Goal: Task Accomplishment & Management: Use online tool/utility

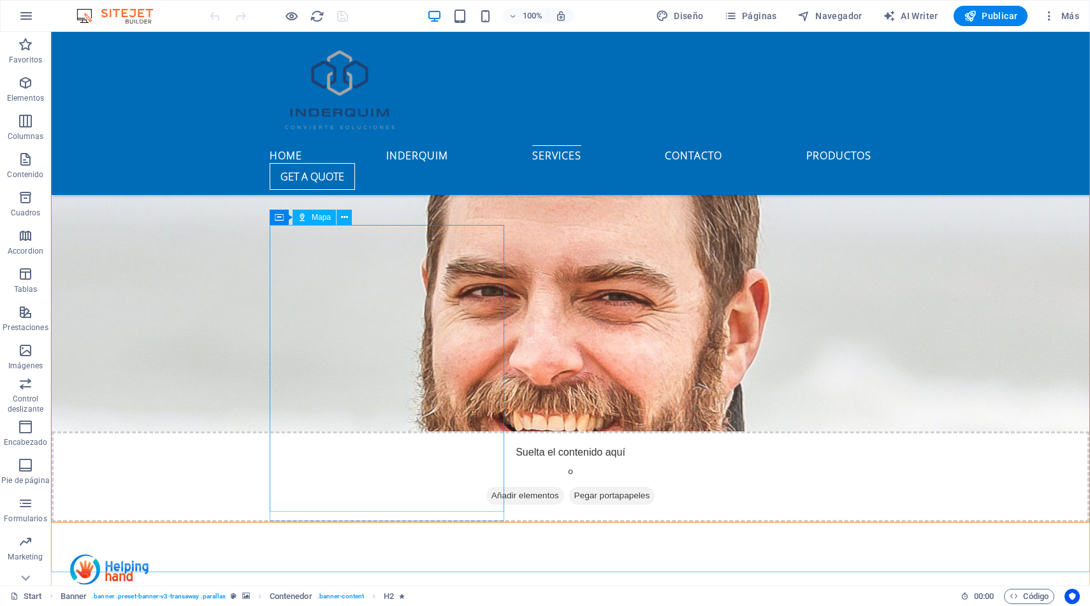
scroll to position [2878, 0]
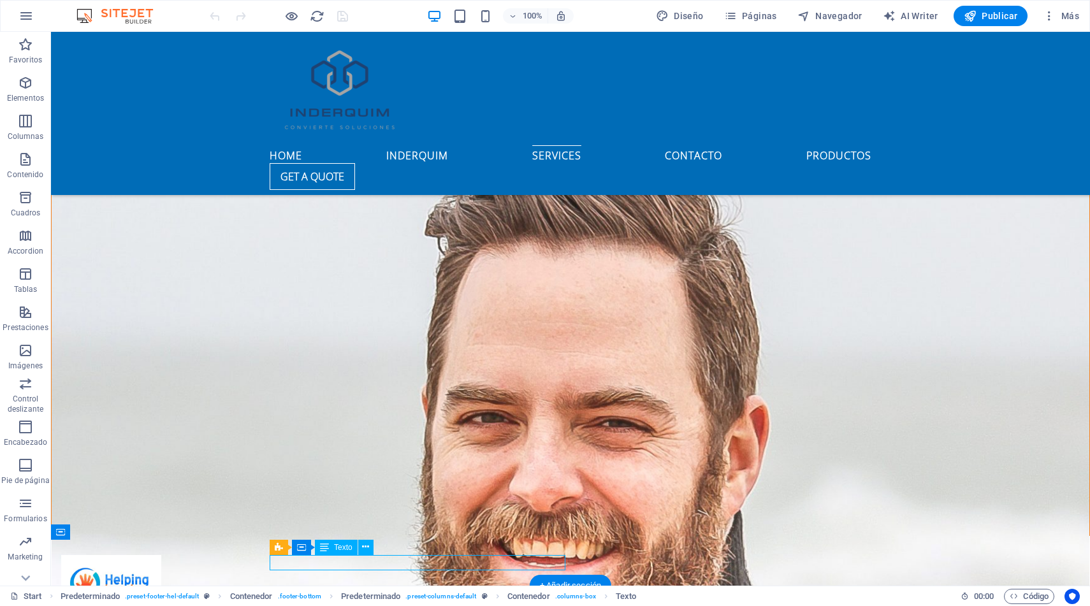
scroll to position [2919, 0]
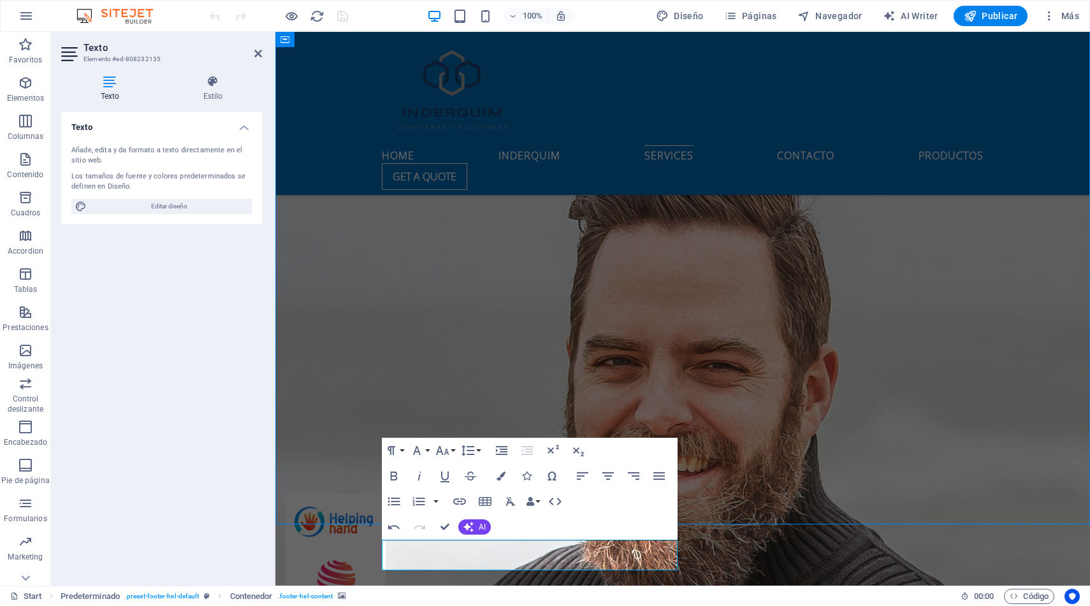
scroll to position [2894, 0]
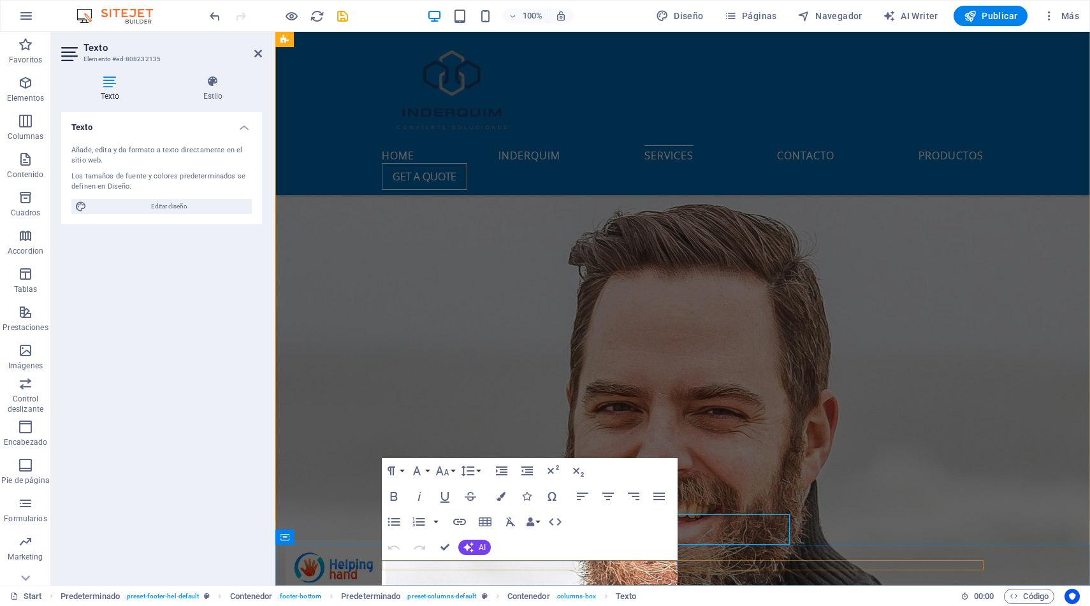
scroll to position [2919, 0]
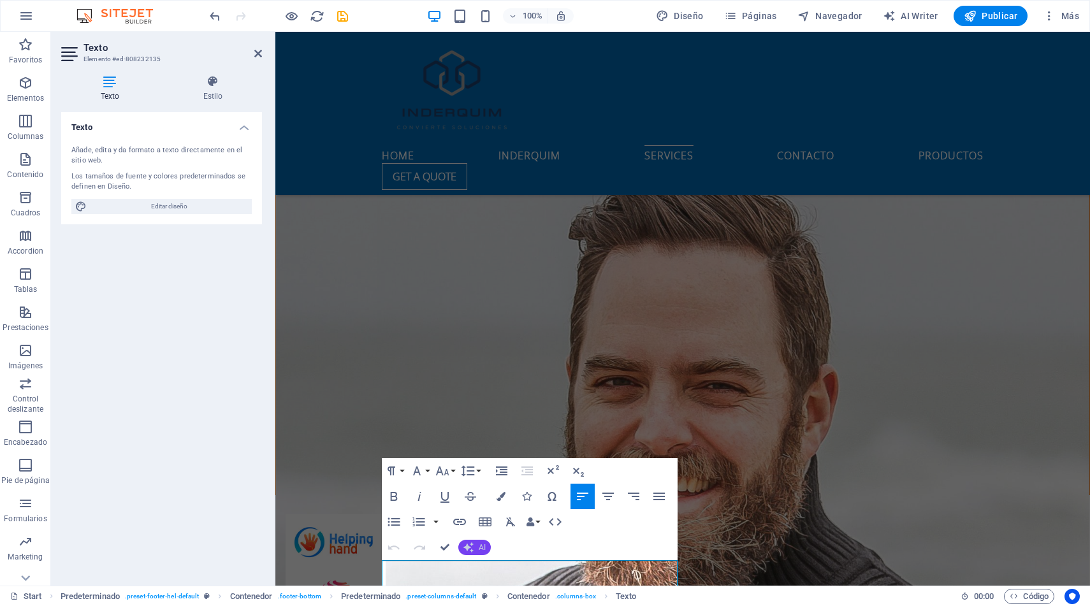
click at [469, 549] on icon "button" at bounding box center [469, 548] width 10 height 10
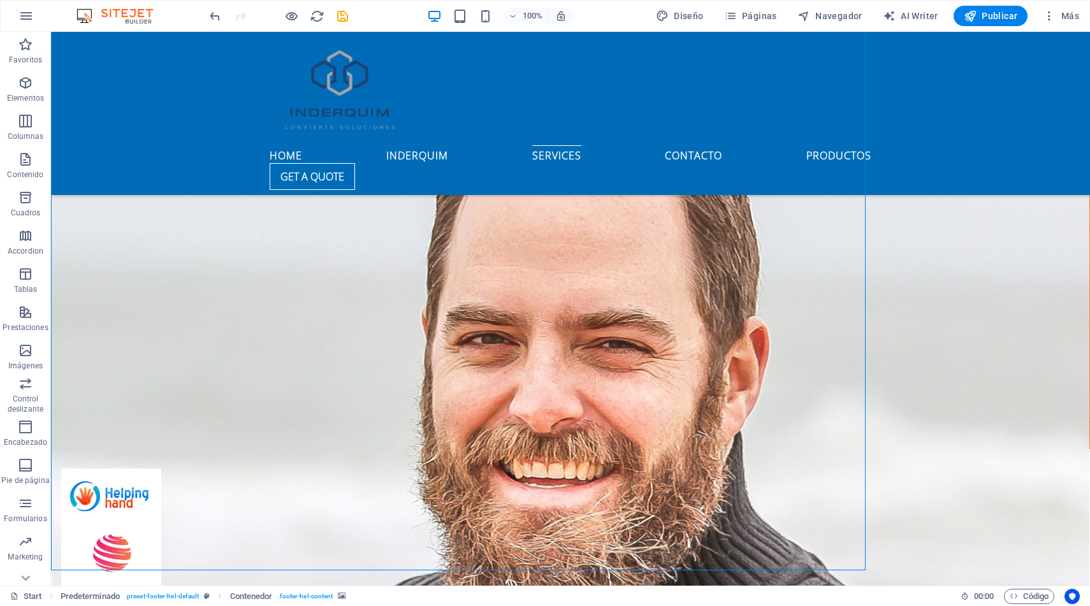
scroll to position [2894, 0]
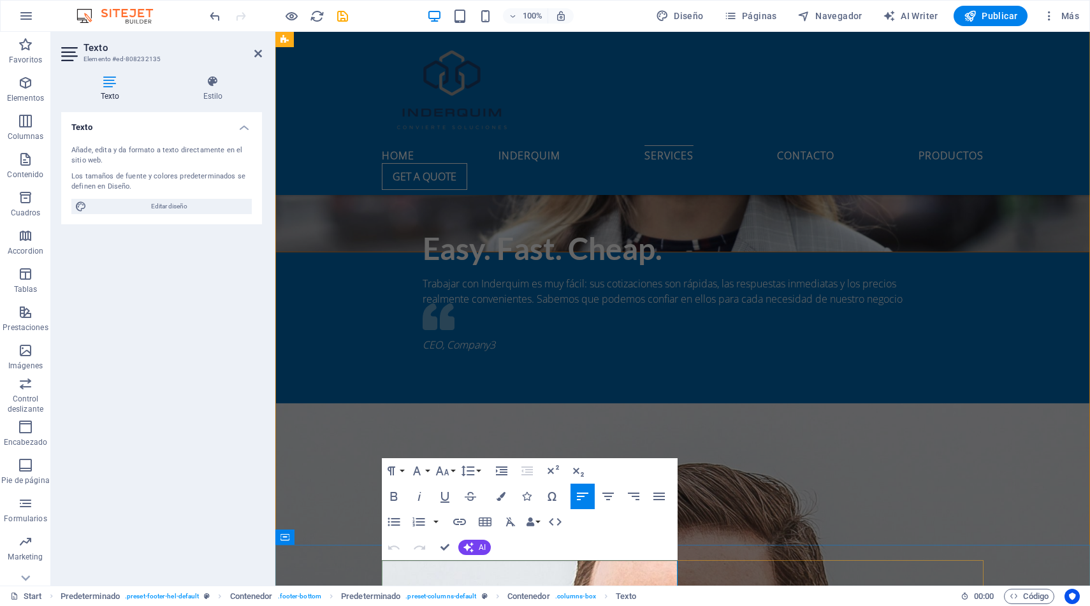
scroll to position [3117, 0]
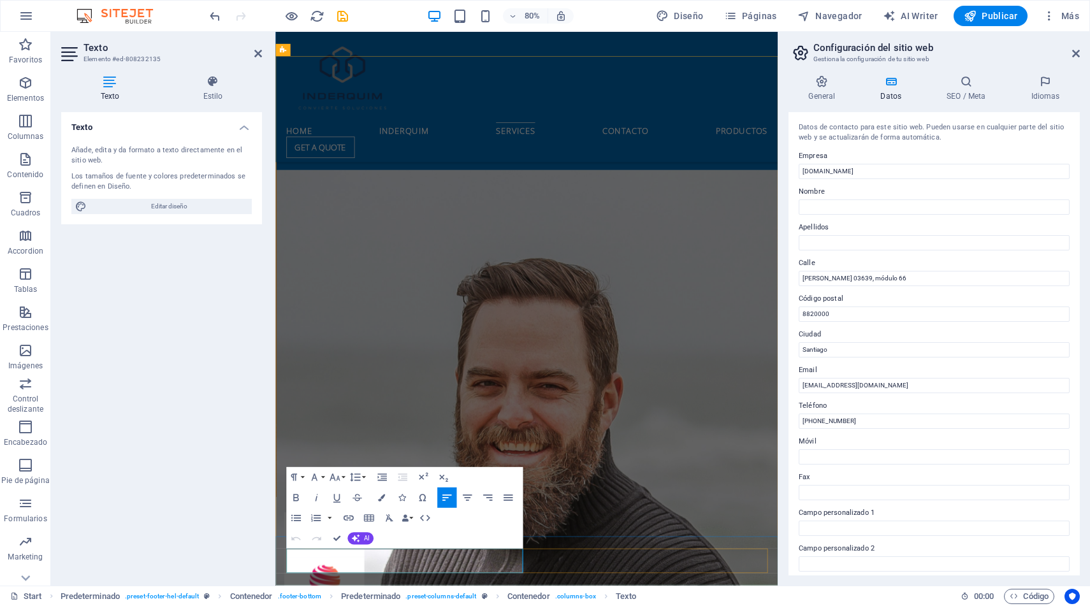
click at [360, 533] on button "AI" at bounding box center [360, 539] width 26 height 12
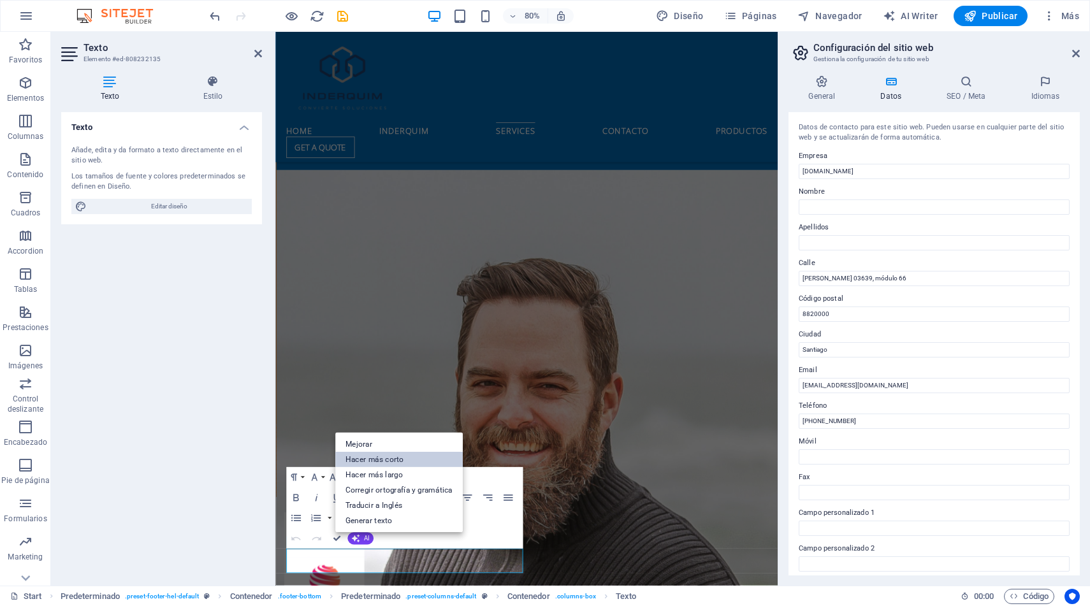
click at [384, 462] on link "Hacer más corto" at bounding box center [399, 459] width 128 height 15
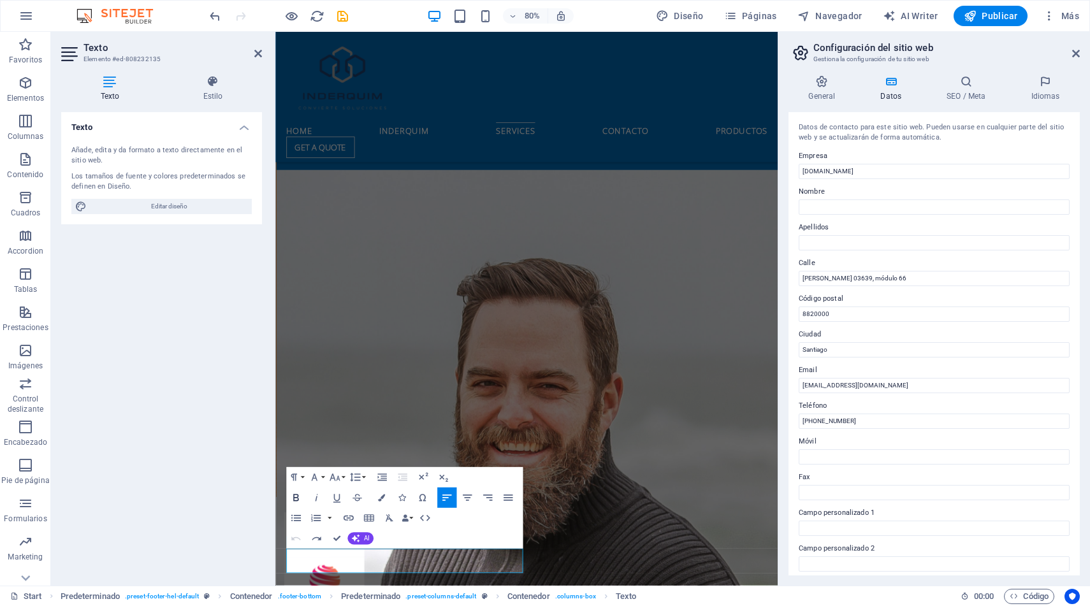
click at [295, 497] on icon "button" at bounding box center [295, 498] width 12 height 12
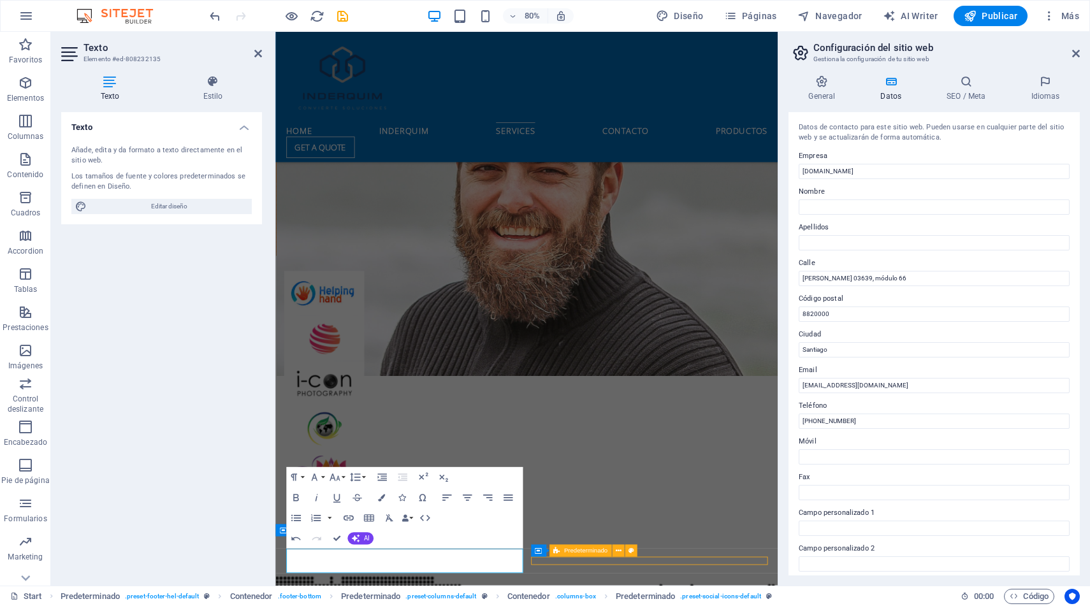
scroll to position [2955, 0]
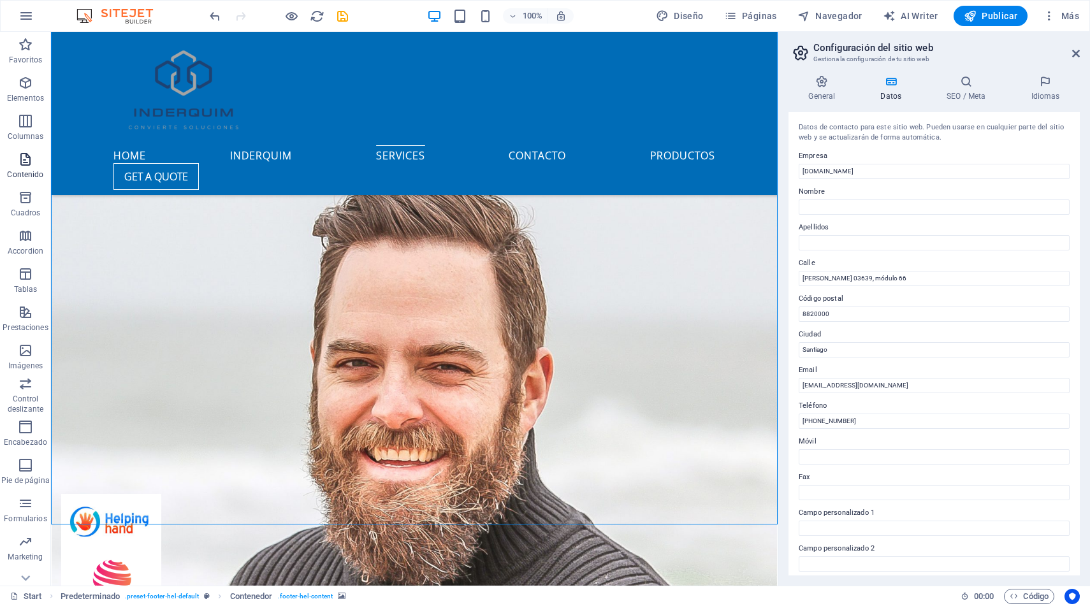
click at [26, 164] on icon "button" at bounding box center [25, 159] width 15 height 15
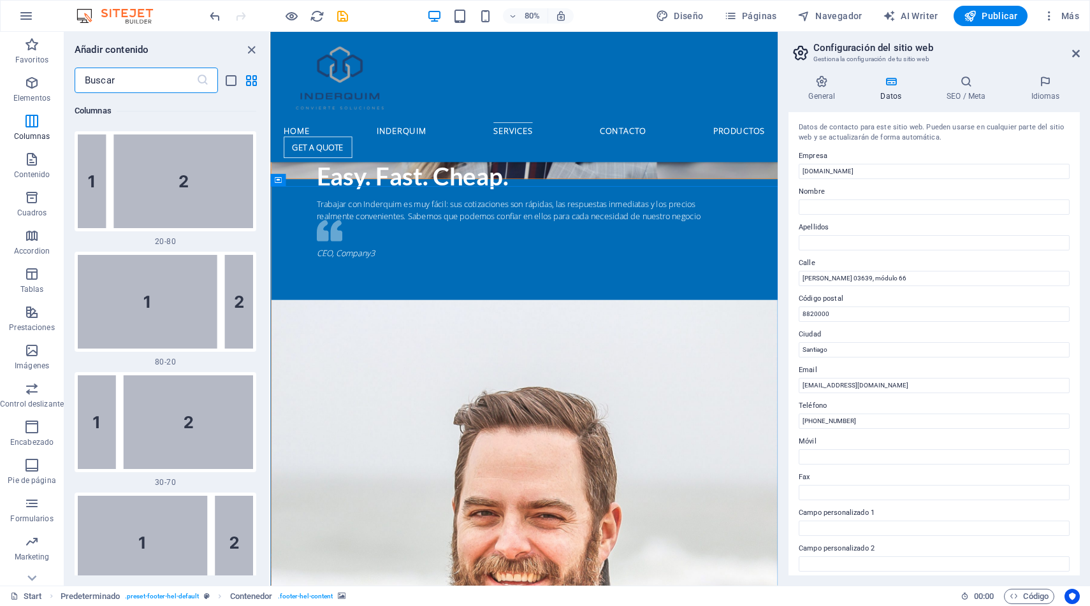
scroll to position [1479, 0]
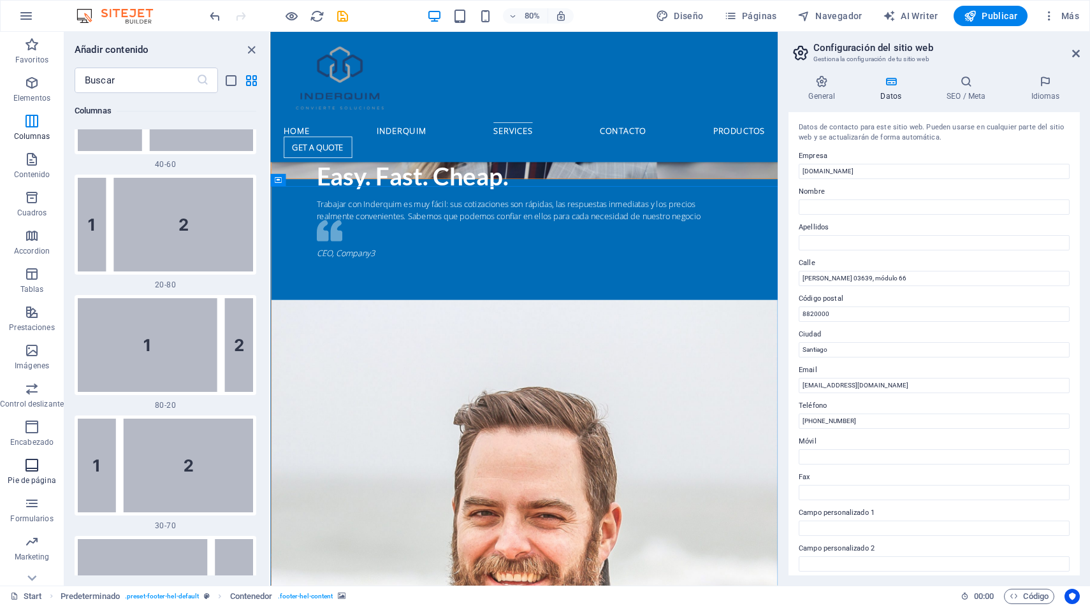
click at [31, 470] on icon "button" at bounding box center [31, 465] width 15 height 15
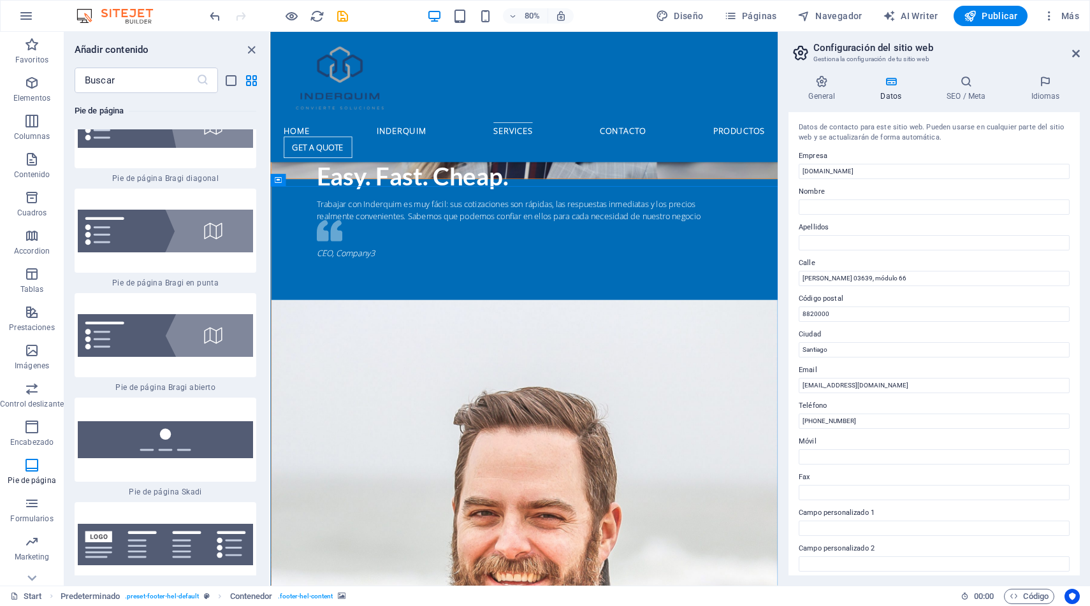
scroll to position [18085, 0]
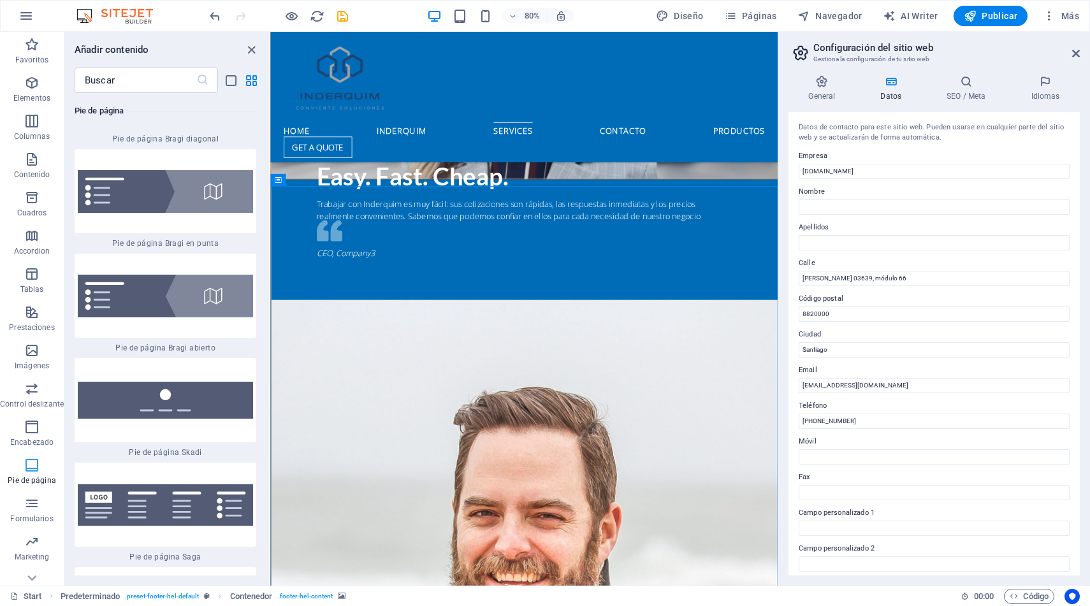
click at [36, 464] on icon "button" at bounding box center [31, 465] width 15 height 15
click at [33, 437] on p "Encabezado" at bounding box center [31, 442] width 43 height 10
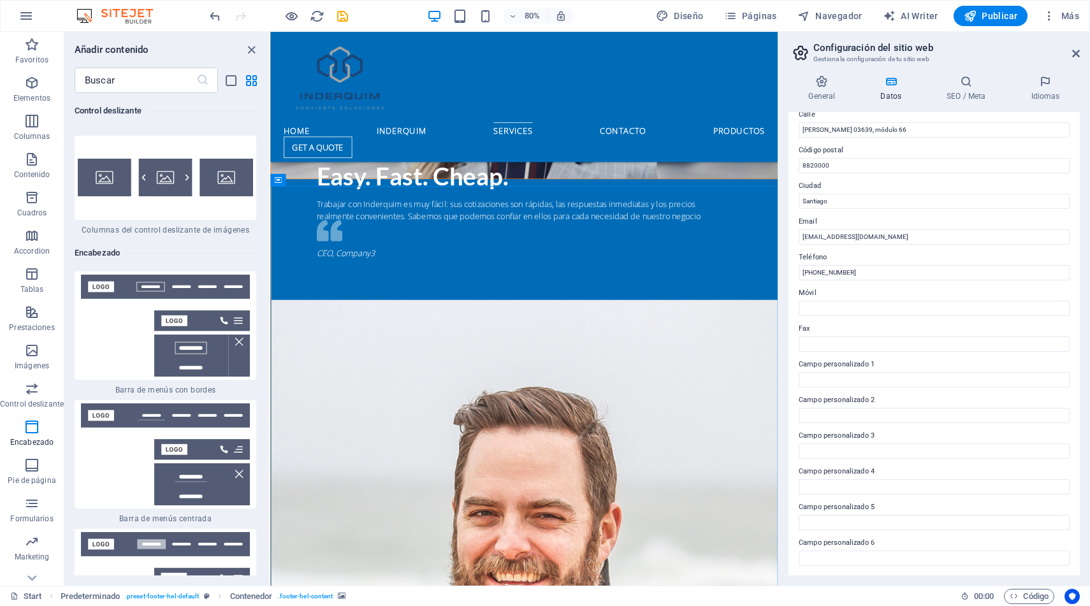
scroll to position [0, 0]
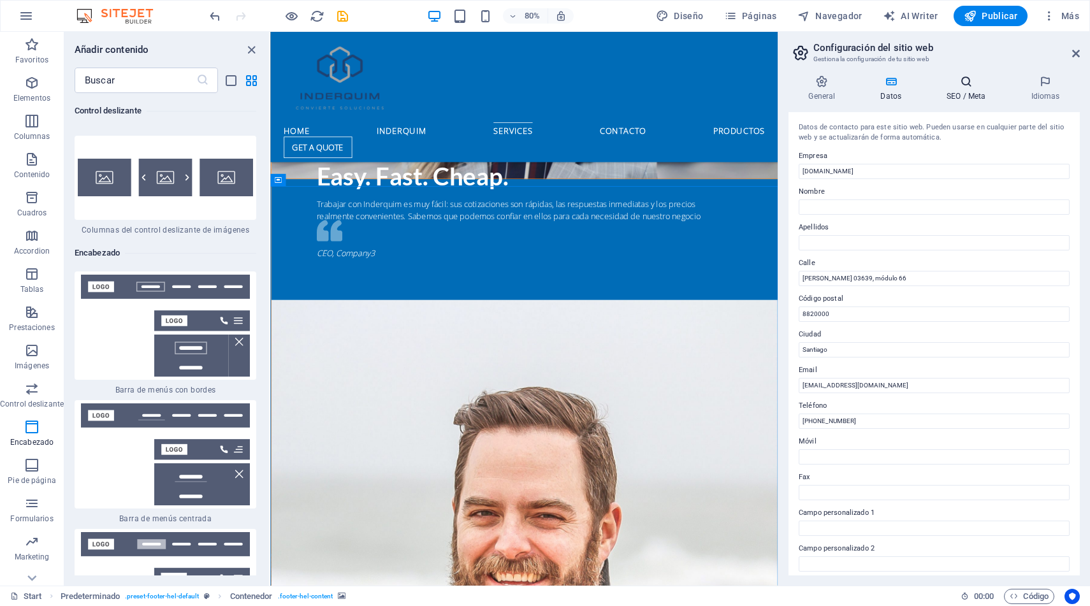
click at [960, 94] on h4 "SEO / Meta" at bounding box center [969, 88] width 84 height 27
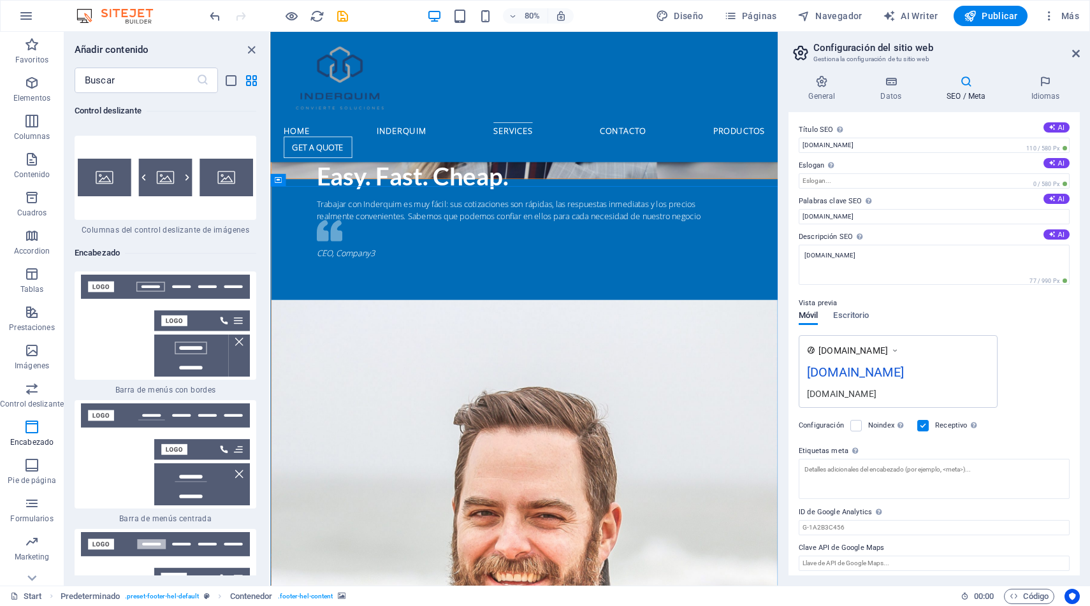
scroll to position [5, 0]
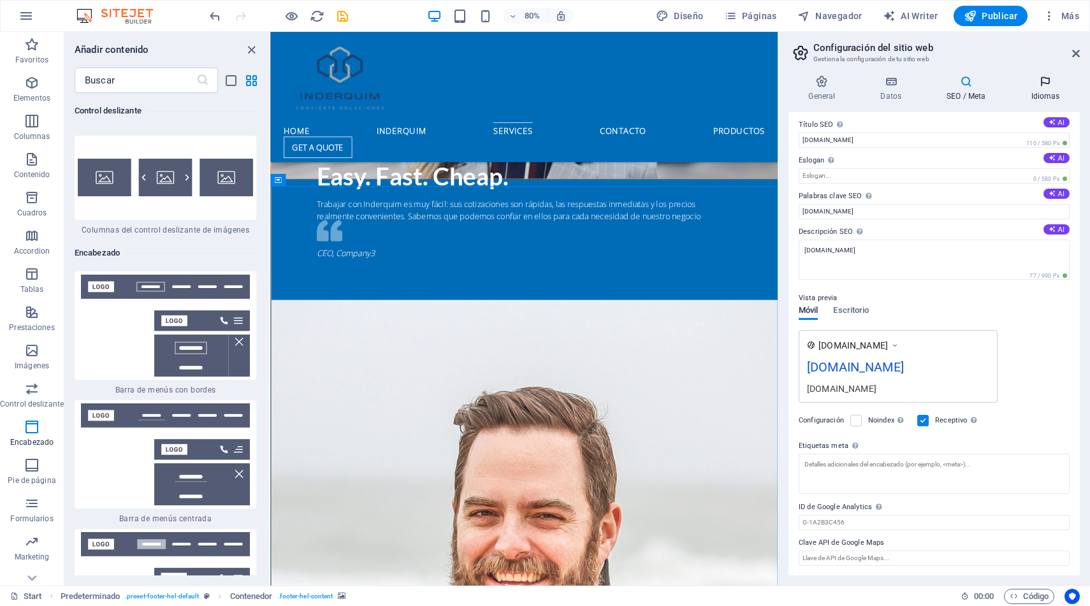
click at [1037, 84] on icon at bounding box center [1045, 81] width 69 height 13
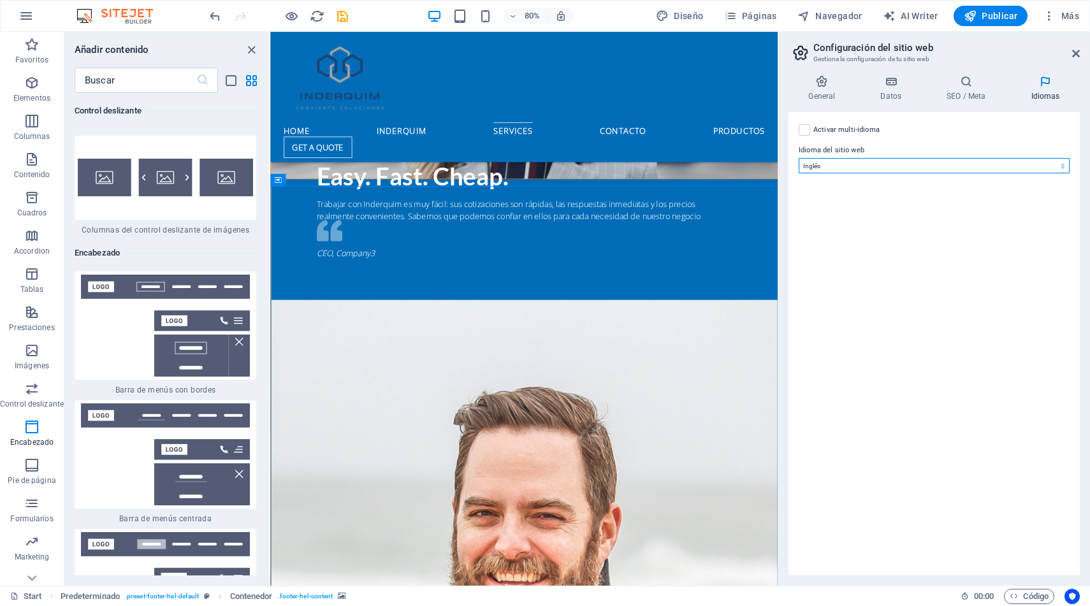
click at [826, 170] on select "Abkhazian Afar Afrikaans Akan Albanés Alemán Amharic Árabe Aragonese Armenian A…" at bounding box center [934, 165] width 271 height 15
select select "44"
click at [799, 158] on select "Abkhazian Afar Afrikaans Akan Albanés Alemán Amharic Árabe Aragonese Armenian A…" at bounding box center [934, 165] width 271 height 15
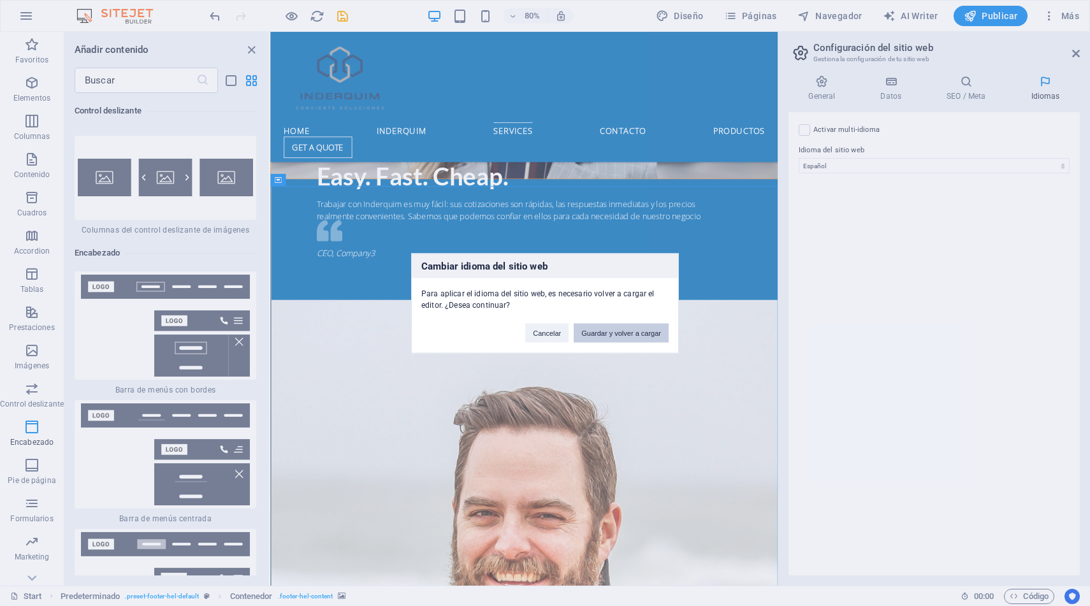
click at [611, 336] on button "Guardar y volver a cargar" at bounding box center [621, 332] width 95 height 19
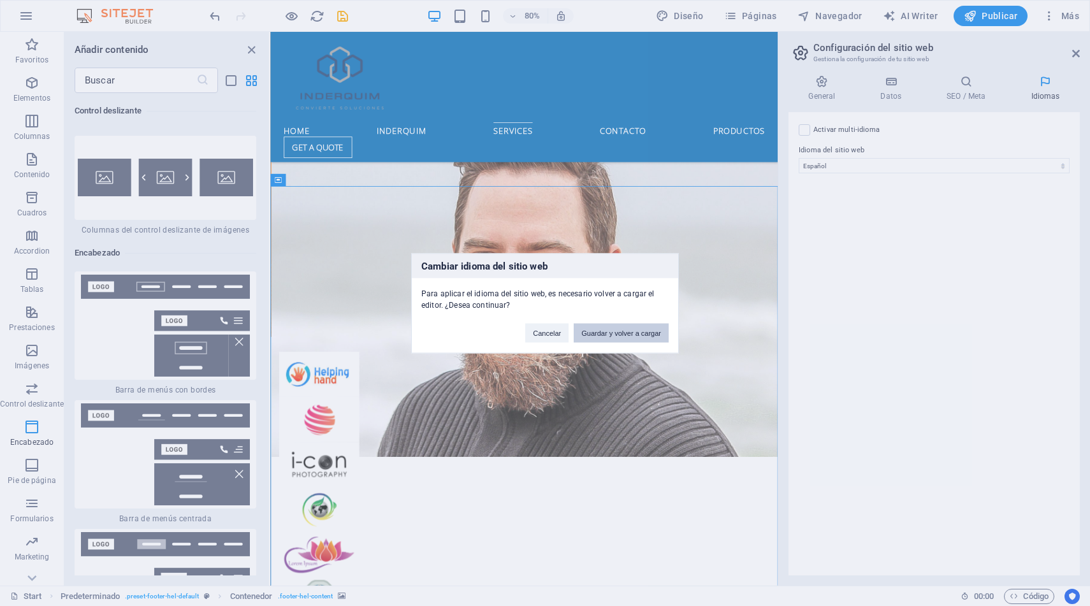
checkbox input "false"
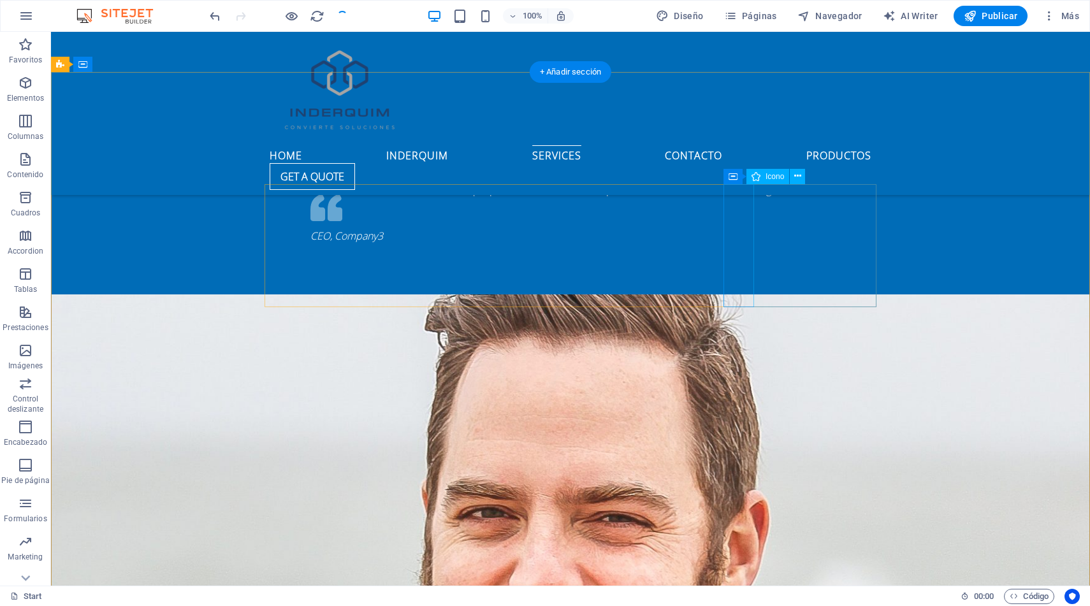
scroll to position [2746, 0]
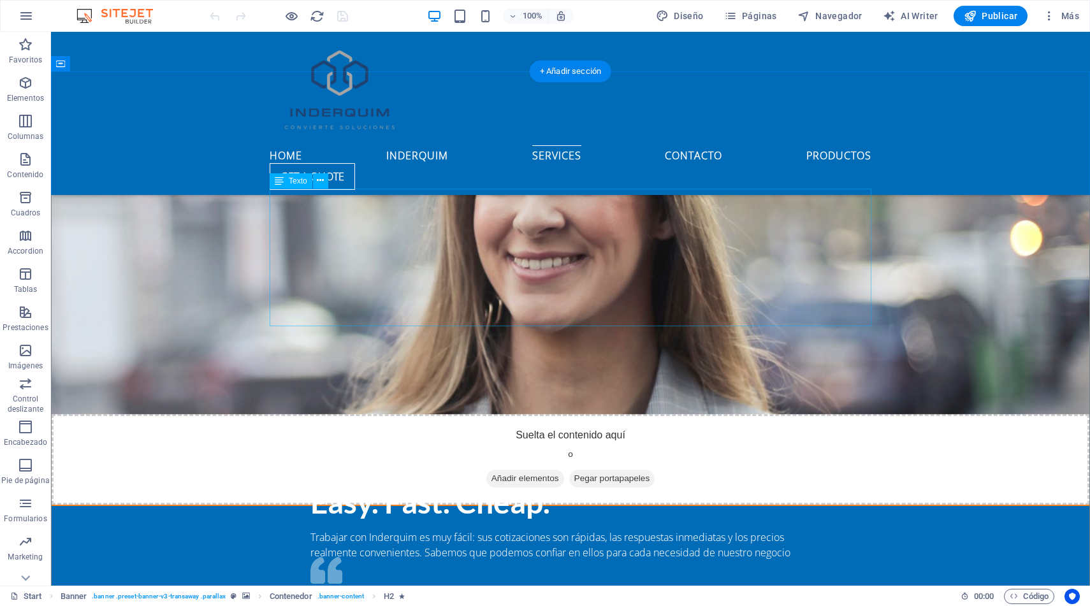
scroll to position [2894, 0]
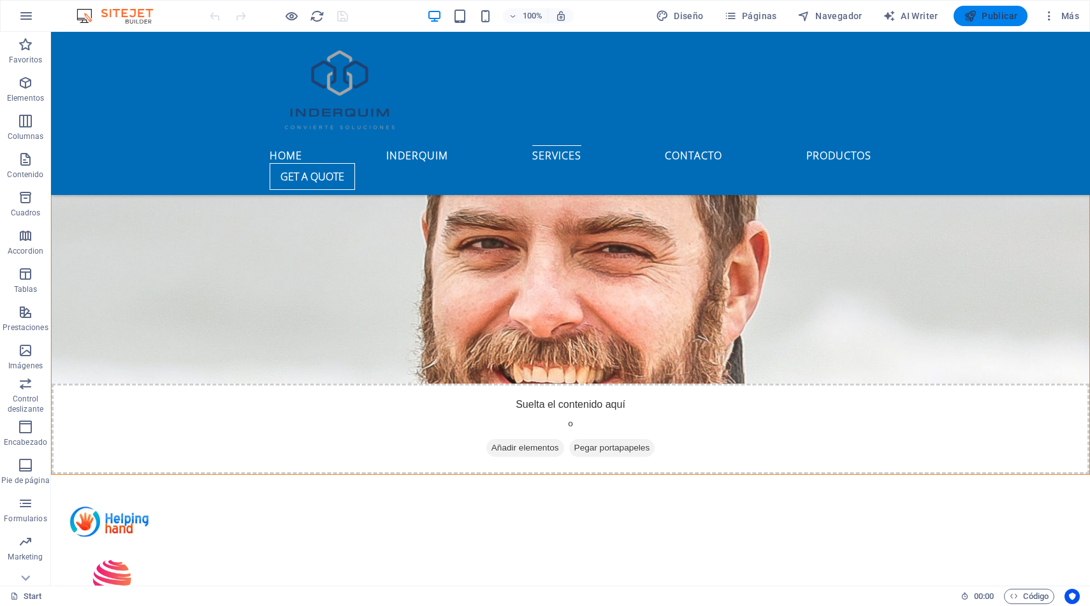
click at [992, 23] on button "Publicar" at bounding box center [991, 16] width 75 height 20
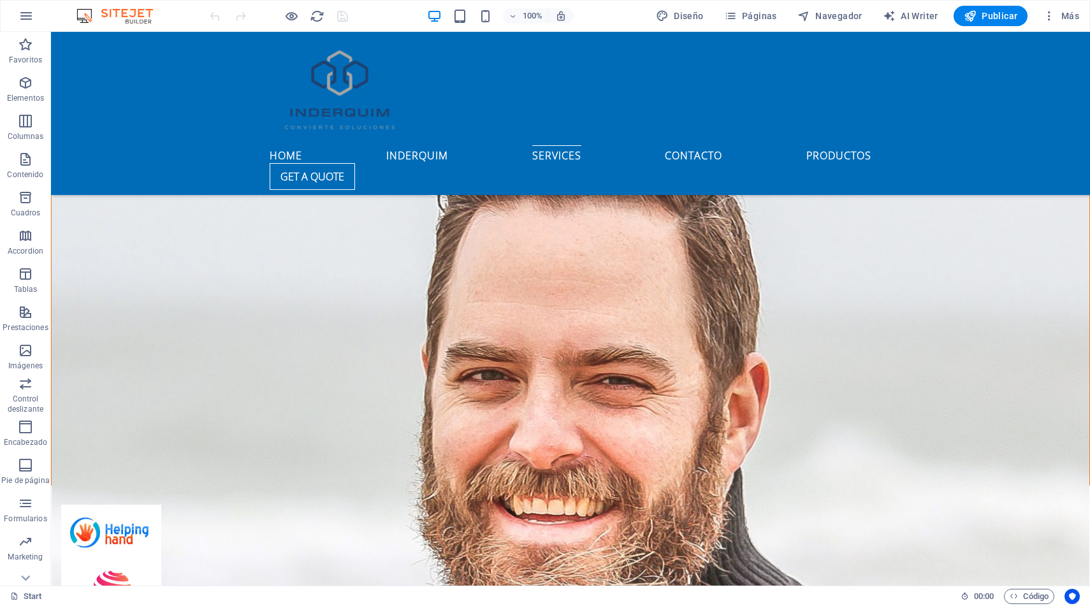
scroll to position [2894, 0]
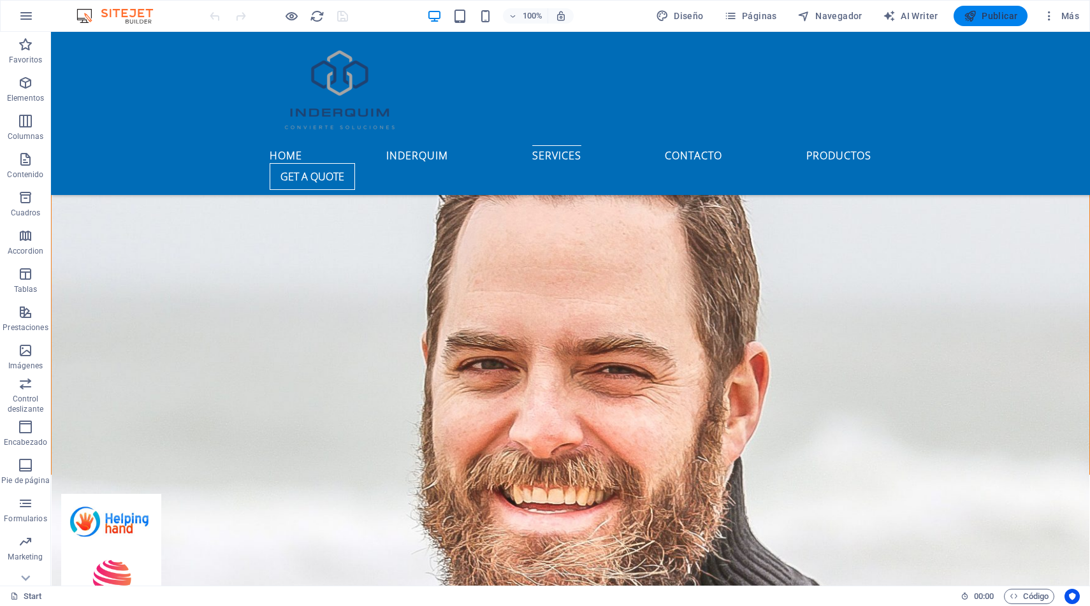
click at [996, 15] on span "Publicar" at bounding box center [991, 16] width 54 height 13
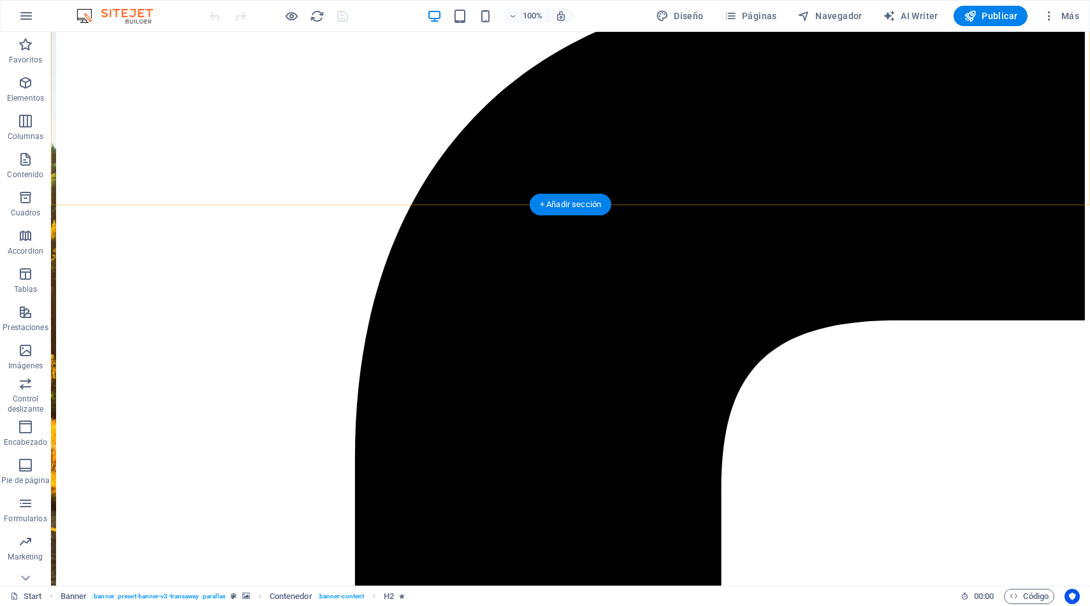
scroll to position [2894, 0]
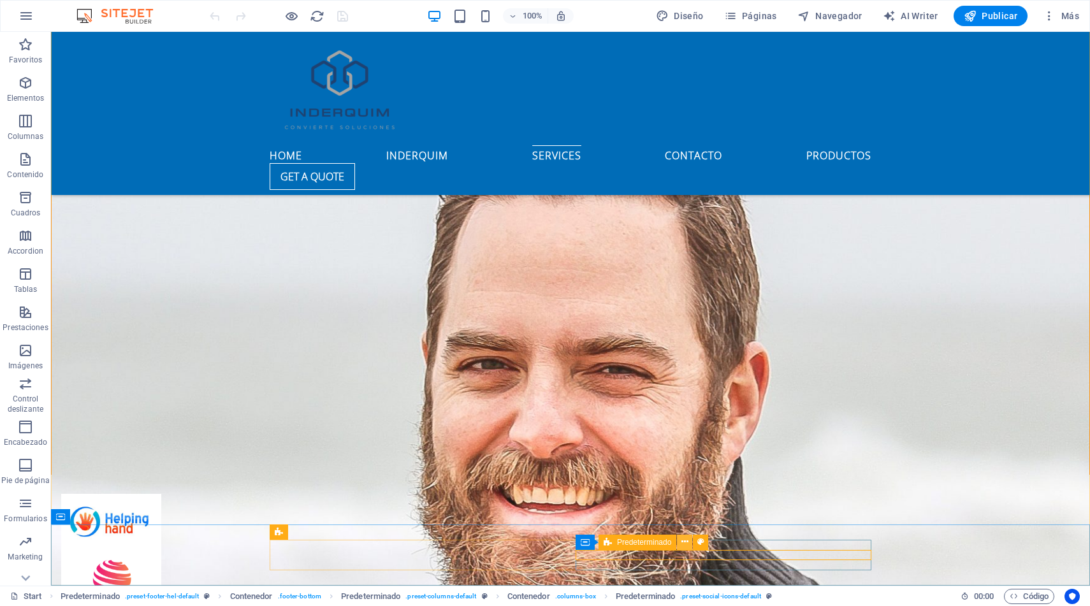
click at [688, 542] on icon at bounding box center [685, 542] width 7 height 13
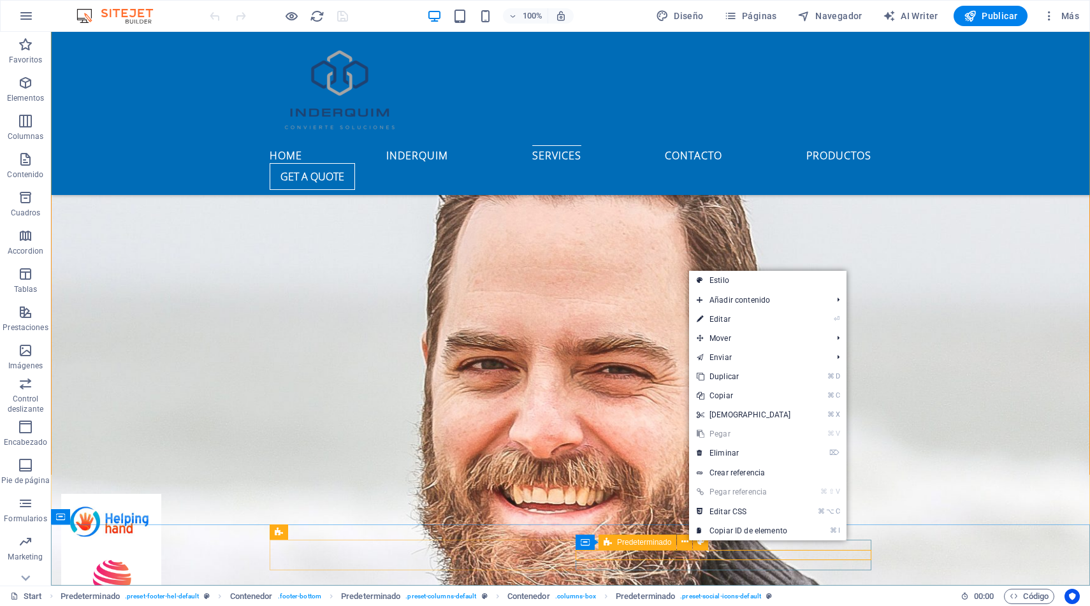
click at [659, 543] on span "Predeterminado" at bounding box center [644, 543] width 54 height 8
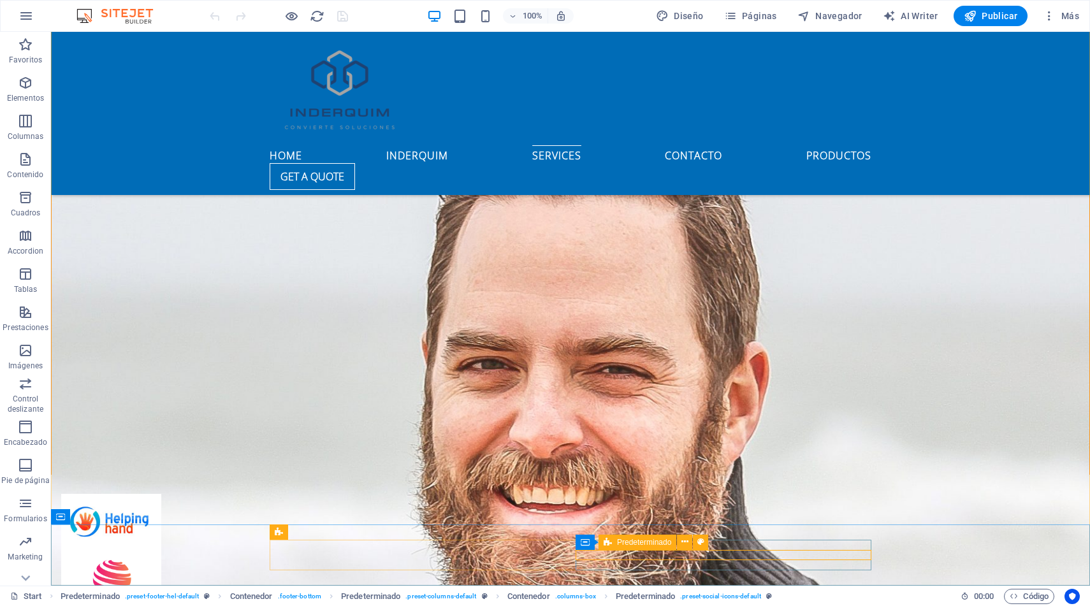
click at [659, 543] on span "Predeterminado" at bounding box center [644, 543] width 54 height 8
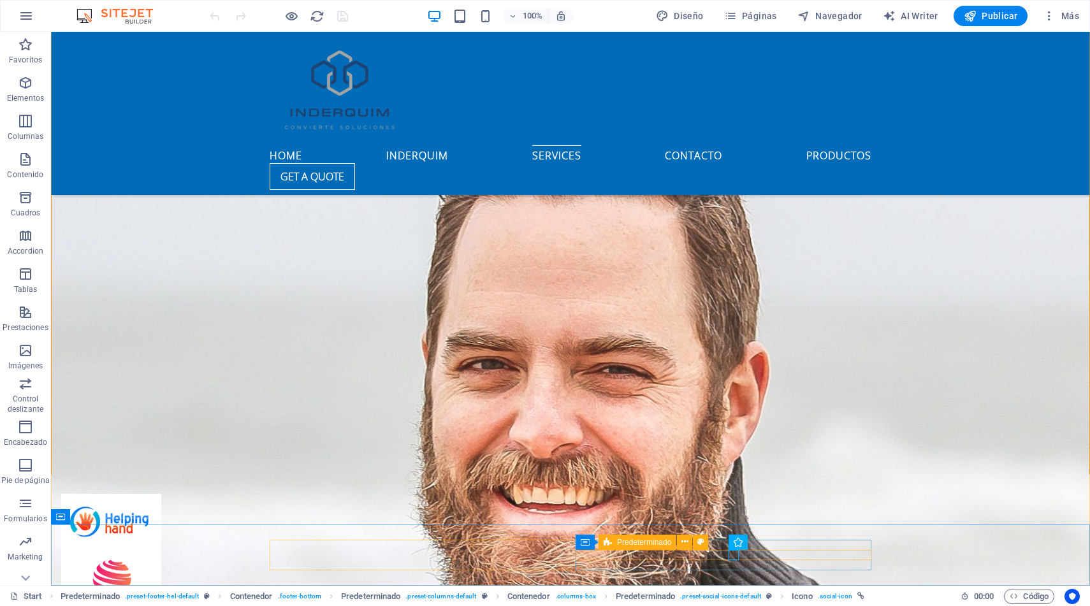
click at [655, 545] on span "Predeterminado" at bounding box center [644, 543] width 54 height 8
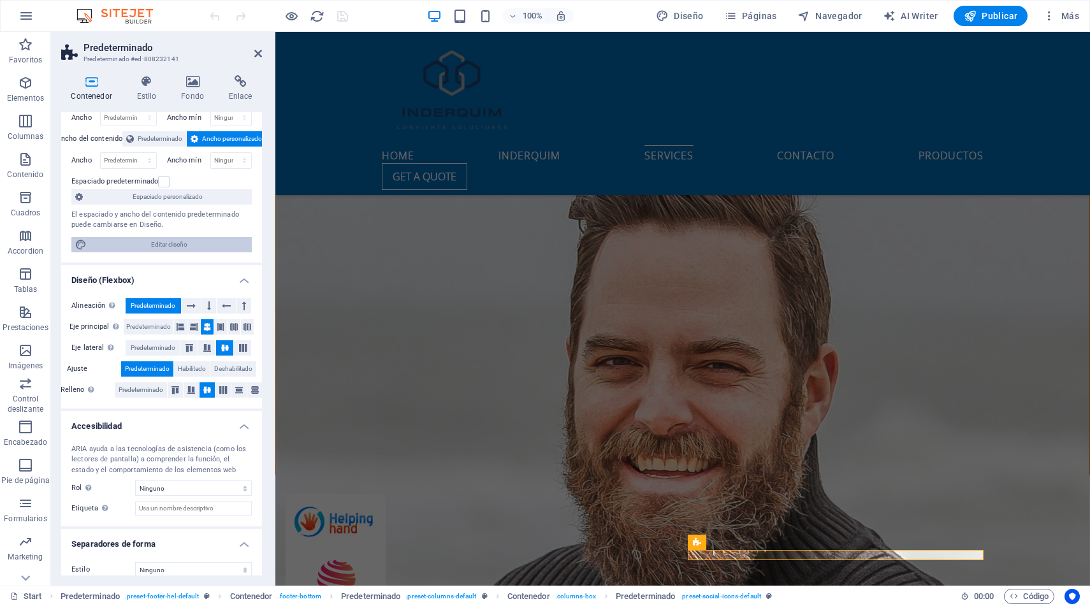
scroll to position [68, 0]
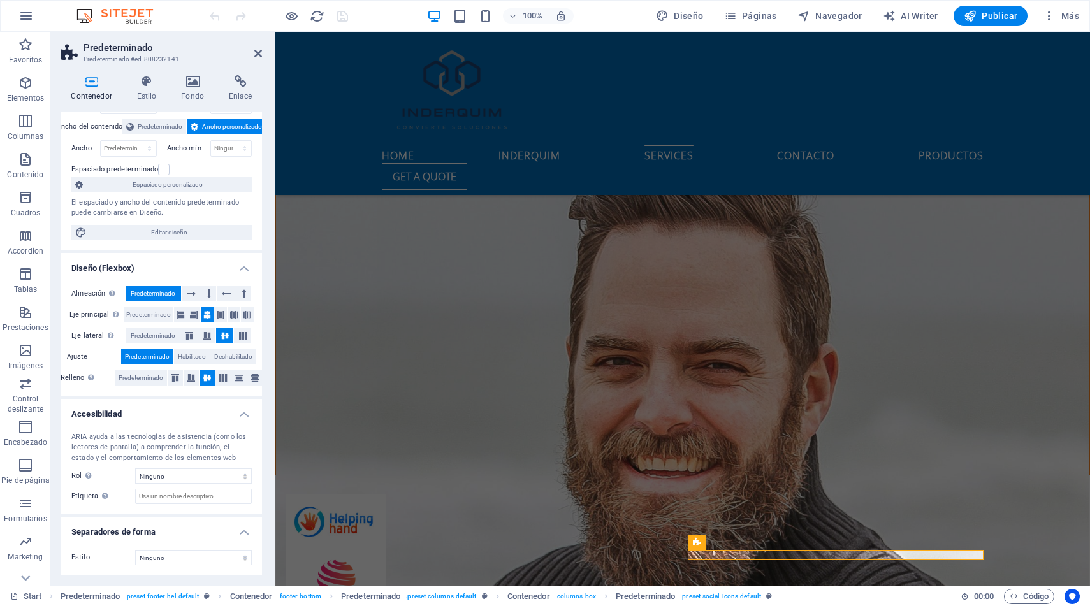
click at [98, 87] on icon at bounding box center [91, 81] width 61 height 13
click at [143, 84] on icon at bounding box center [147, 81] width 40 height 13
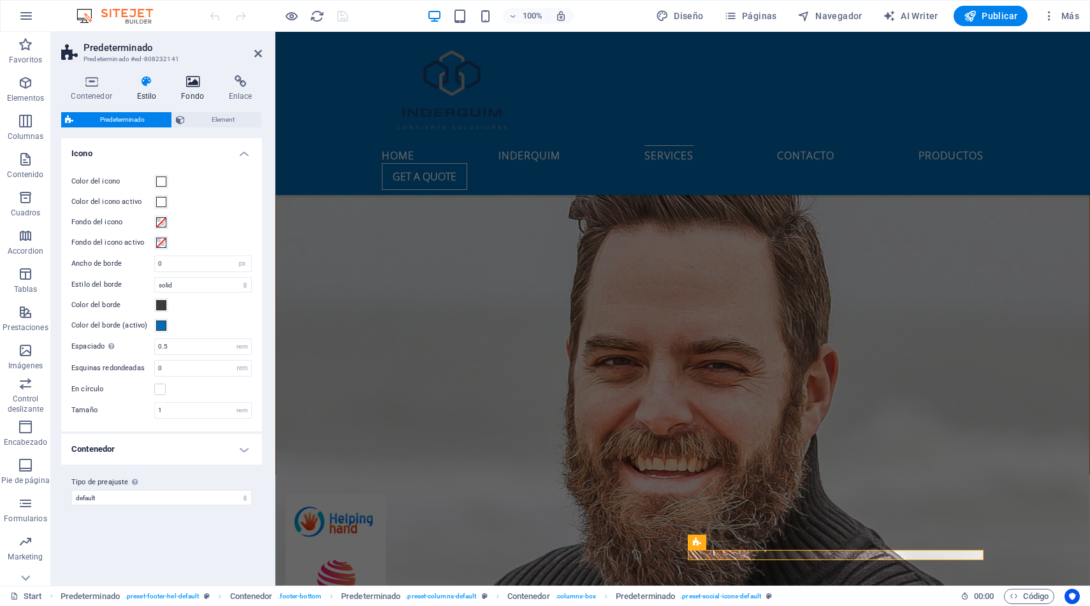
click at [185, 89] on h4 "Fondo" at bounding box center [196, 88] width 48 height 27
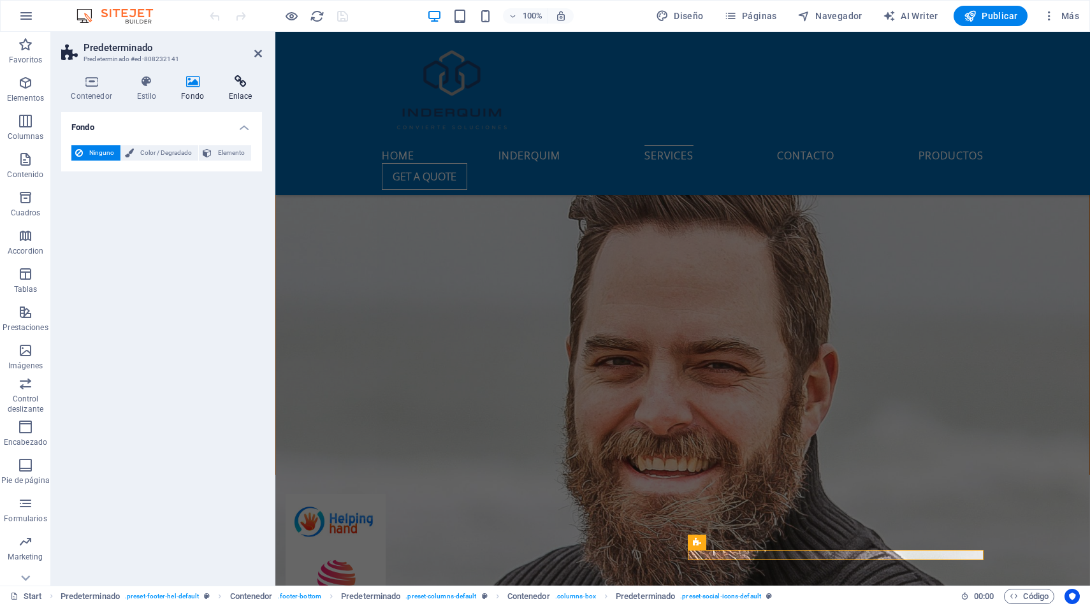
click at [231, 86] on icon at bounding box center [240, 81] width 43 height 13
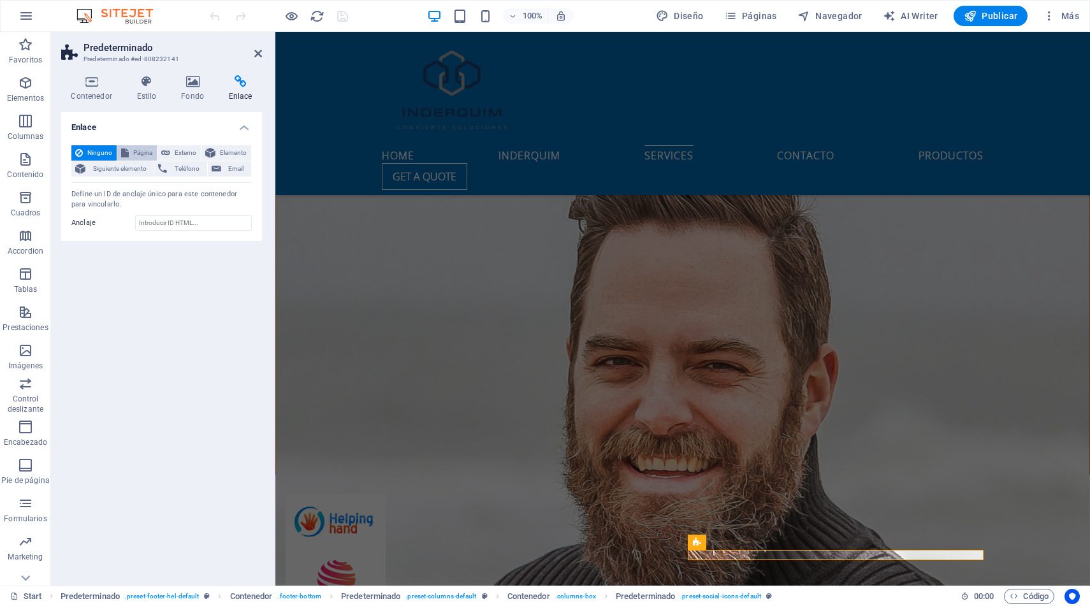
click at [138, 154] on span "Página" at bounding box center [143, 152] width 20 height 15
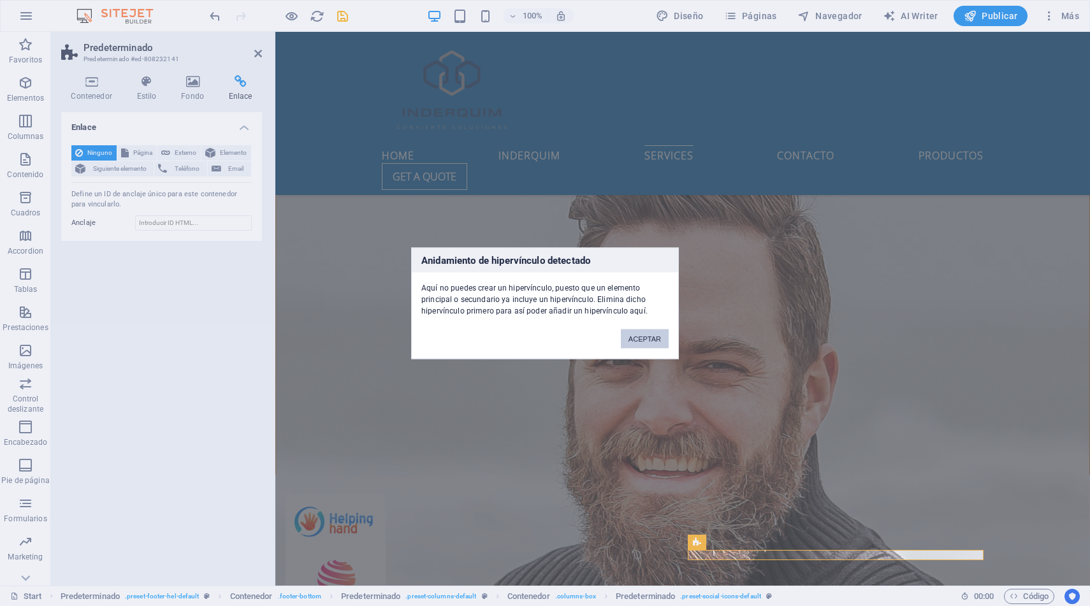
click at [638, 342] on button "ACEPTAR" at bounding box center [645, 338] width 48 height 19
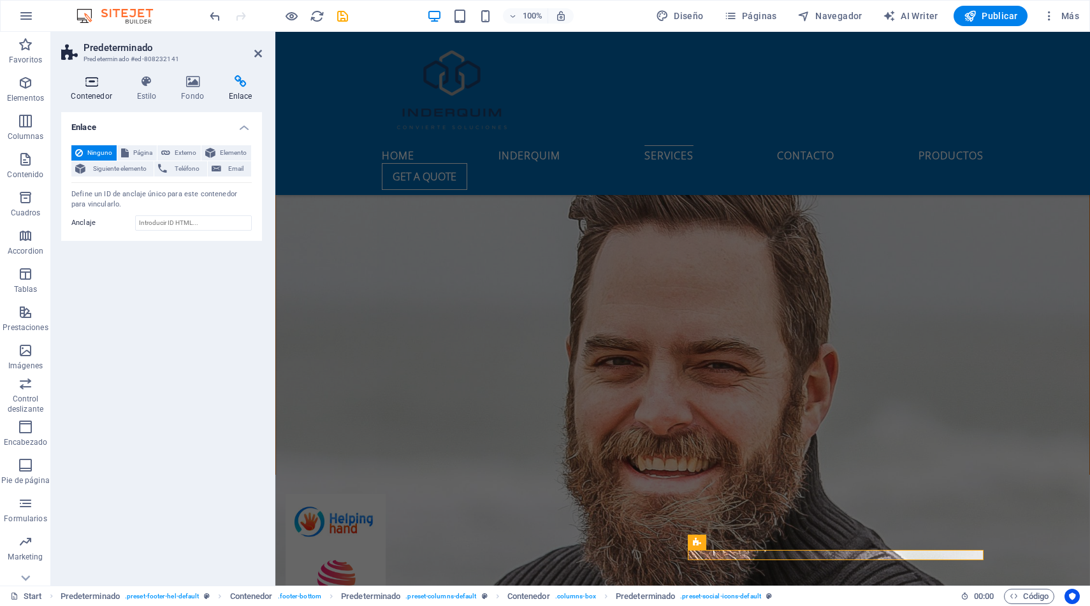
click at [93, 86] on icon at bounding box center [91, 81] width 61 height 13
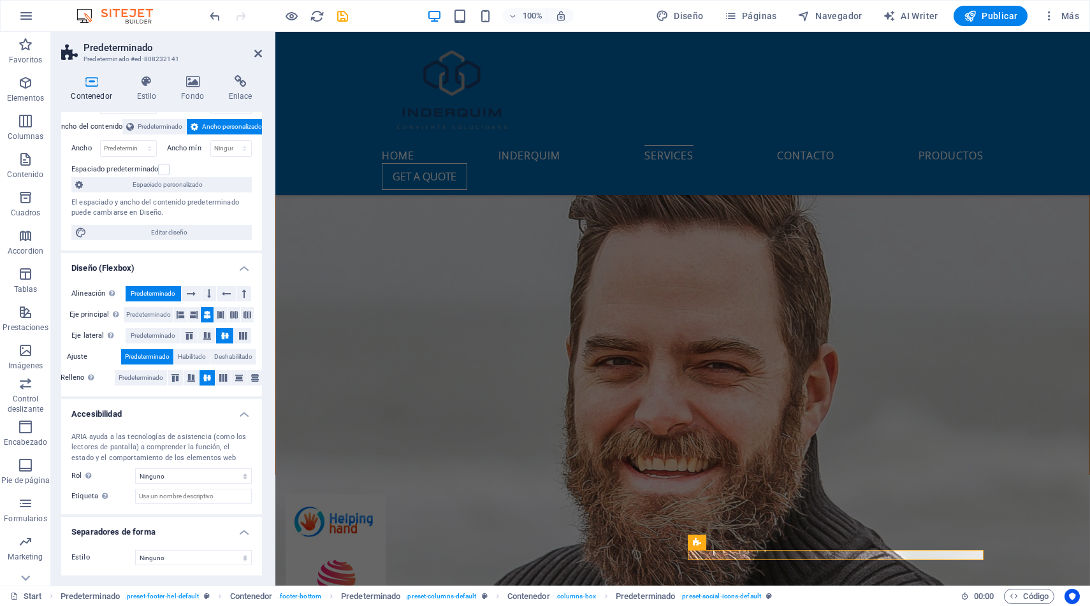
click at [209, 130] on span "Ancho personalizado" at bounding box center [232, 126] width 60 height 15
click at [165, 127] on span "Predeterminado" at bounding box center [160, 126] width 45 height 15
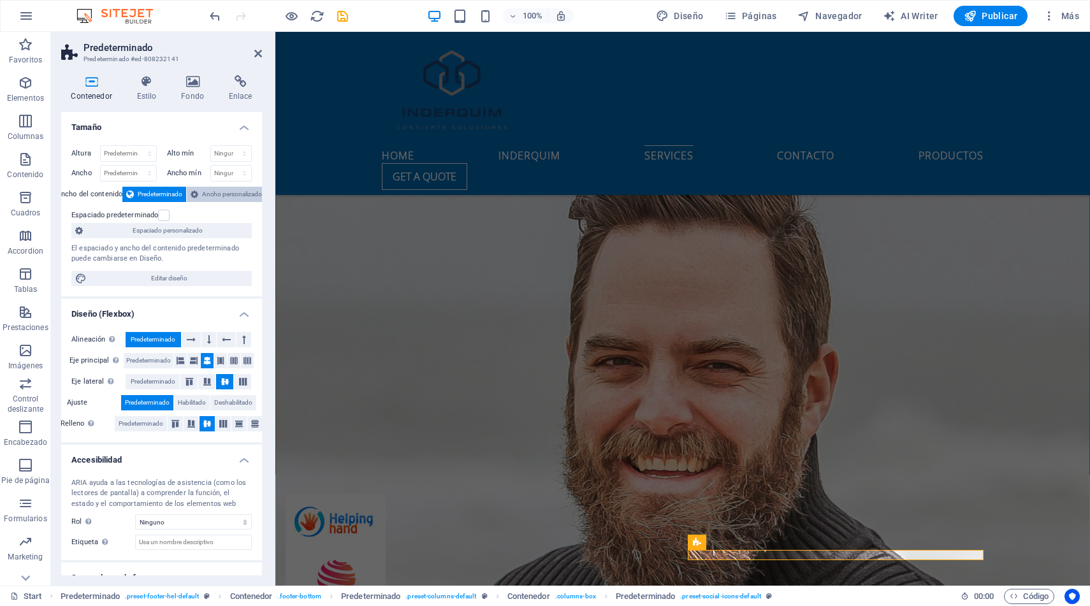
click at [203, 189] on span "Ancho personalizado" at bounding box center [232, 194] width 60 height 15
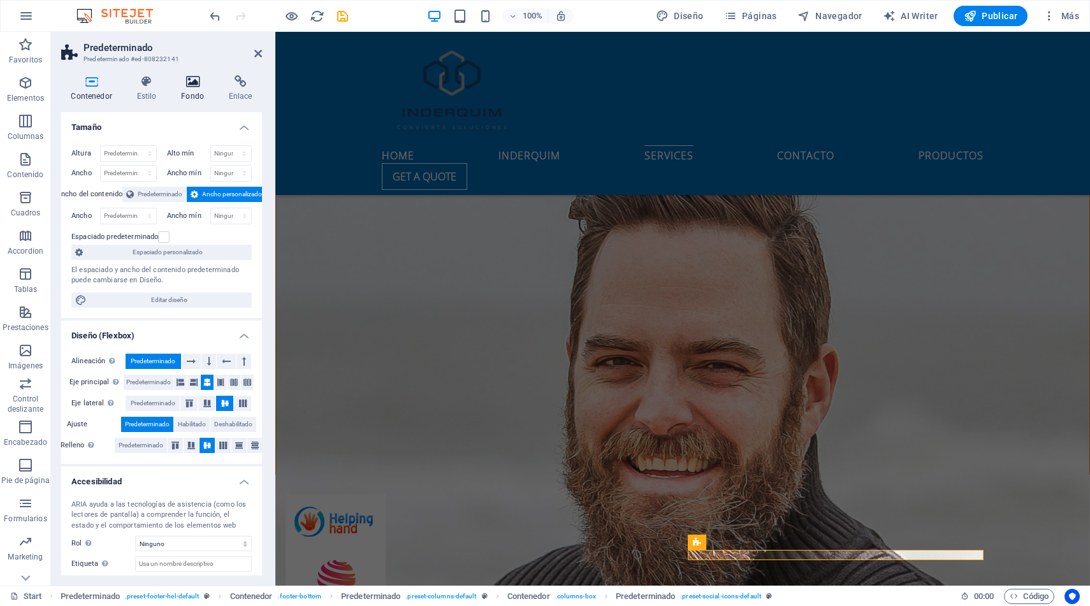
click at [188, 78] on icon at bounding box center [193, 81] width 43 height 13
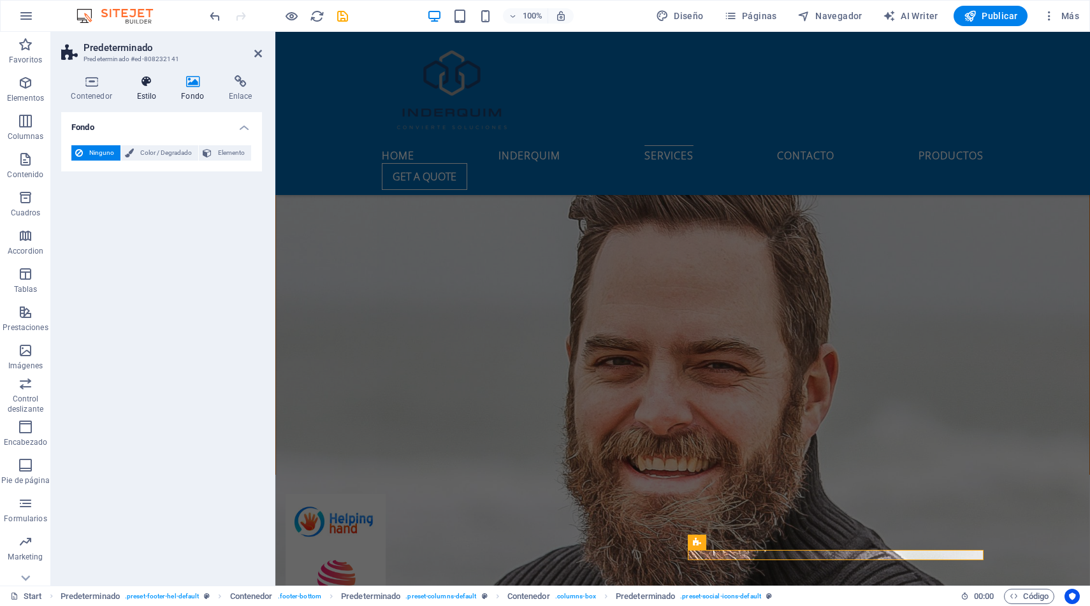
click at [155, 85] on icon at bounding box center [147, 81] width 40 height 13
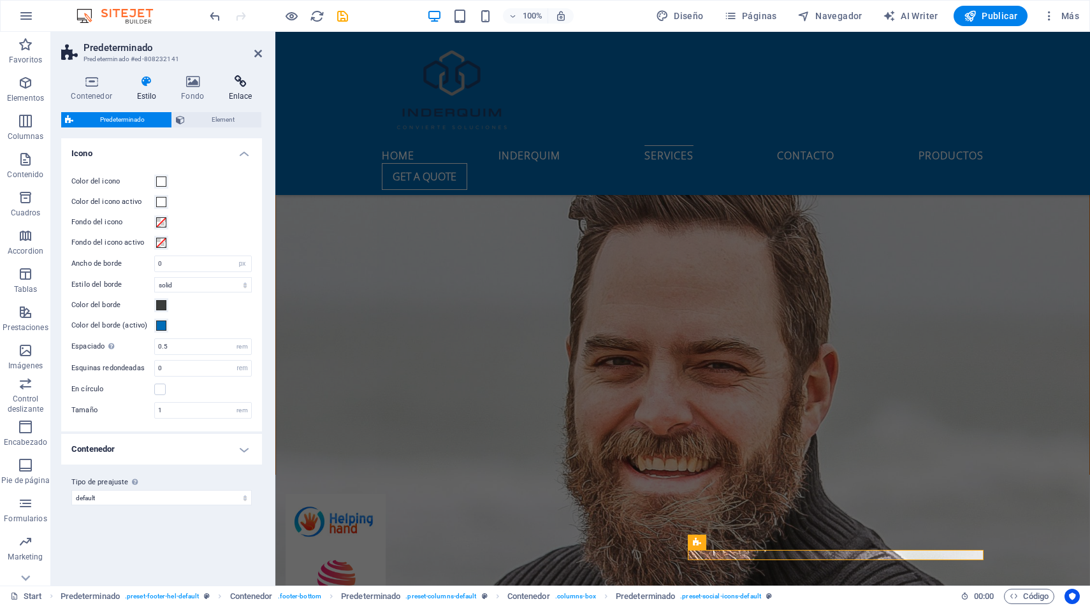
click at [235, 84] on icon at bounding box center [240, 81] width 43 height 13
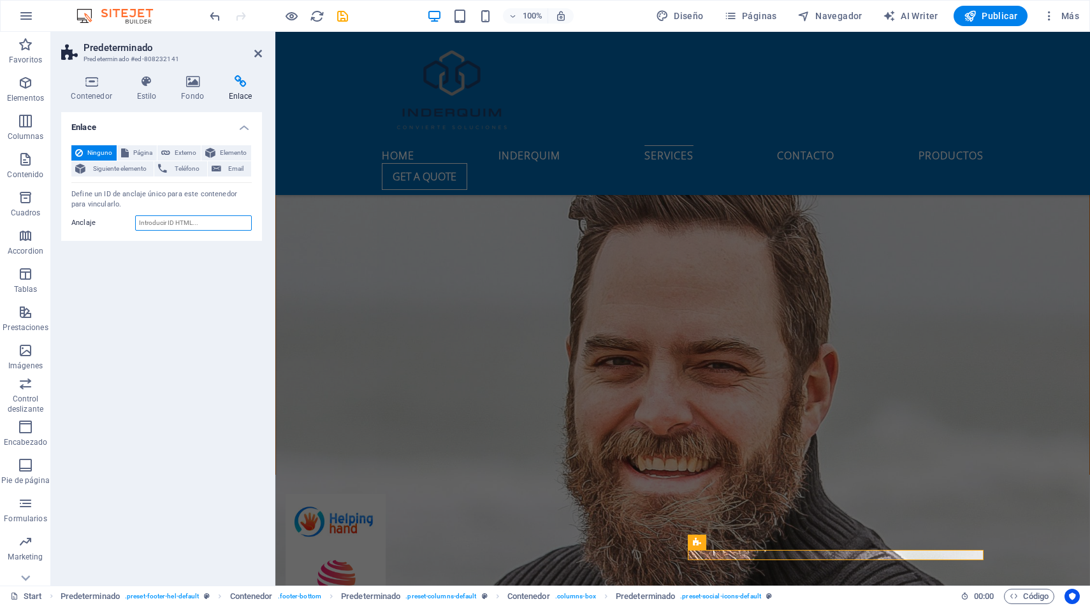
click at [151, 227] on input "Anclaje" at bounding box center [193, 223] width 117 height 15
click at [177, 152] on span "Externo" at bounding box center [185, 152] width 23 height 15
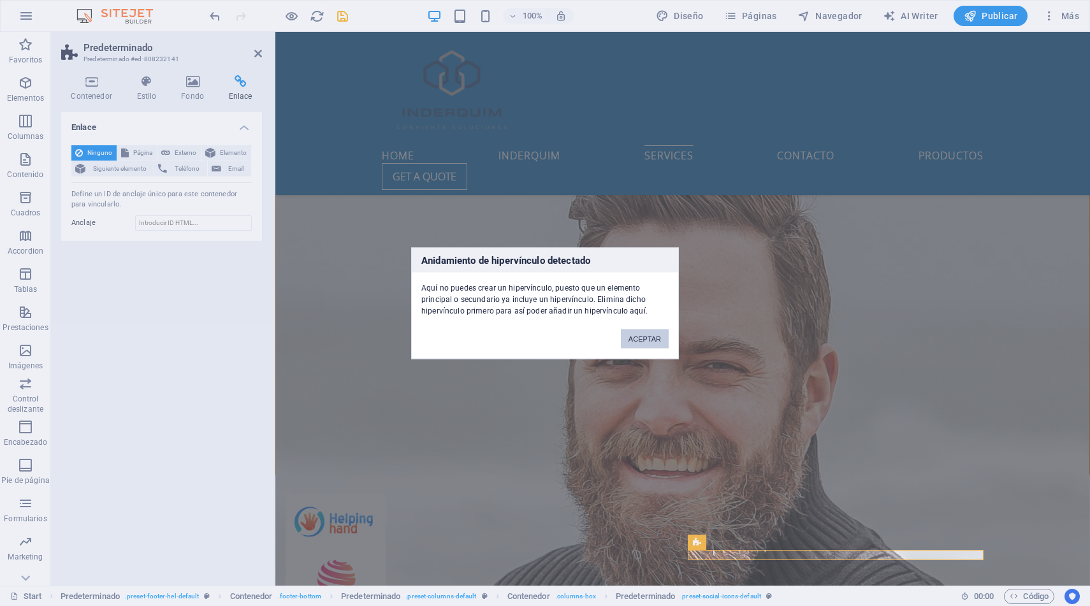
drag, startPoint x: 659, startPoint y: 343, endPoint x: 172, endPoint y: 276, distance: 491.7
click at [659, 343] on button "ACEPTAR" at bounding box center [645, 338] width 48 height 19
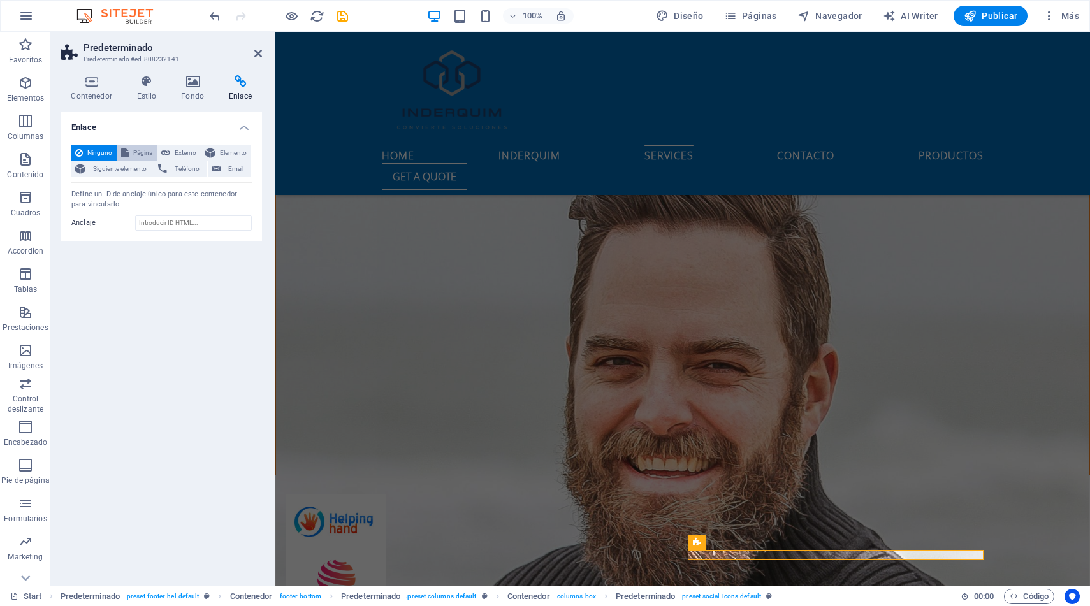
click at [140, 151] on span "Página" at bounding box center [143, 152] width 20 height 15
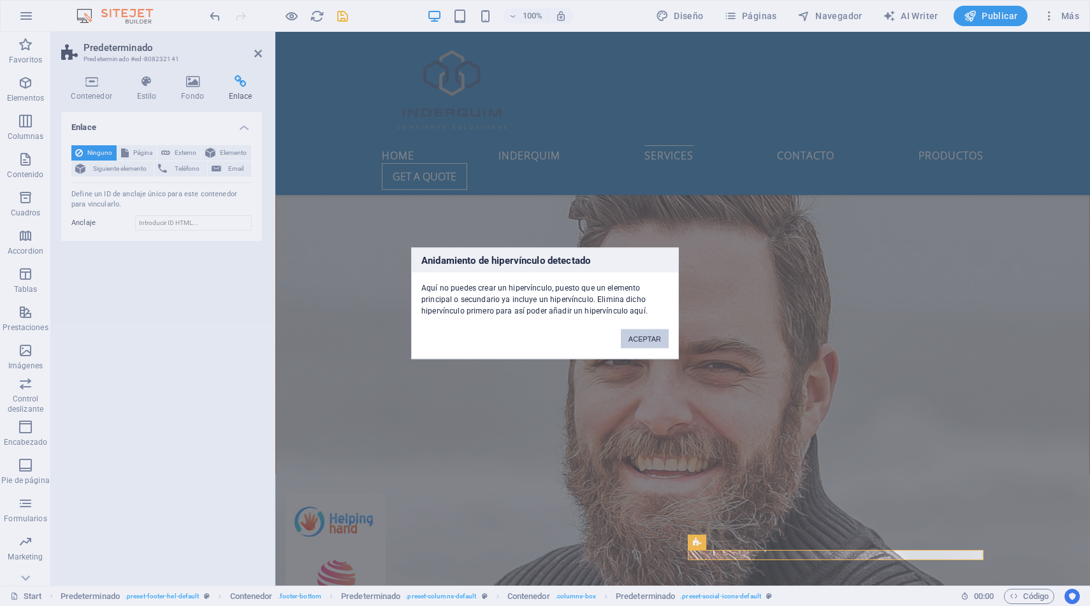
click at [641, 341] on button "ACEPTAR" at bounding box center [645, 338] width 48 height 19
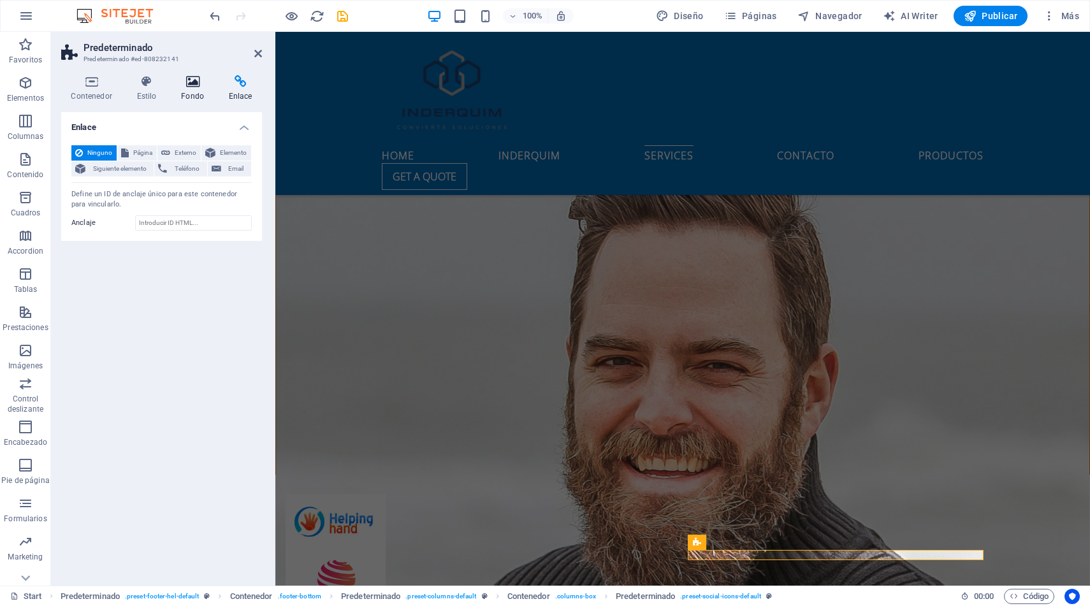
click at [191, 87] on icon at bounding box center [193, 81] width 43 height 13
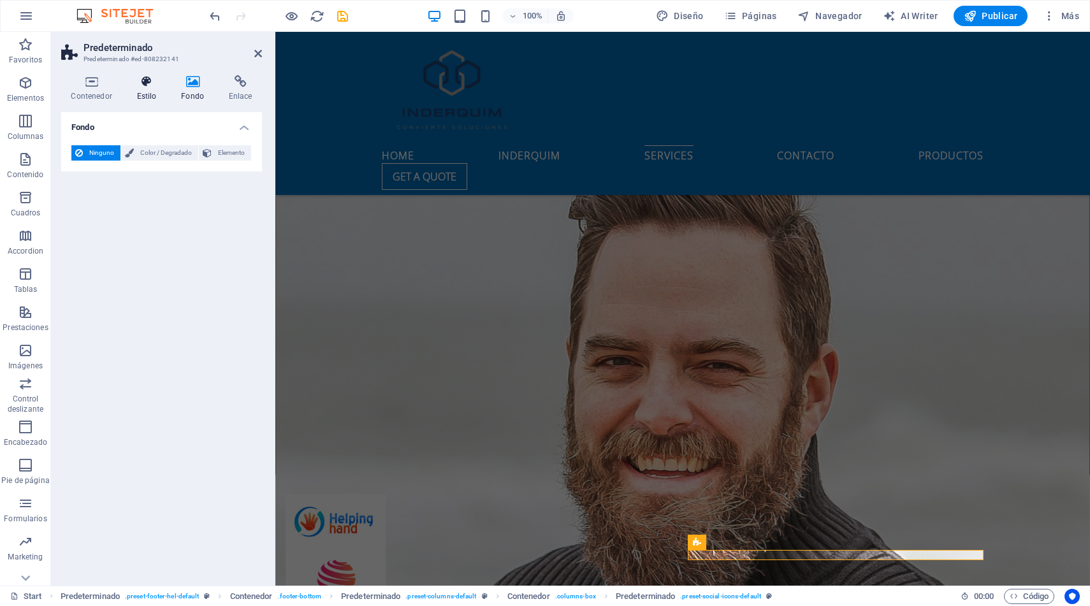
click at [139, 84] on icon at bounding box center [147, 81] width 40 height 13
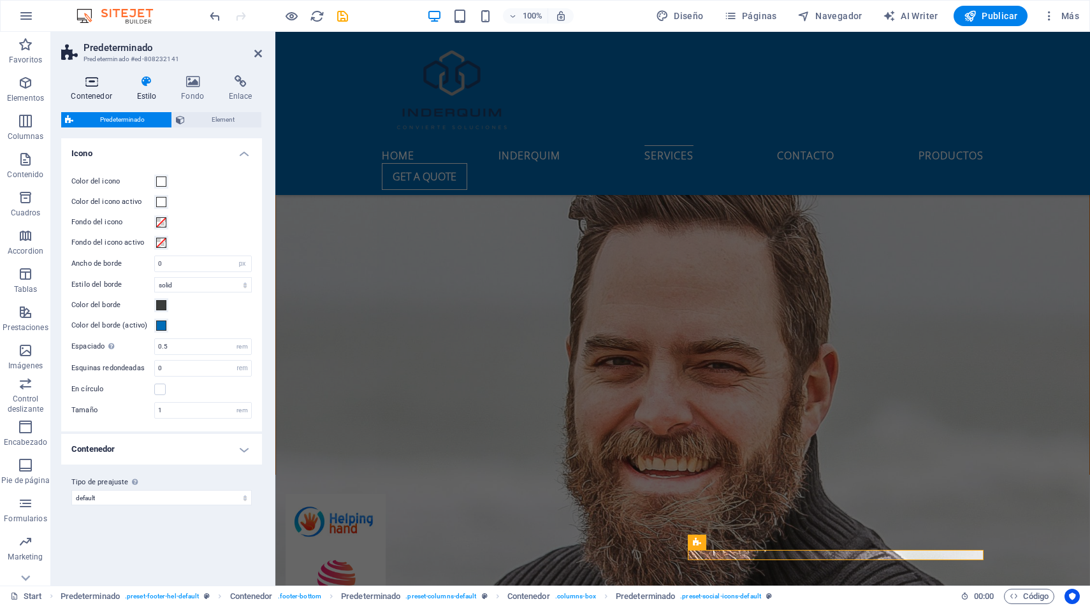
click at [94, 87] on icon at bounding box center [91, 81] width 61 height 13
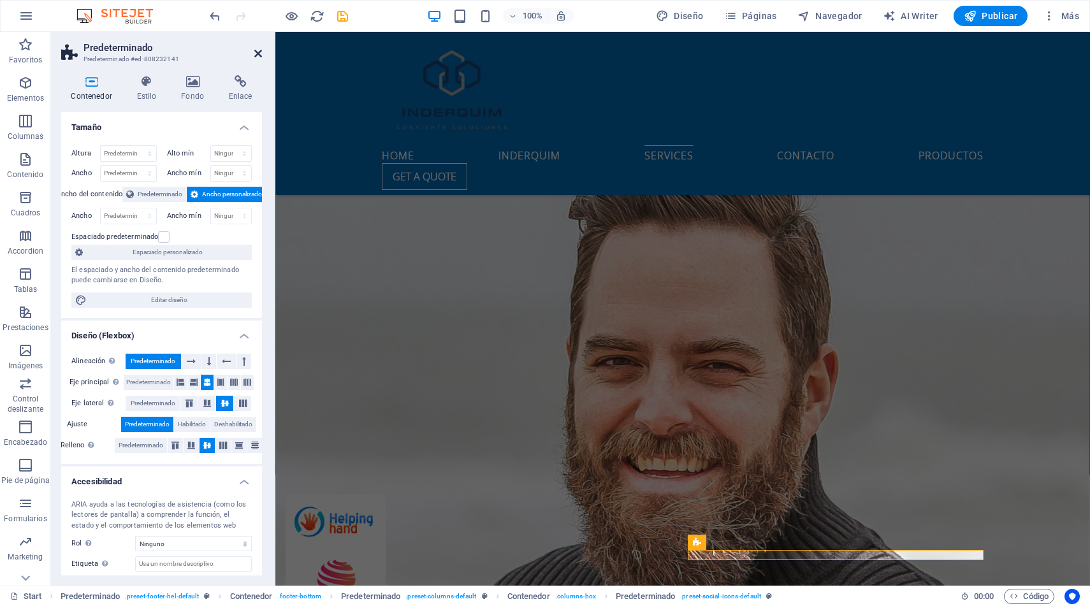
click at [259, 52] on icon at bounding box center [258, 53] width 8 height 10
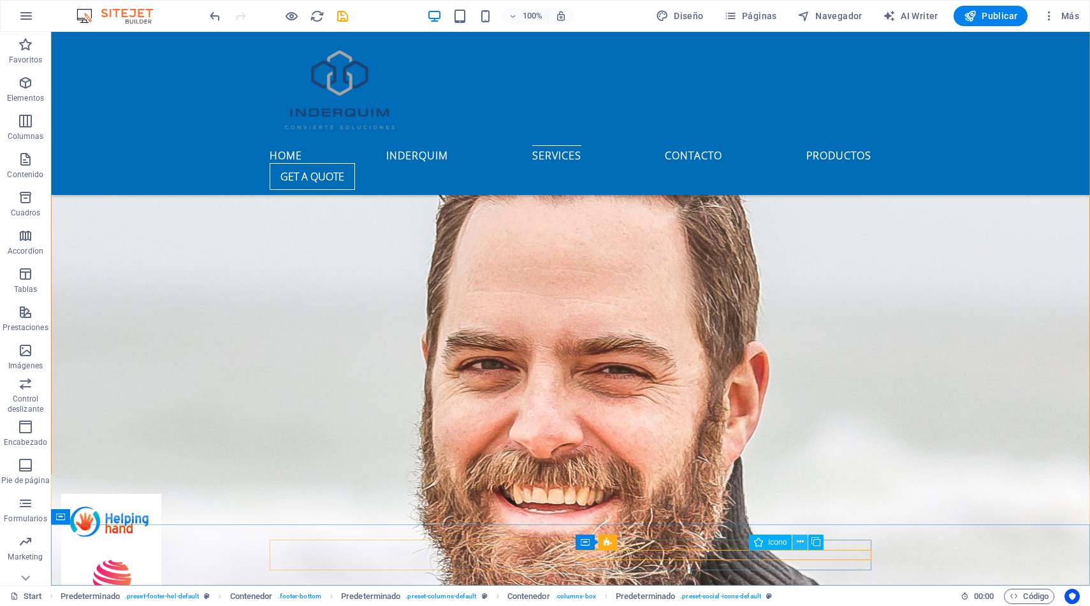
click at [800, 543] on icon at bounding box center [800, 542] width 7 height 13
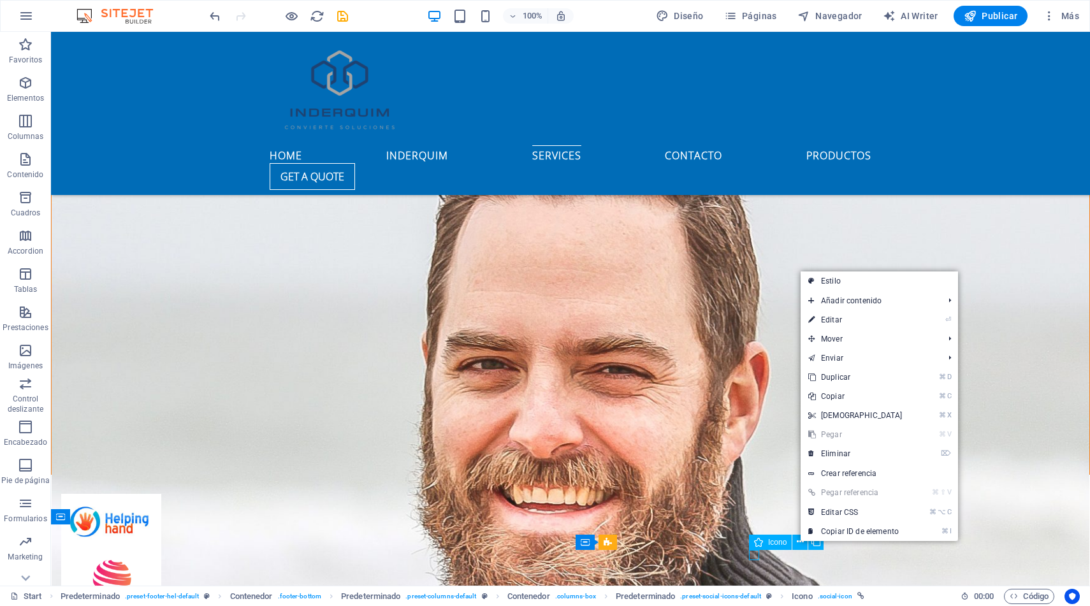
click at [775, 543] on span "Icono" at bounding box center [777, 543] width 18 height 8
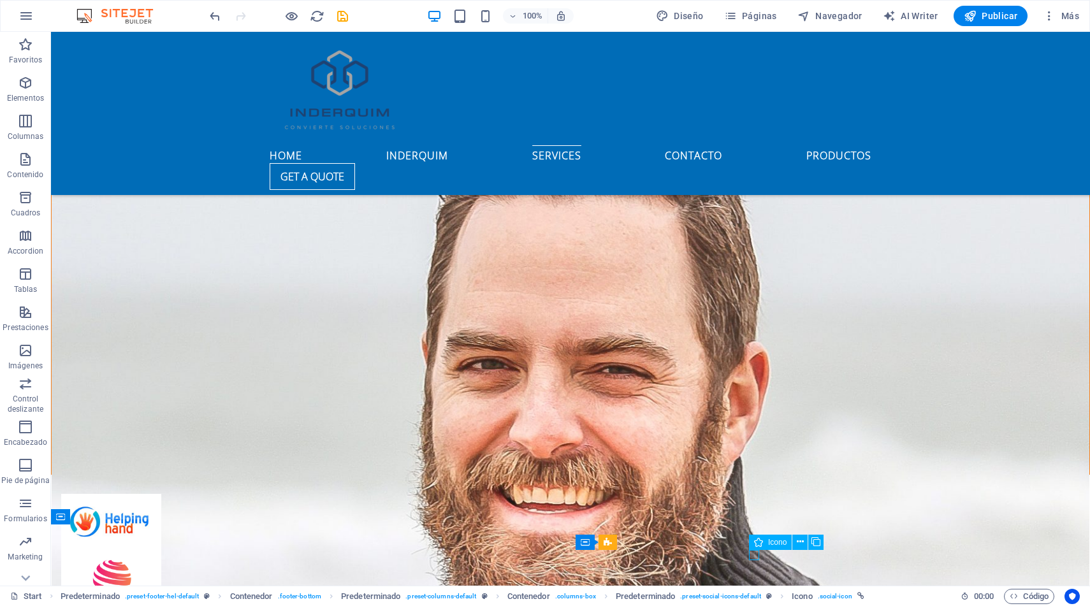
click at [775, 543] on span "Icono" at bounding box center [777, 543] width 18 height 8
select select "xMidYMid"
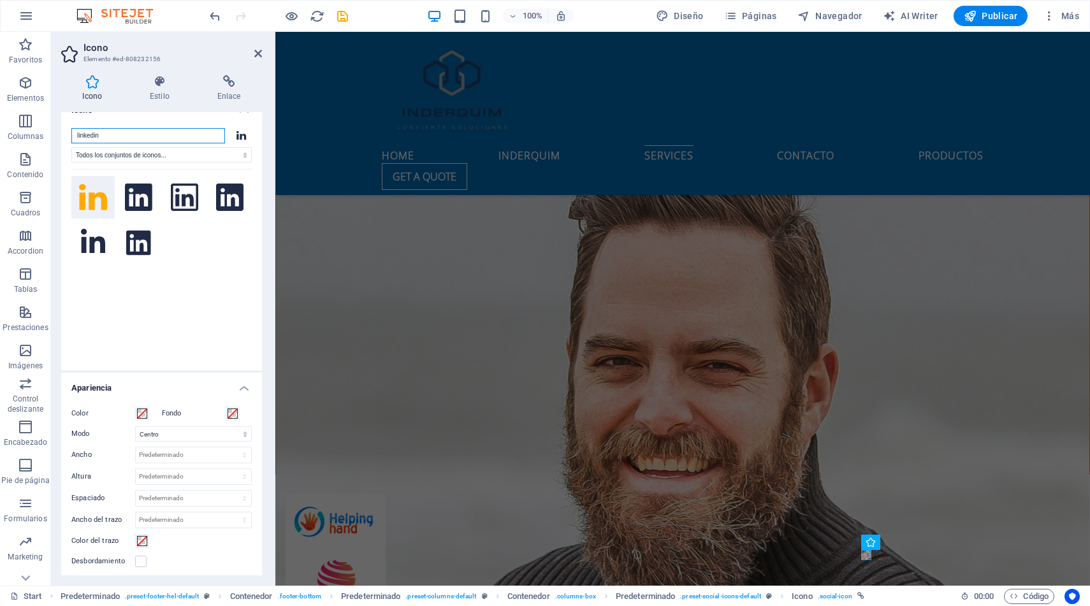
scroll to position [6, 0]
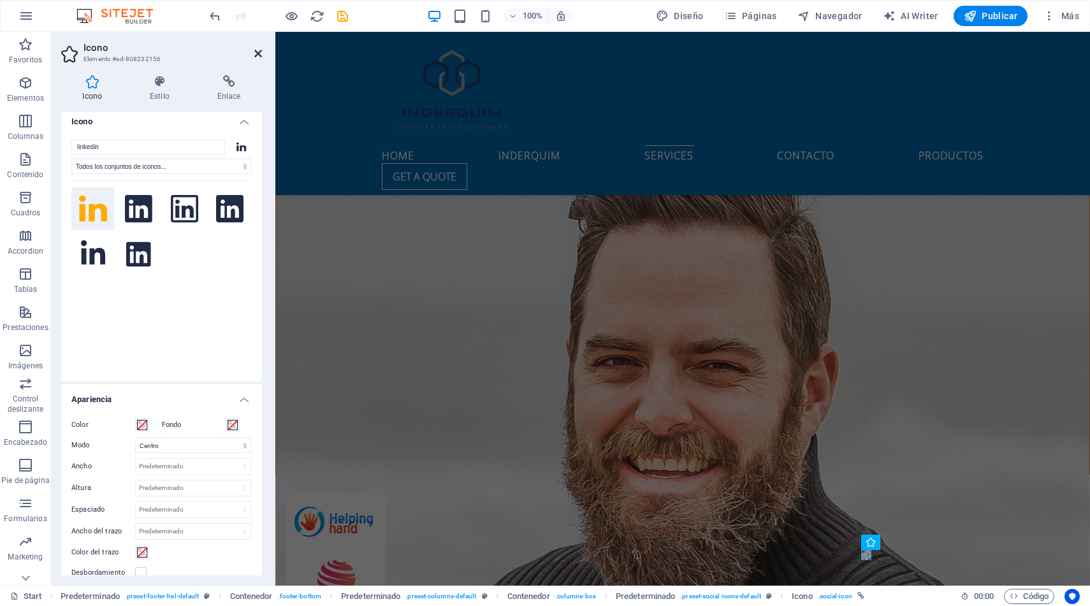
click at [260, 51] on icon at bounding box center [258, 53] width 8 height 10
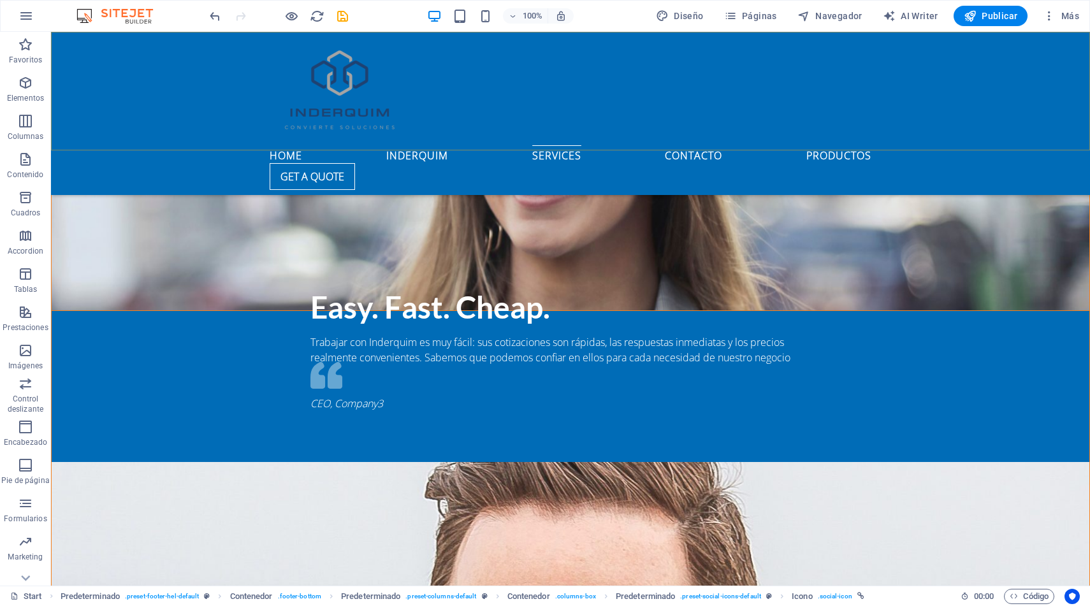
scroll to position [2462, 0]
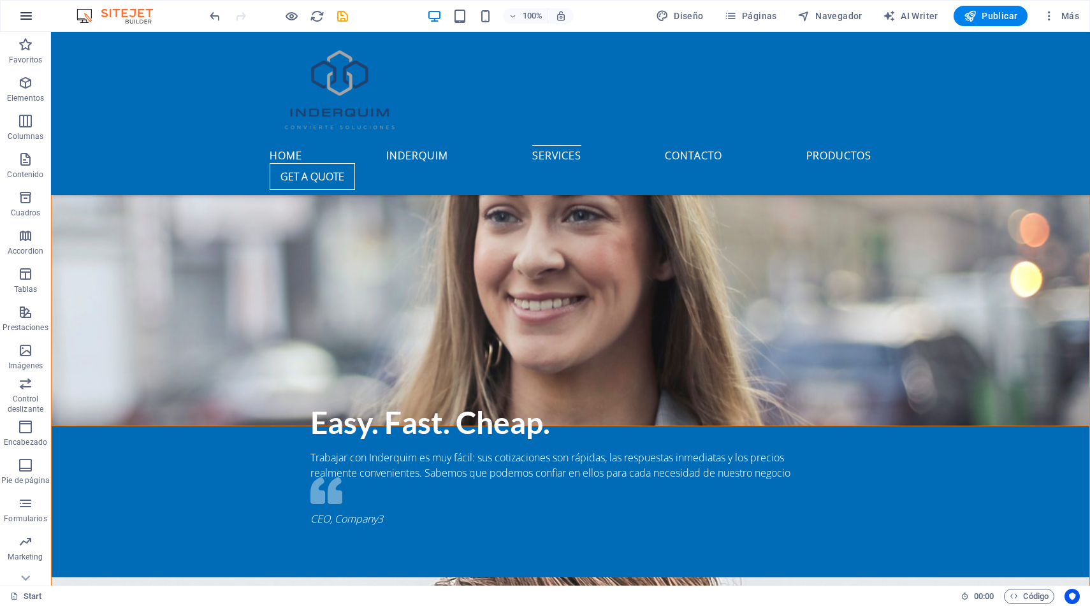
click at [24, 17] on icon "button" at bounding box center [25, 15] width 15 height 15
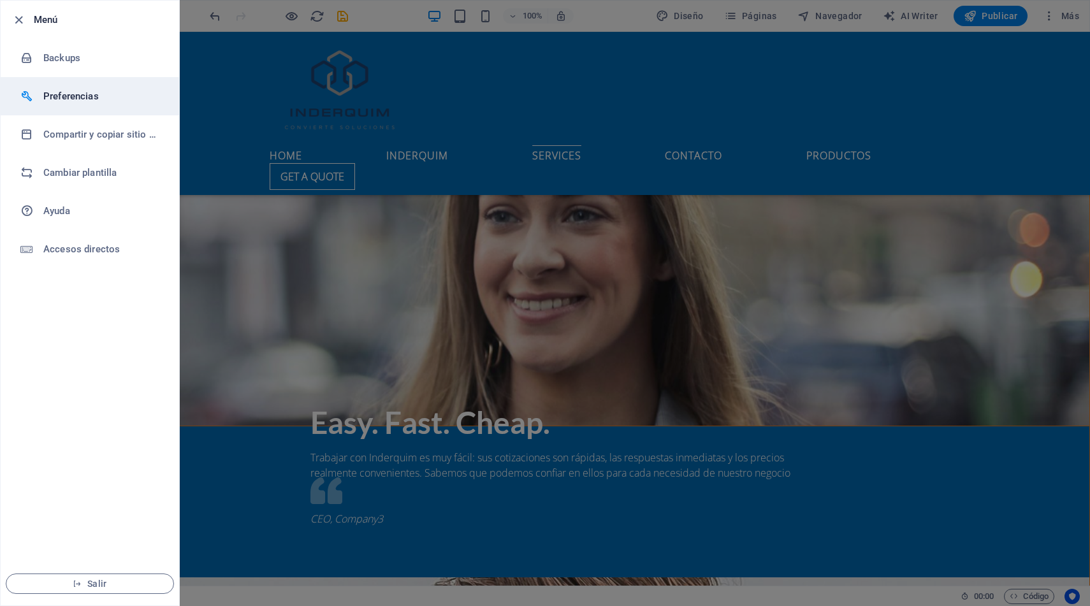
click at [68, 101] on h6 "Preferencias" at bounding box center [102, 96] width 118 height 15
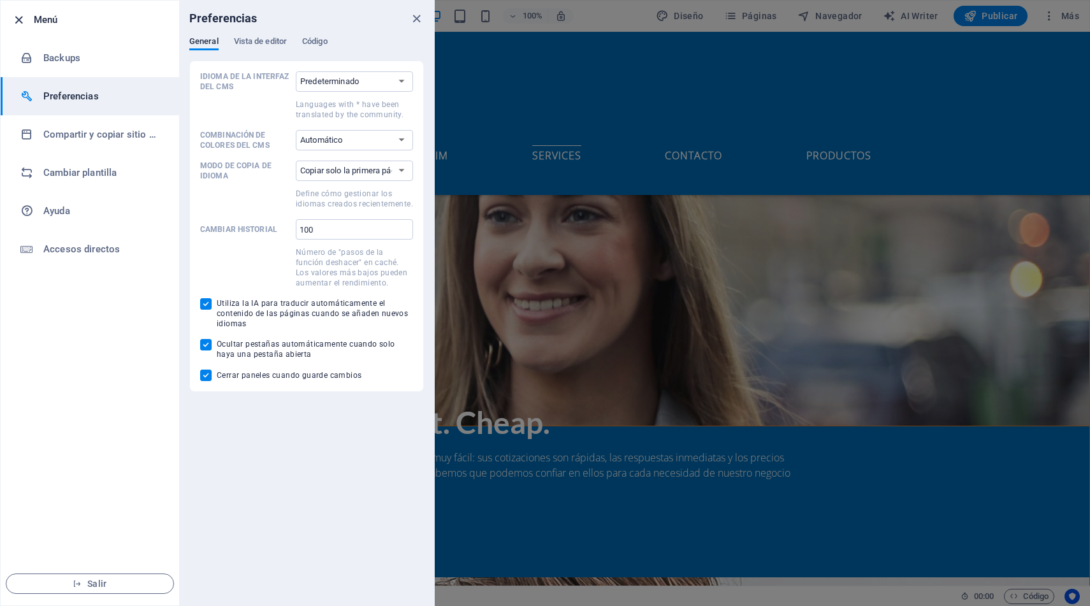
click at [19, 22] on icon "button" at bounding box center [18, 20] width 15 height 15
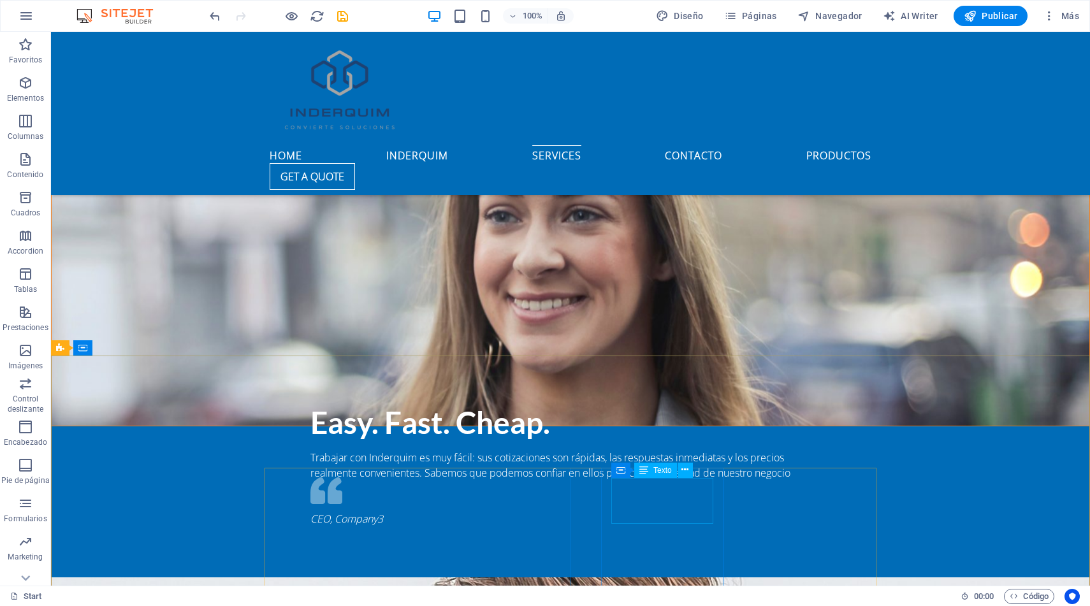
click at [647, 472] on icon at bounding box center [644, 470] width 9 height 15
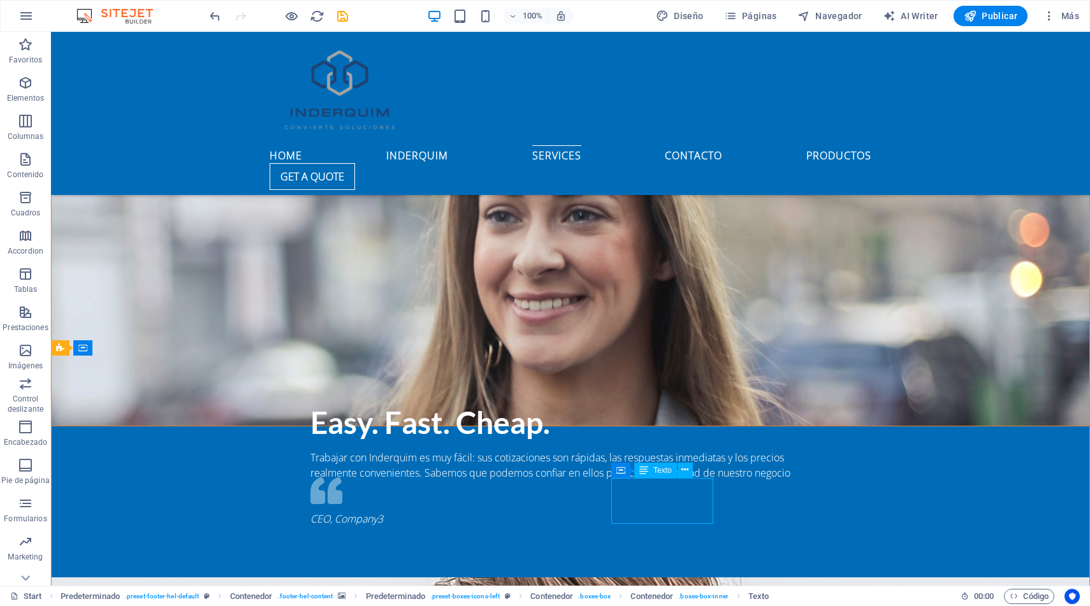
click at [647, 469] on icon at bounding box center [644, 470] width 9 height 15
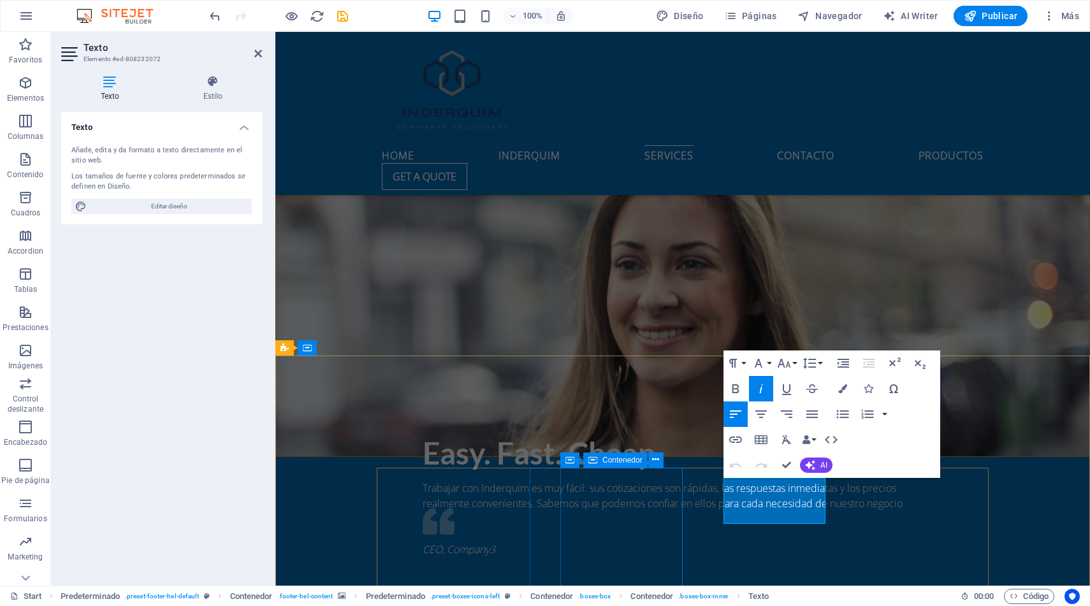
scroll to position [2508, 0]
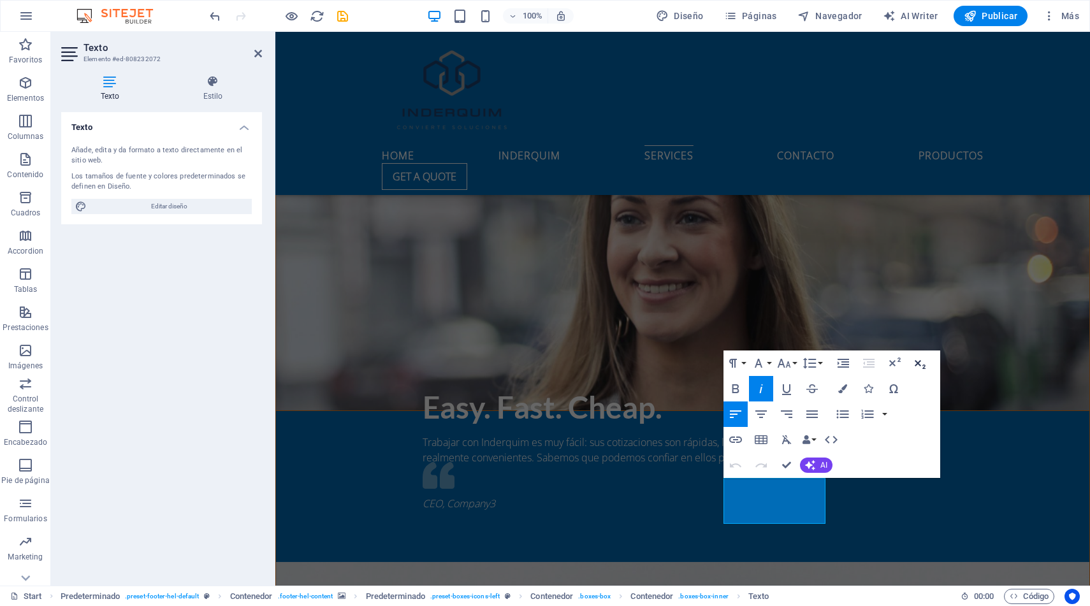
click at [916, 361] on icon "button" at bounding box center [920, 364] width 11 height 9
click at [891, 360] on icon "button" at bounding box center [894, 363] width 15 height 15
click at [817, 411] on icon "button" at bounding box center [812, 415] width 11 height 8
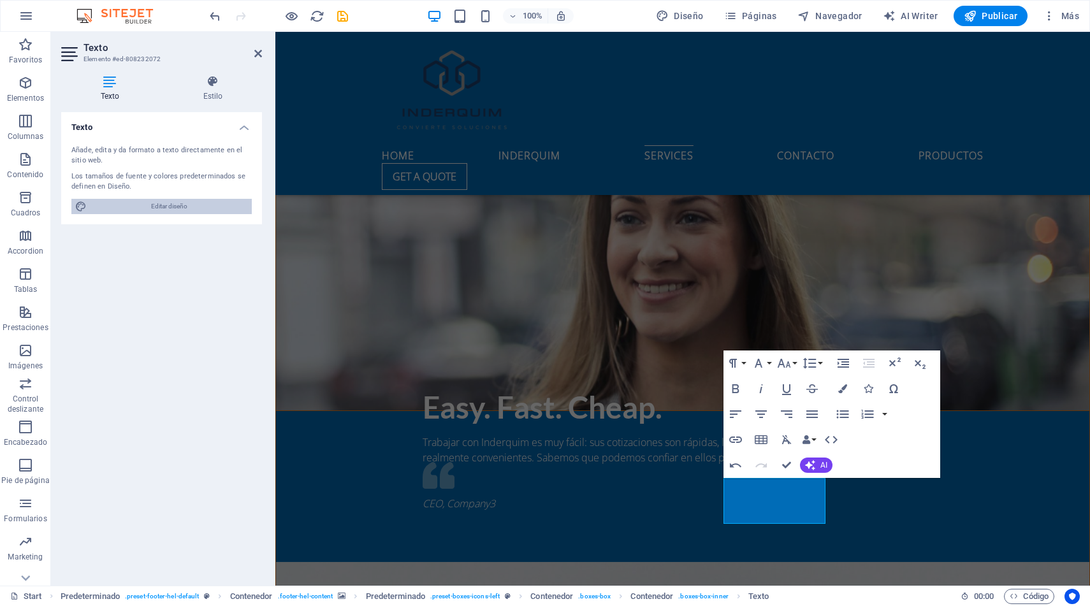
click at [200, 205] on span "Editar diseño" at bounding box center [169, 206] width 157 height 15
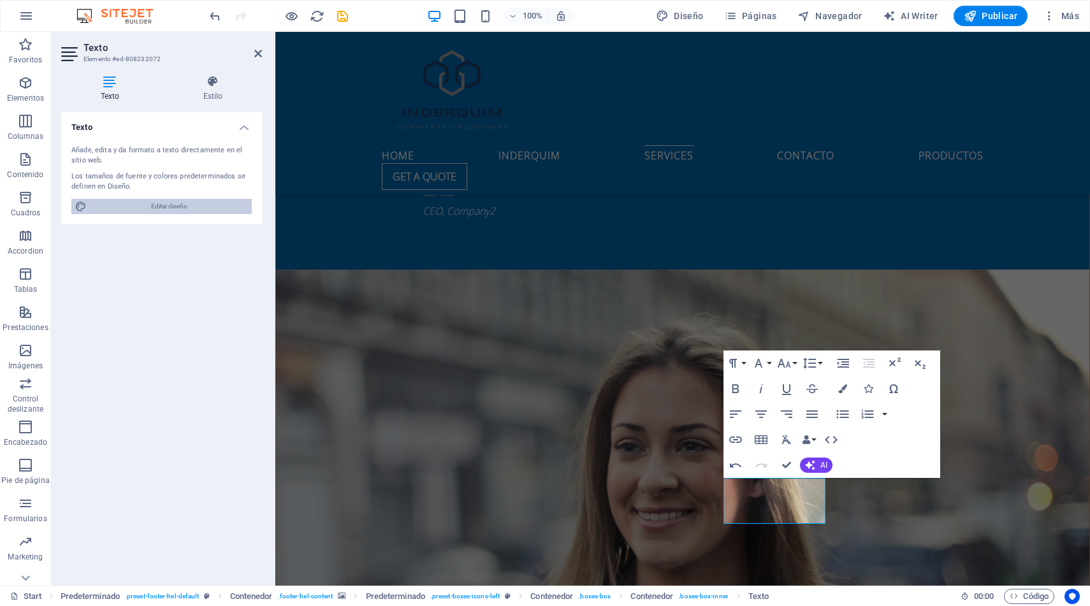
select select "px"
select select "400"
select select "px"
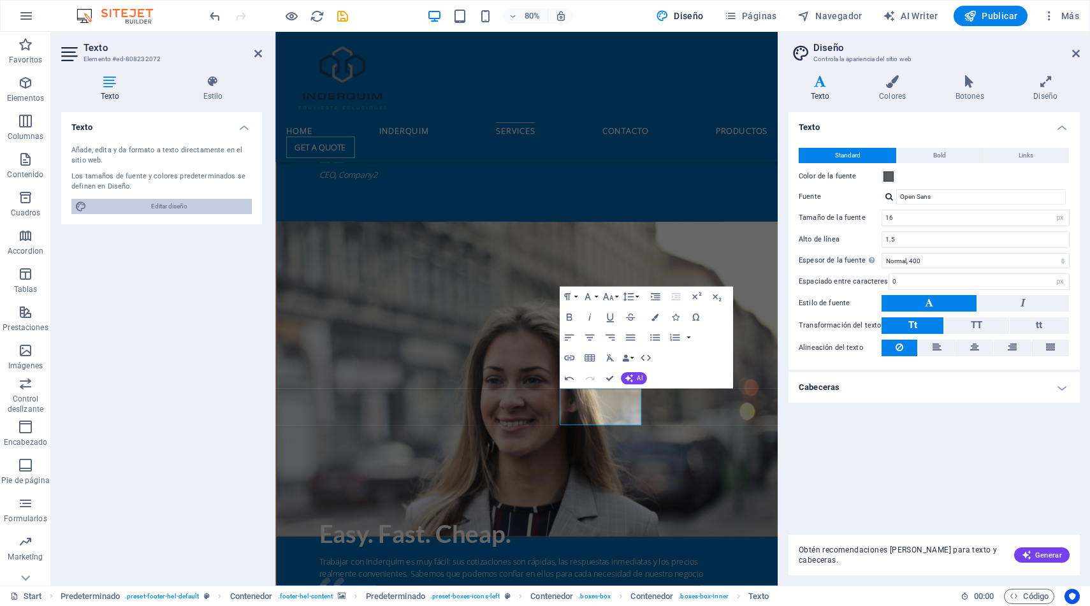
scroll to position [2824, 0]
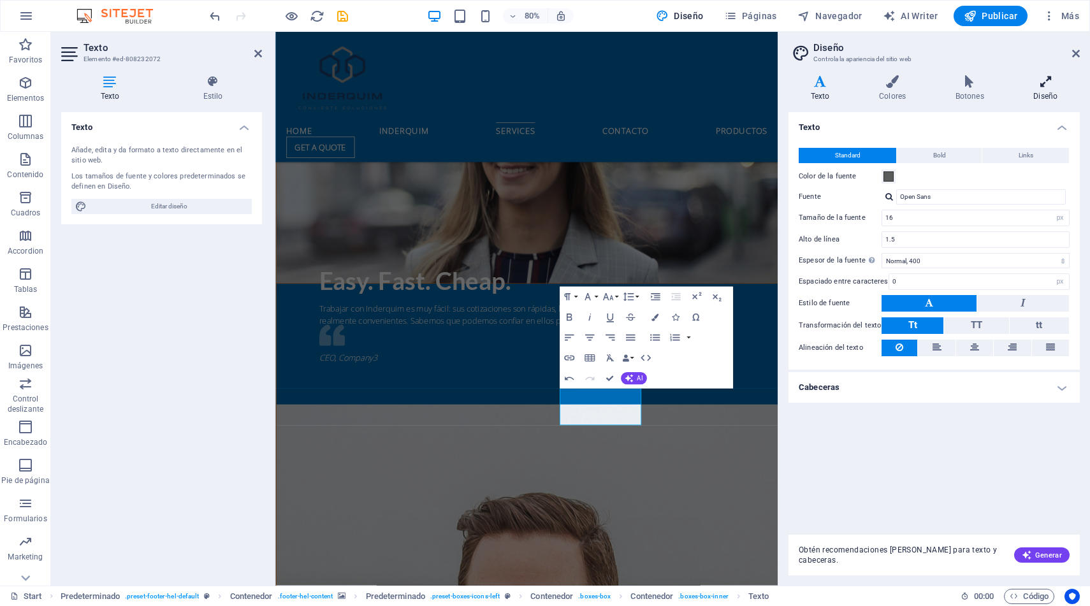
click at [1043, 81] on icon at bounding box center [1046, 81] width 68 height 13
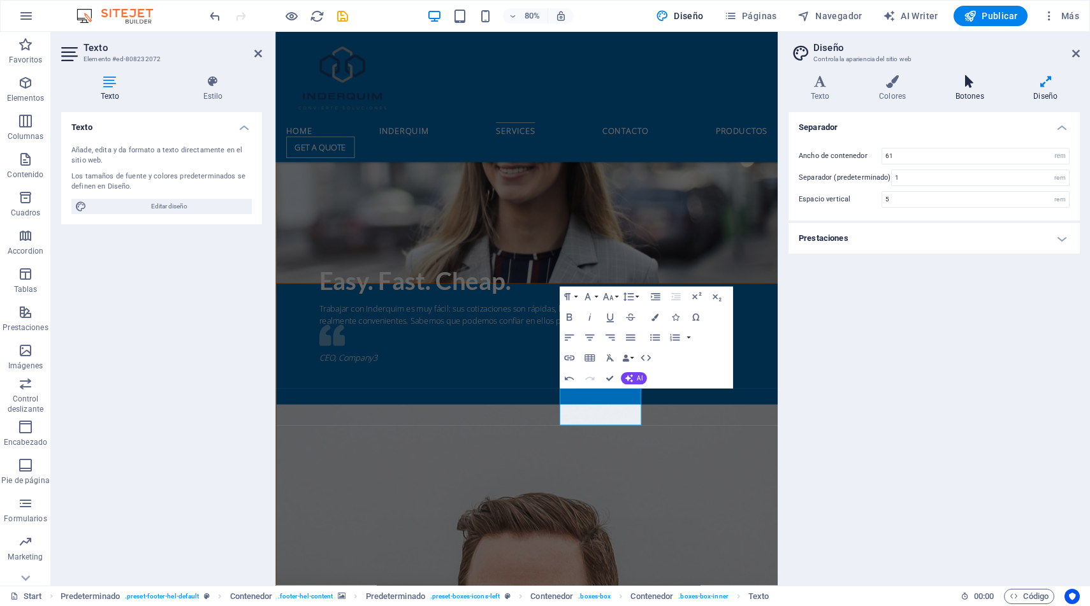
click at [973, 83] on icon at bounding box center [970, 81] width 73 height 13
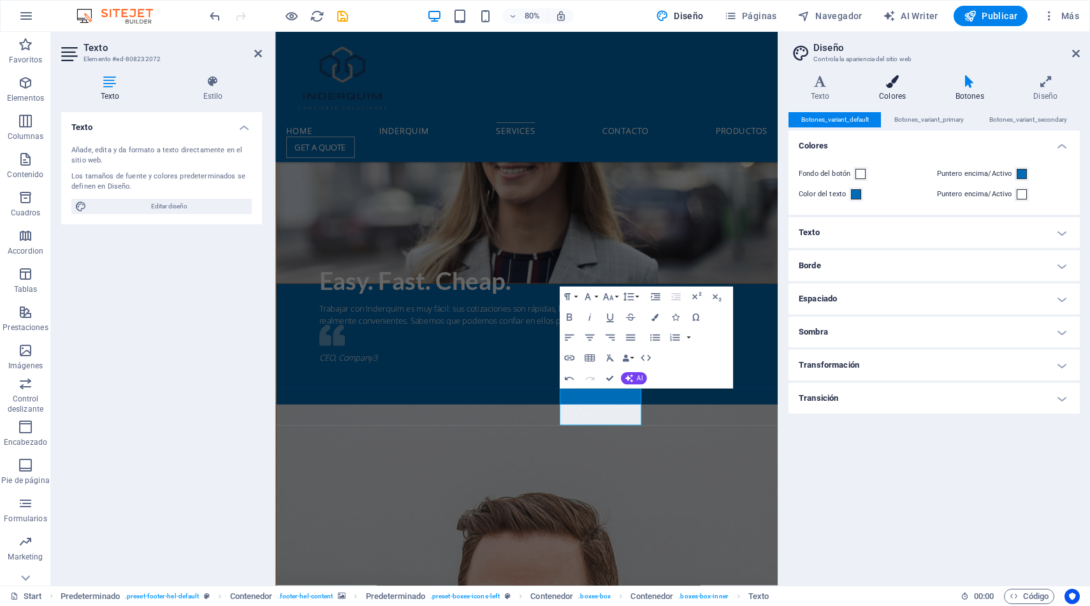
click at [891, 84] on icon at bounding box center [892, 81] width 71 height 13
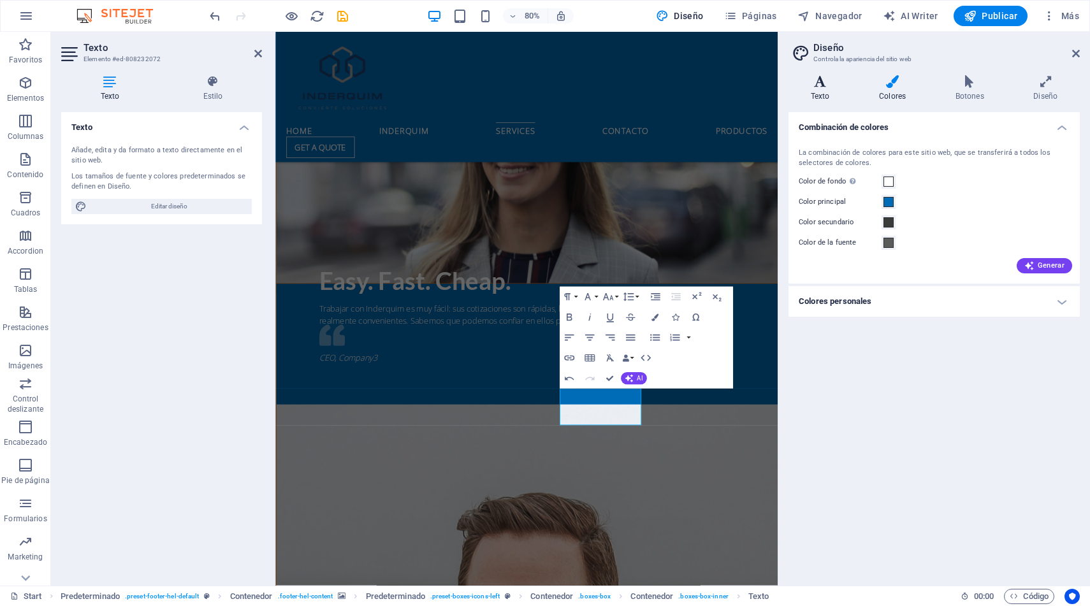
click at [822, 87] on icon at bounding box center [820, 81] width 63 height 13
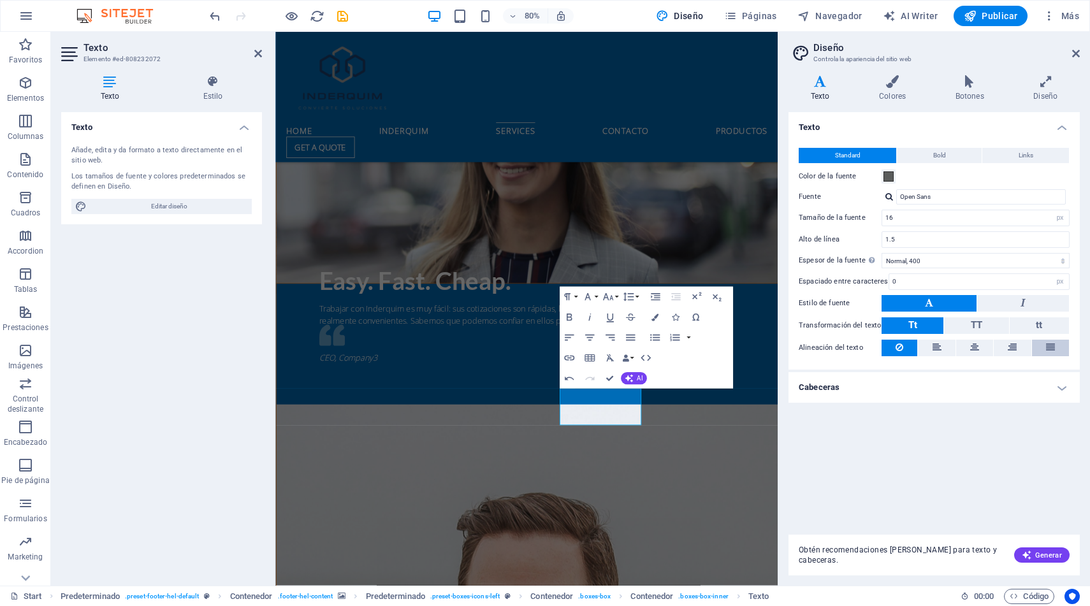
click at [1055, 344] on icon at bounding box center [1050, 347] width 9 height 15
click at [898, 386] on h4 "Cabeceras" at bounding box center [934, 387] width 291 height 31
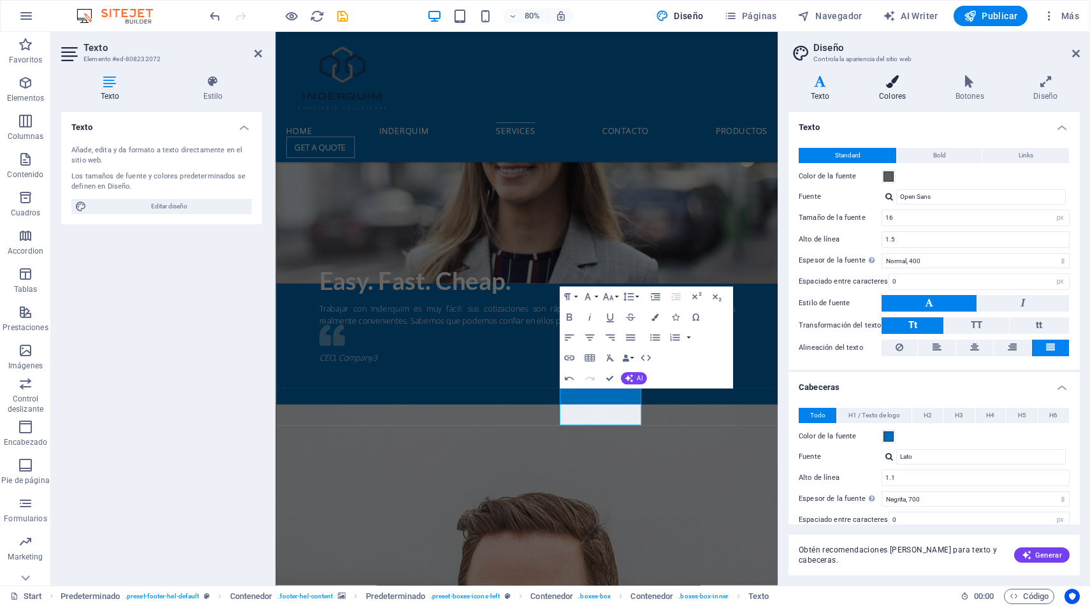
click at [891, 87] on icon at bounding box center [892, 81] width 71 height 13
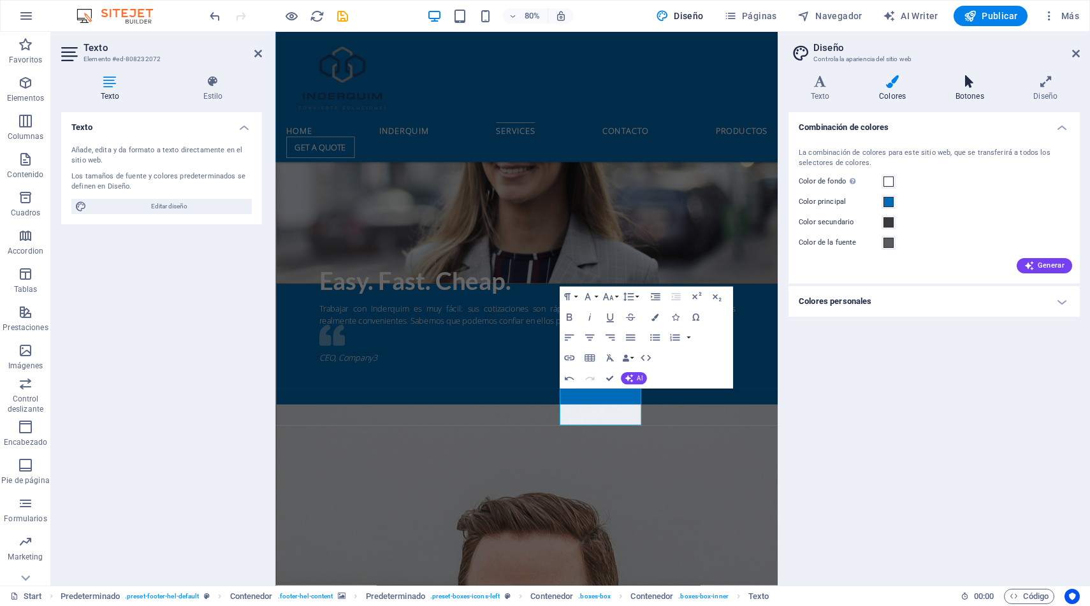
click at [966, 87] on icon at bounding box center [970, 81] width 73 height 13
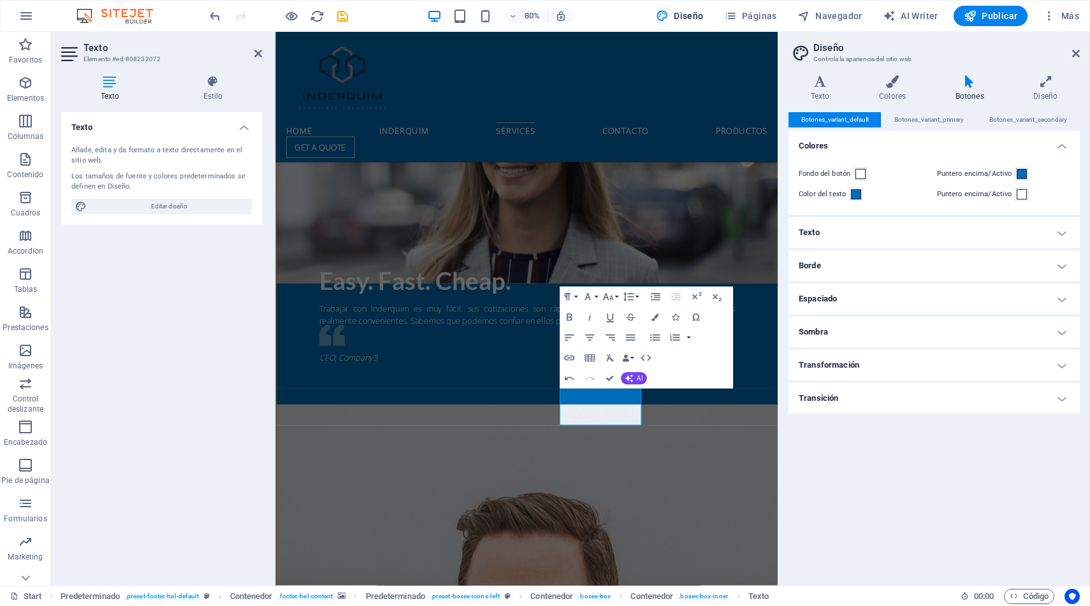
click at [845, 244] on h4 "Texto" at bounding box center [934, 232] width 291 height 31
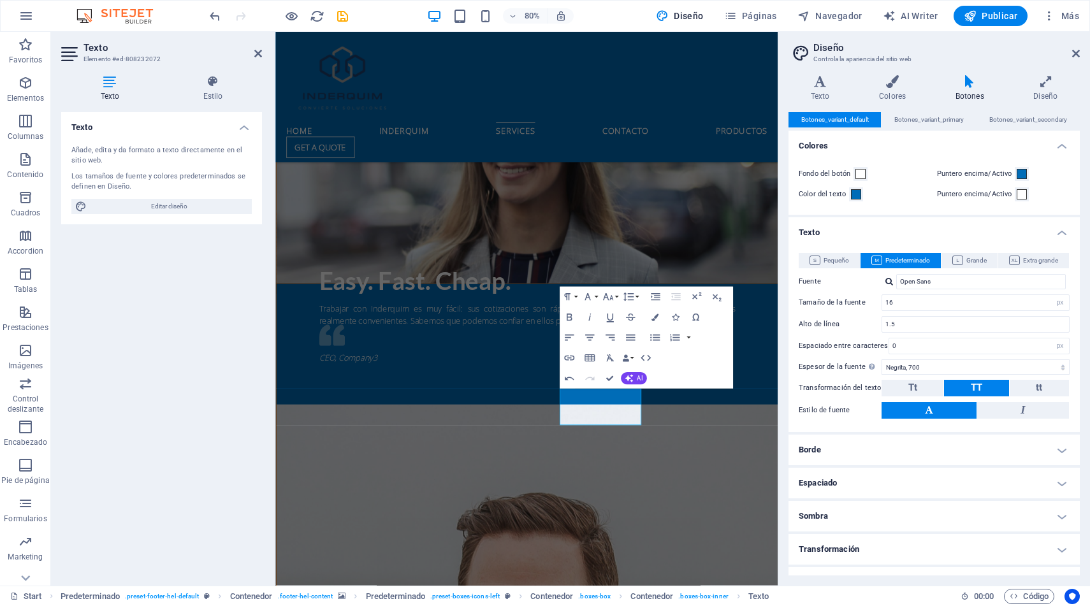
click at [844, 444] on h4 "Borde" at bounding box center [934, 450] width 291 height 31
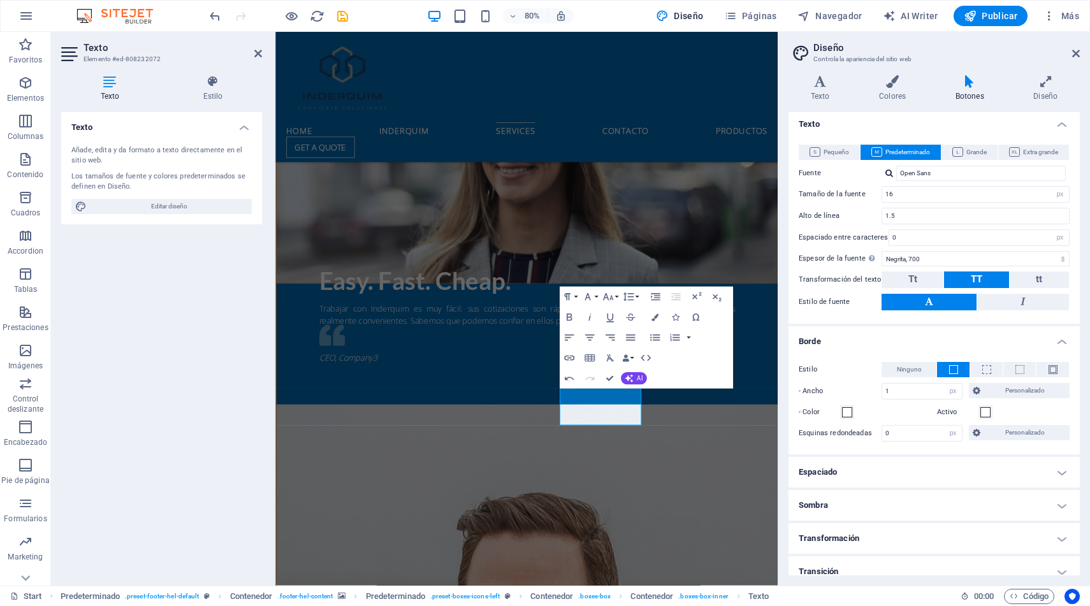
scroll to position [119, 0]
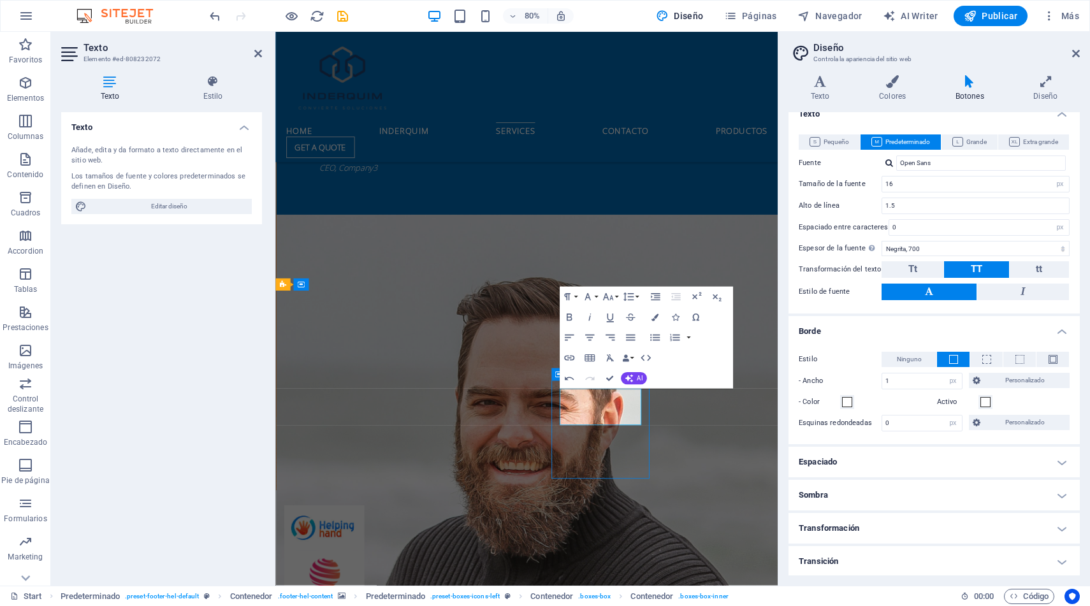
scroll to position [2523, 0]
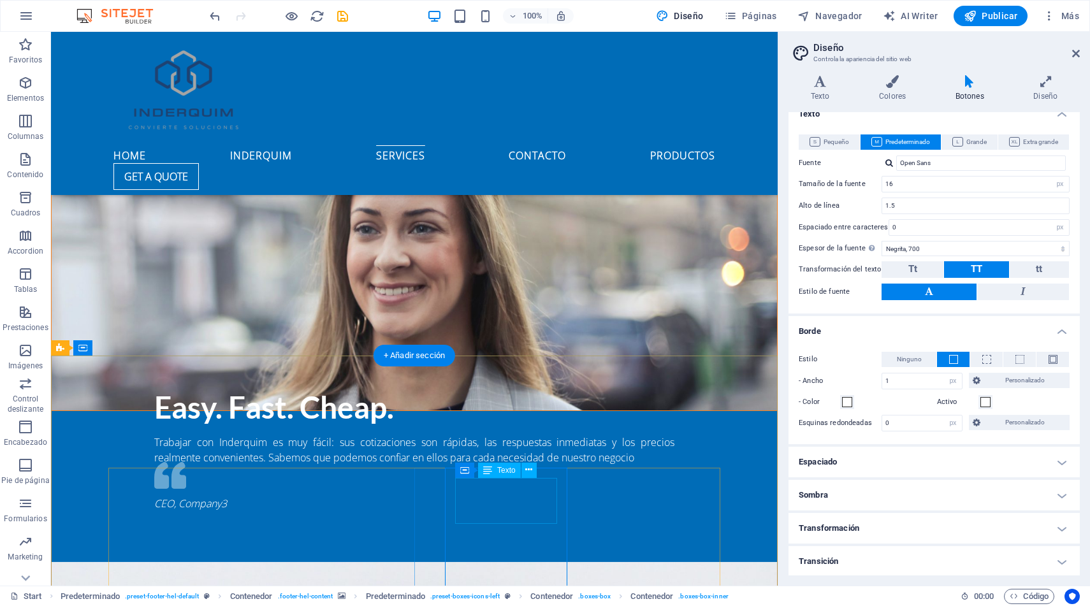
click at [528, 473] on icon at bounding box center [528, 470] width 7 height 13
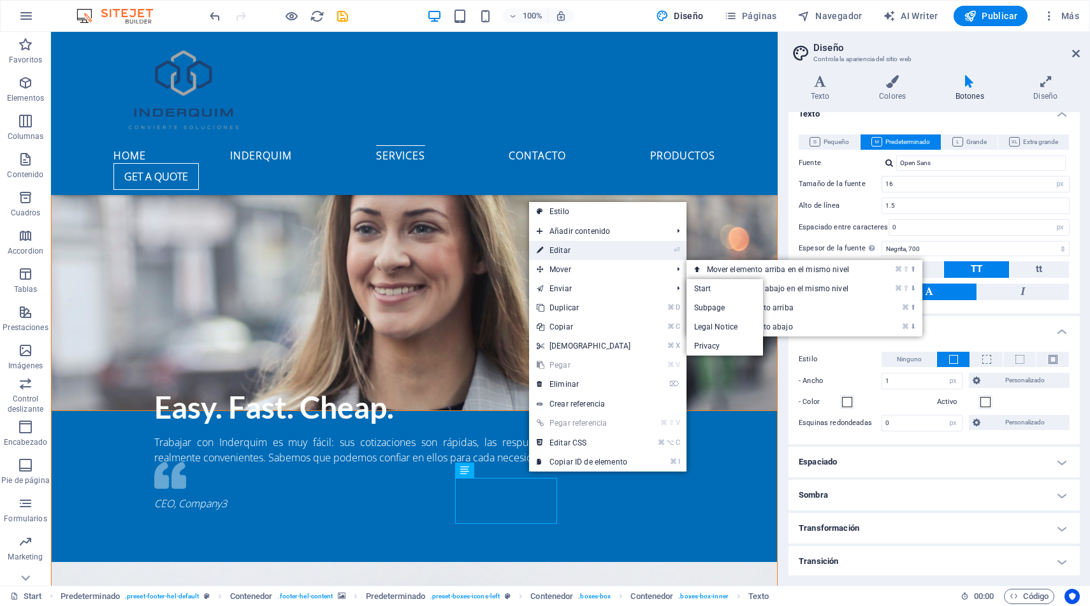
click at [564, 254] on link "⏎ Editar" at bounding box center [584, 250] width 110 height 19
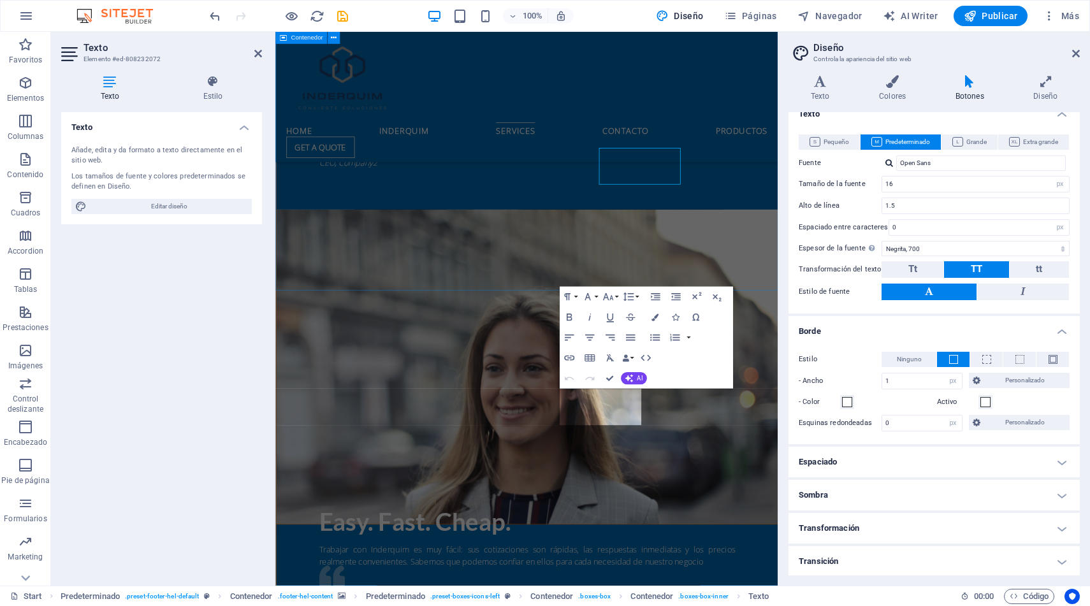
scroll to position [2824, 0]
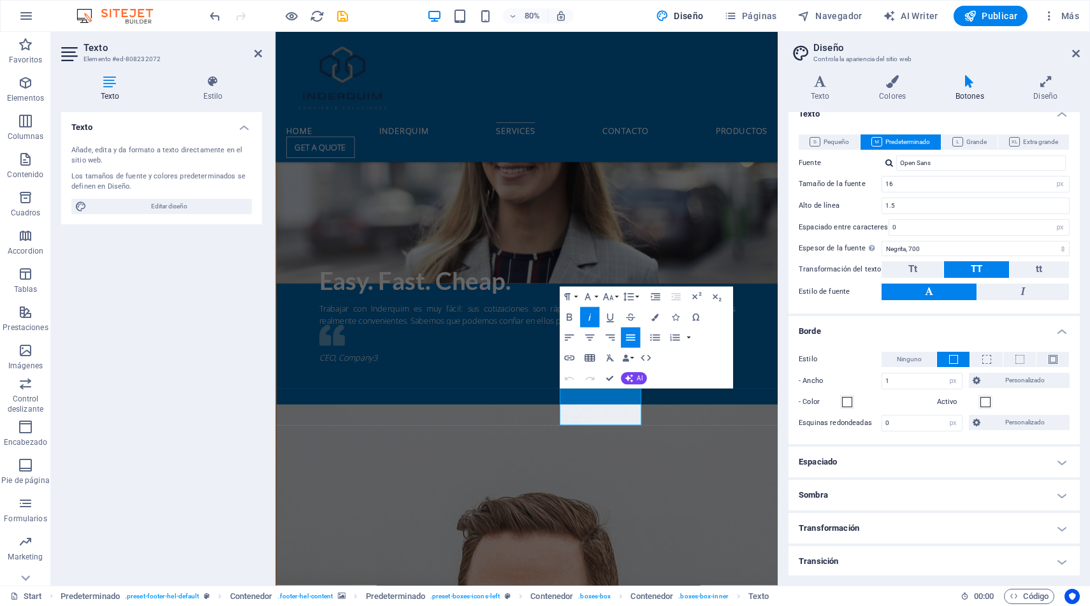
click at [589, 360] on icon "button" at bounding box center [589, 358] width 12 height 12
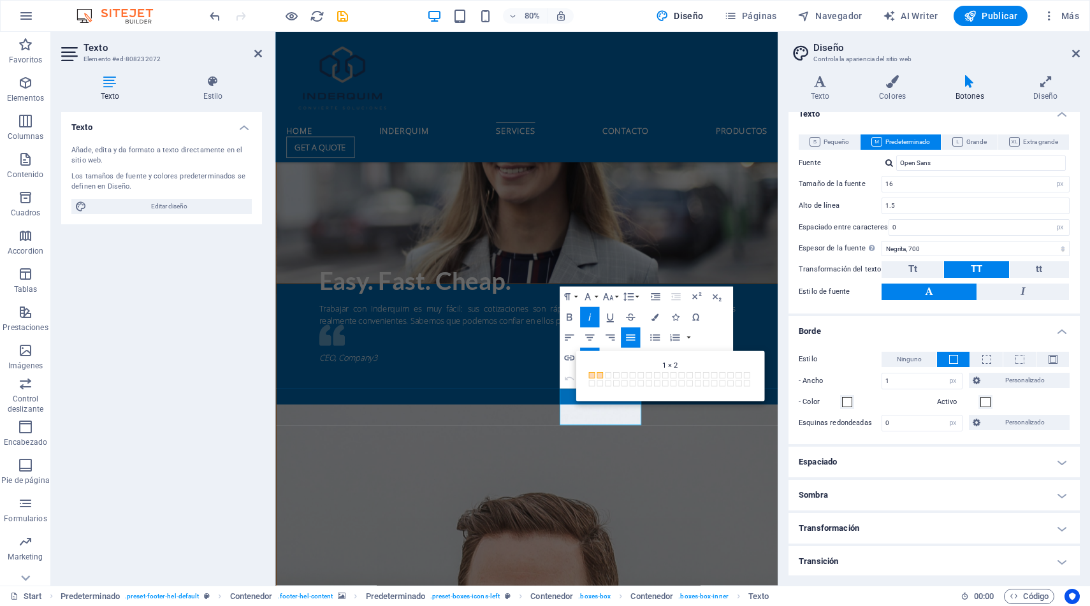
click at [601, 377] on span at bounding box center [600, 375] width 6 height 6
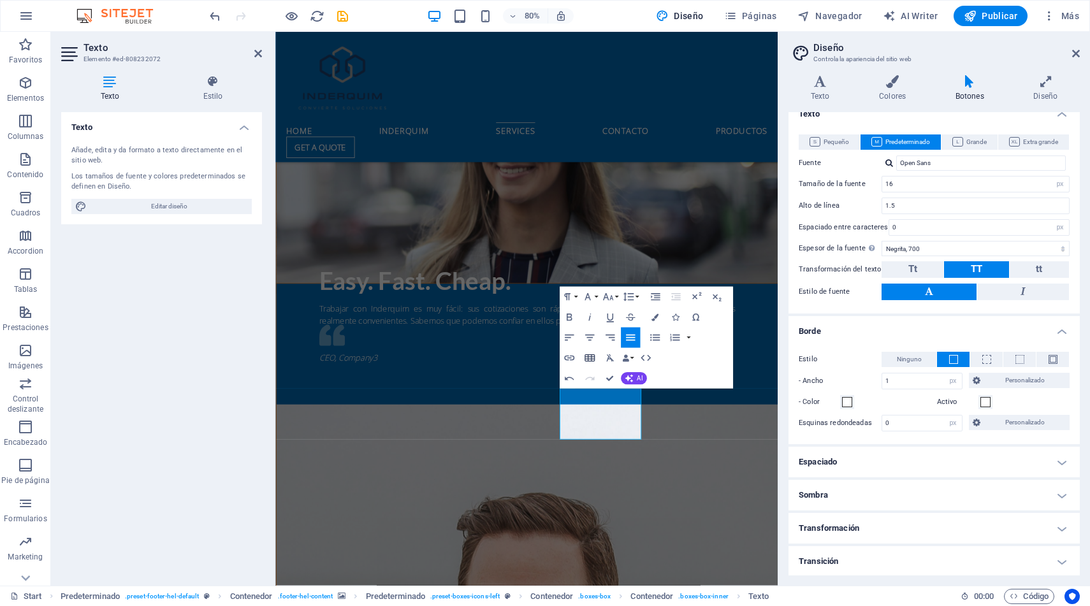
click at [589, 358] on icon "button" at bounding box center [589, 358] width 12 height 12
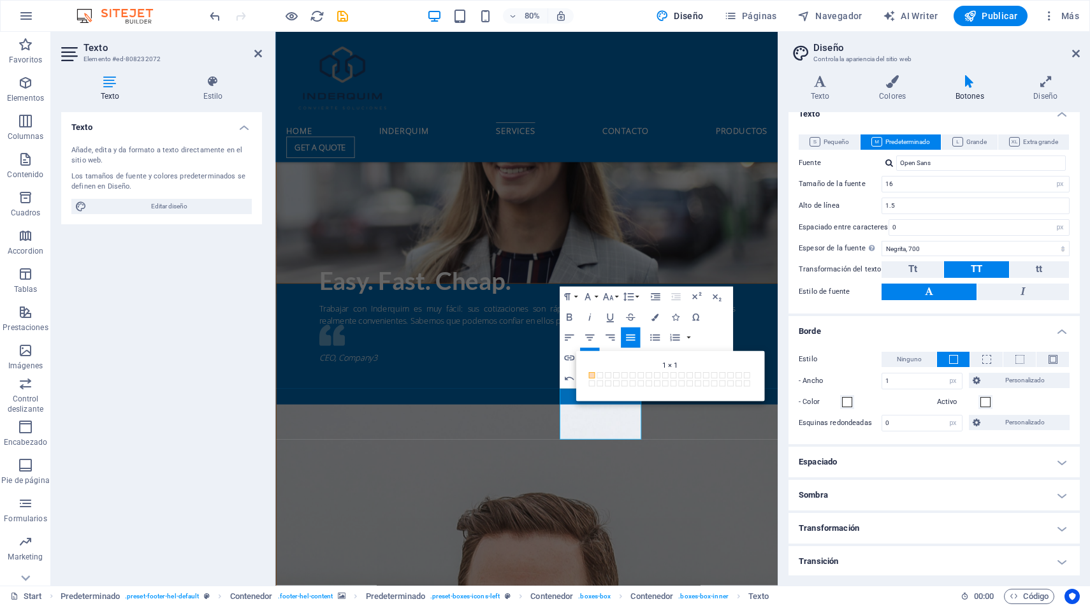
click at [590, 375] on span at bounding box center [592, 375] width 6 height 6
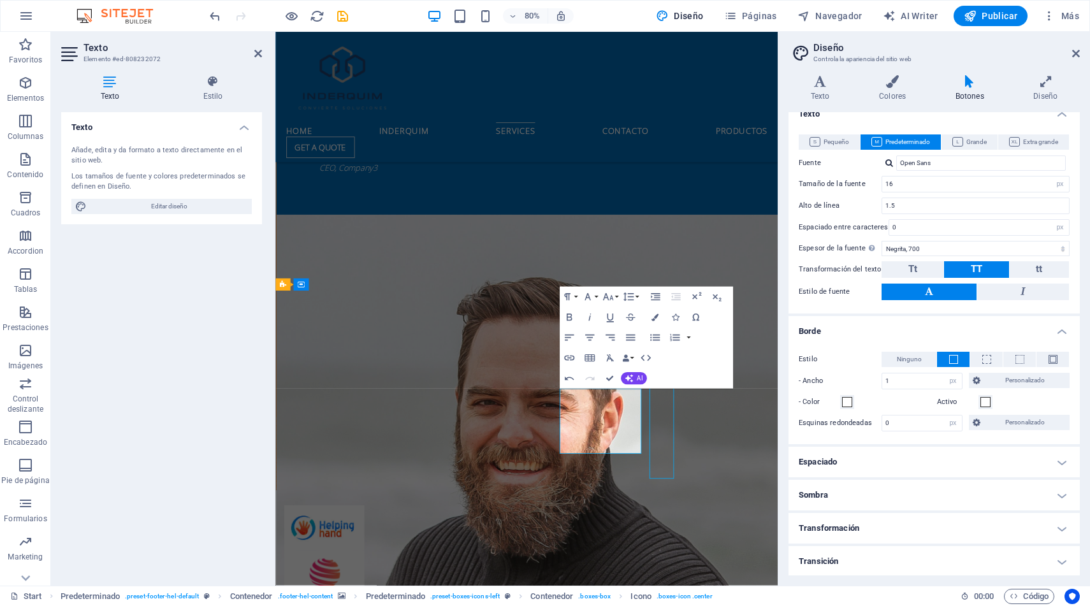
scroll to position [2523, 0]
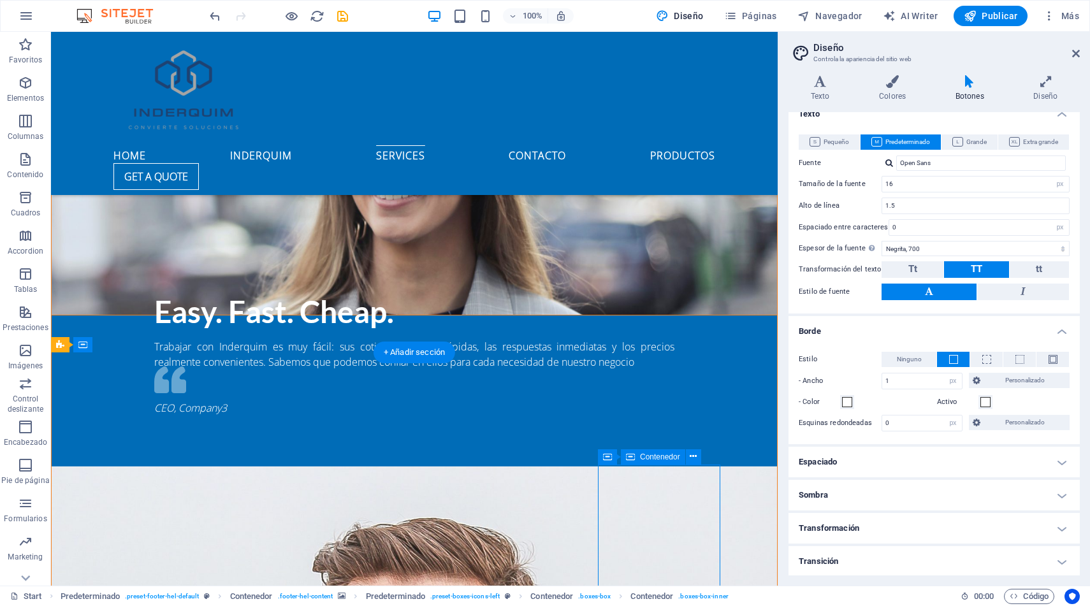
scroll to position [2648, 0]
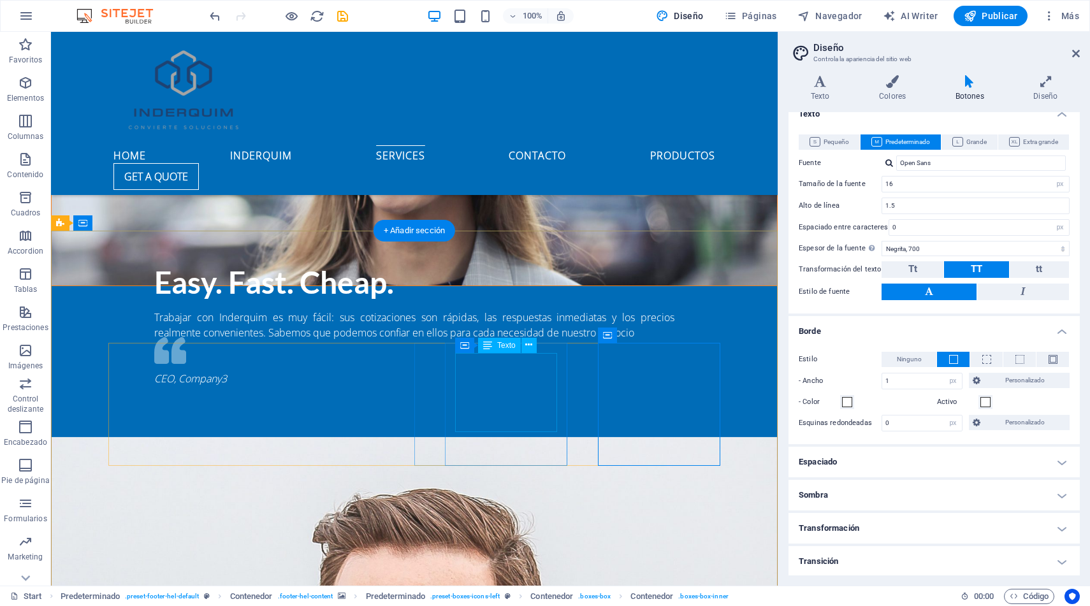
click at [642, 344] on icon at bounding box center [640, 345] width 9 height 15
click at [682, 346] on icon at bounding box center [681, 345] width 7 height 13
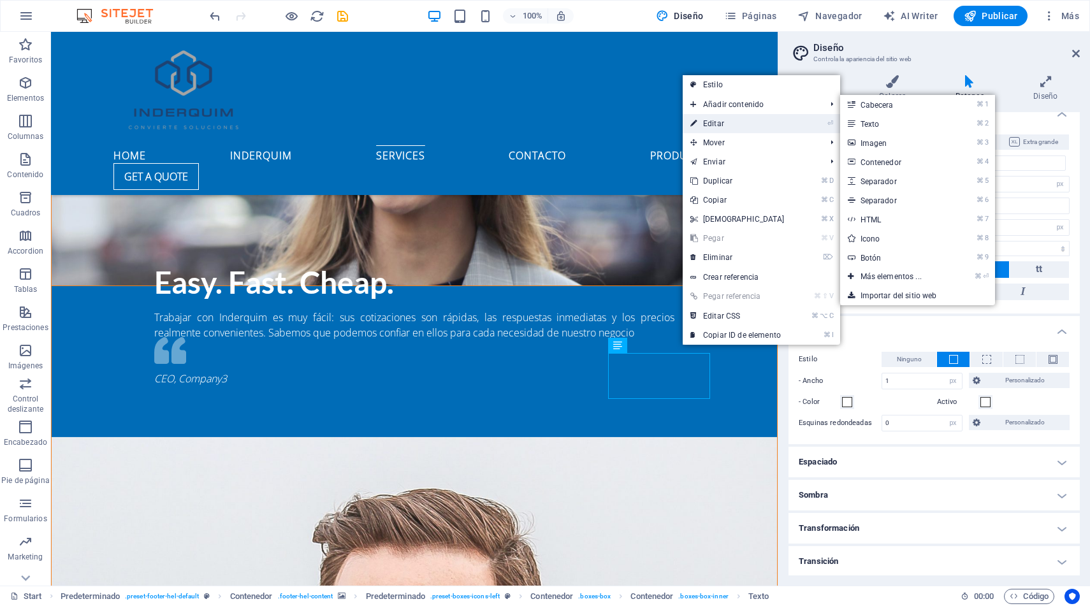
click at [716, 124] on link "⏎ Editar" at bounding box center [738, 123] width 110 height 19
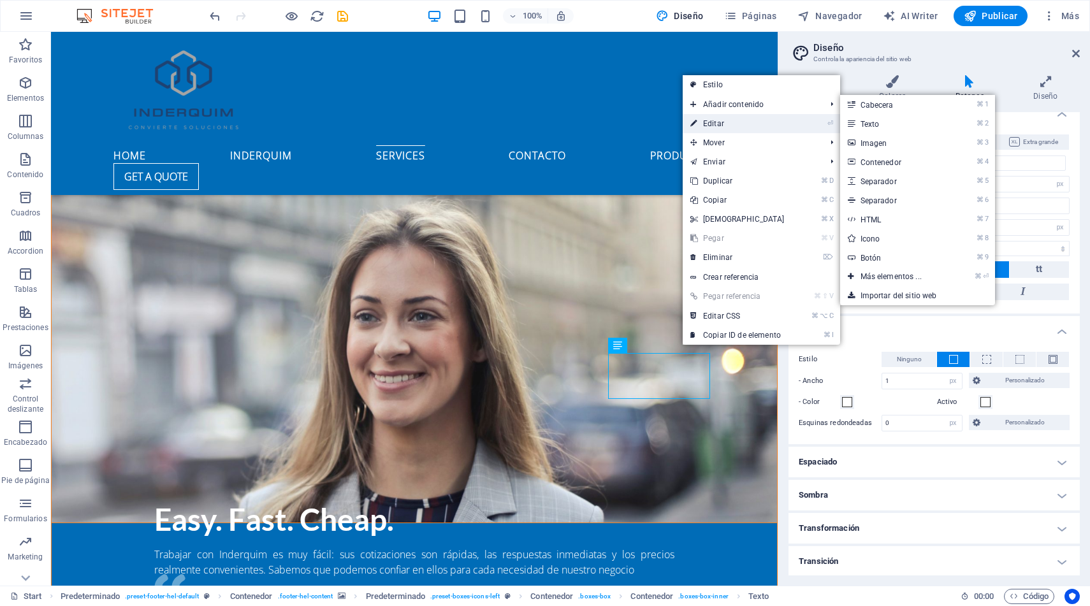
scroll to position [2949, 0]
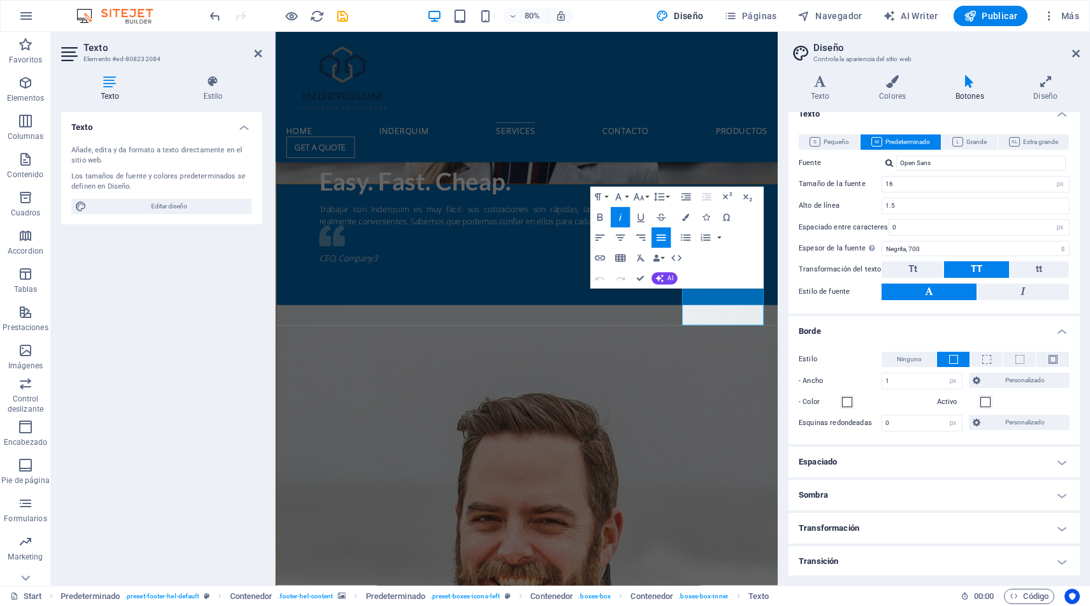
click at [619, 258] on icon "button" at bounding box center [620, 258] width 12 height 12
click at [631, 275] on span at bounding box center [630, 275] width 6 height 6
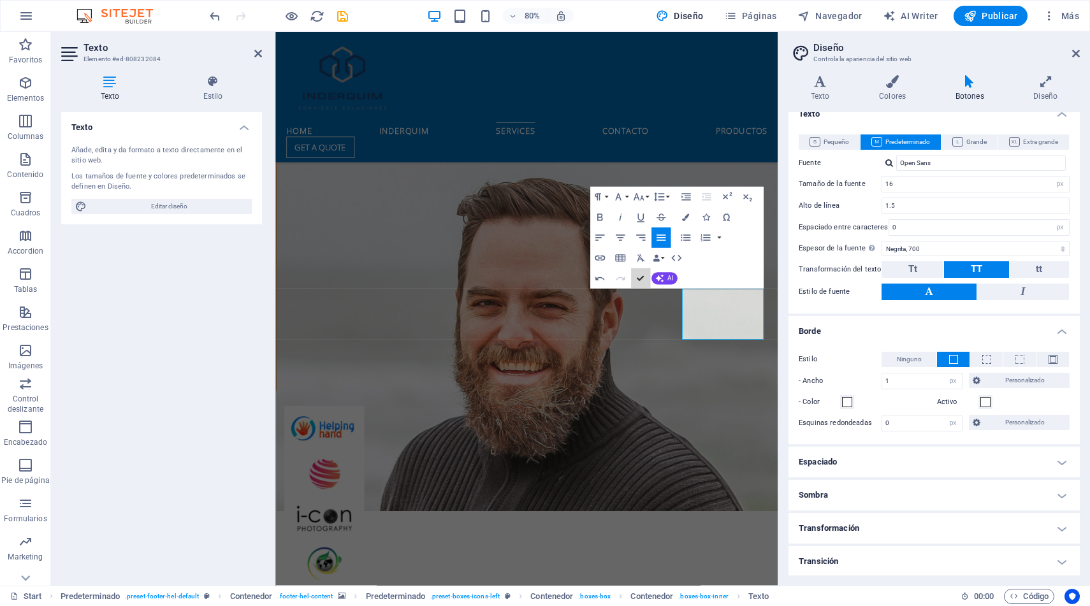
scroll to position [2648, 0]
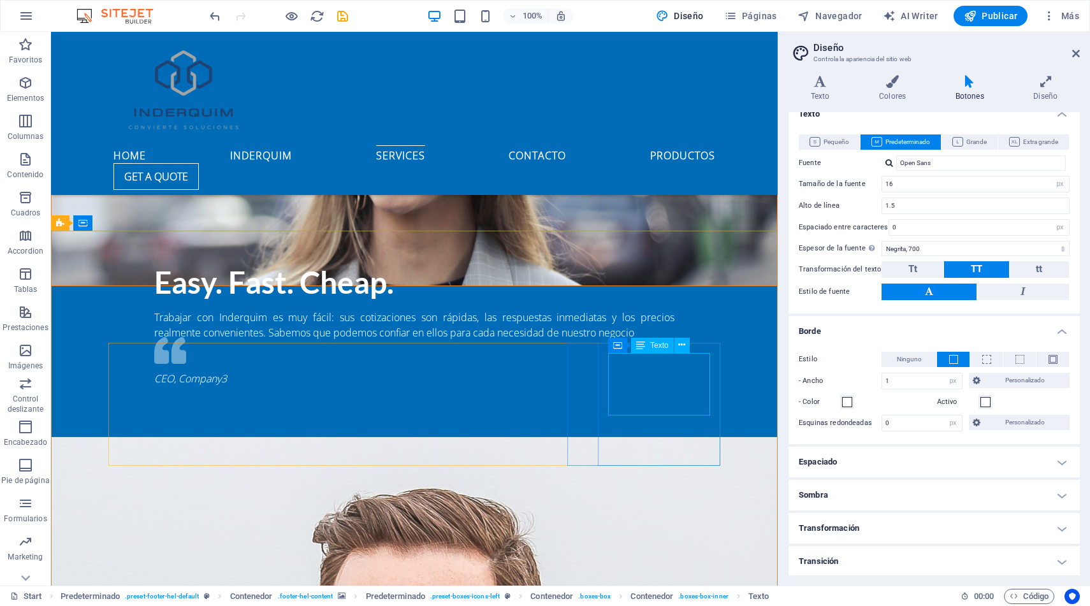
click at [645, 344] on icon at bounding box center [640, 345] width 9 height 15
click at [678, 345] on icon at bounding box center [681, 345] width 7 height 13
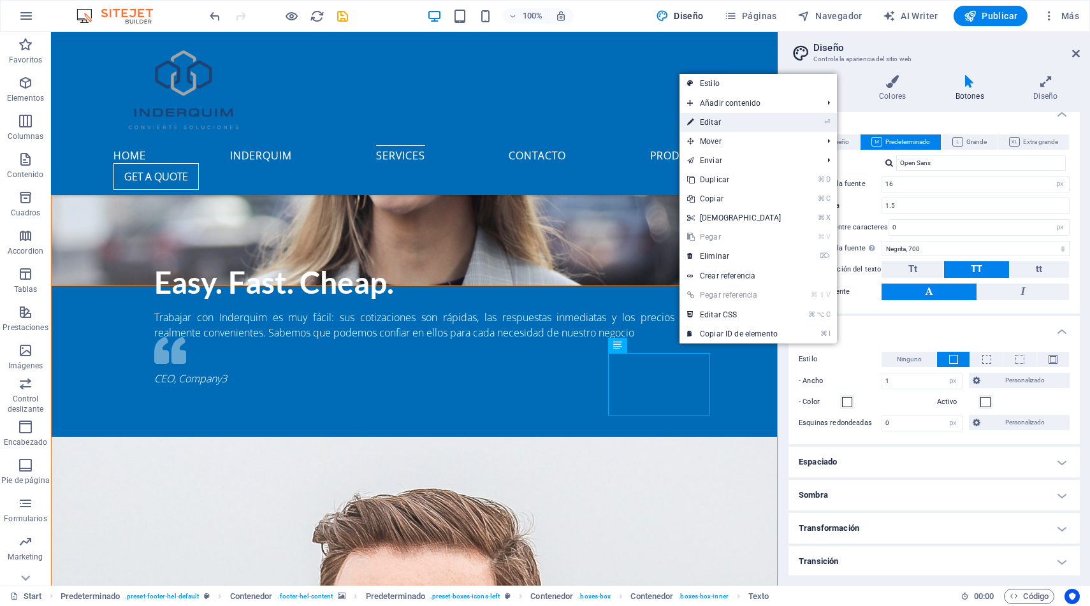
click at [707, 122] on link "⏎ Editar" at bounding box center [735, 122] width 110 height 19
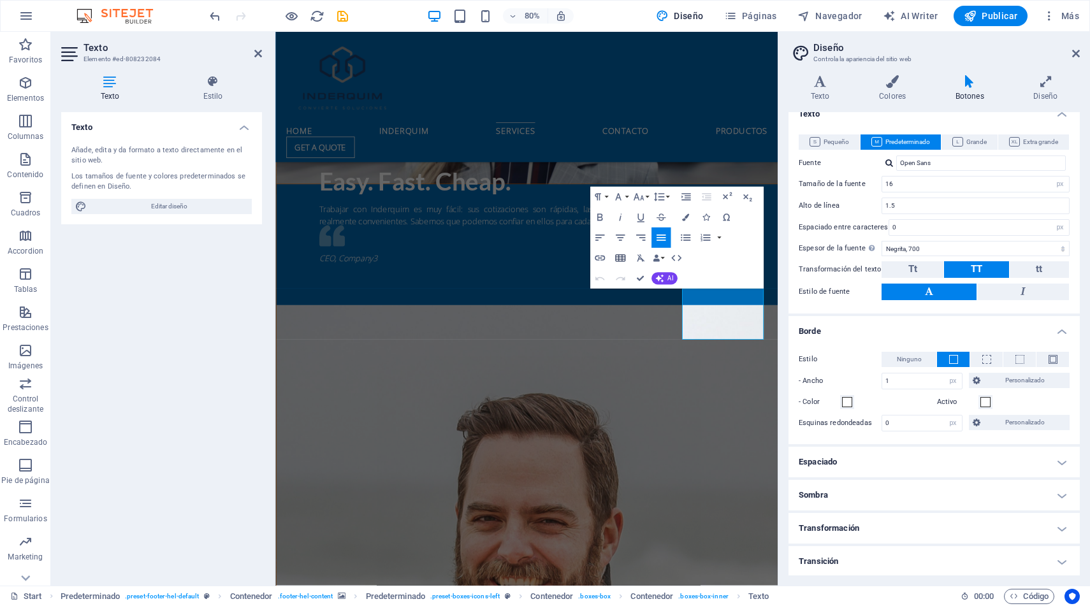
click at [621, 258] on icon "button" at bounding box center [620, 257] width 10 height 7
click at [639, 275] on span at bounding box center [638, 275] width 6 height 6
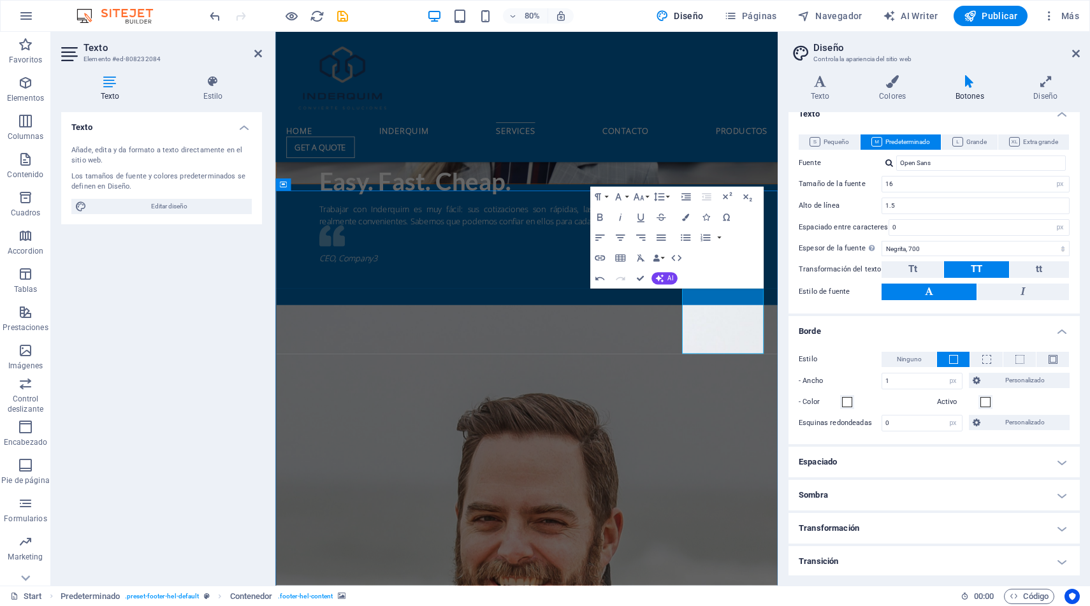
scroll to position [2648, 0]
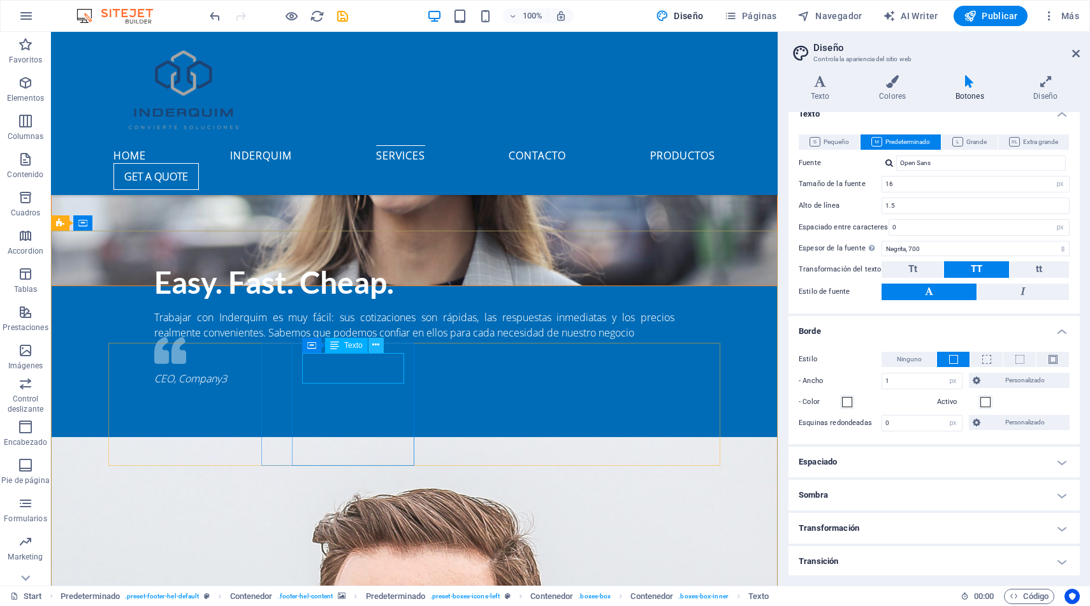
click at [375, 347] on icon at bounding box center [375, 345] width 7 height 13
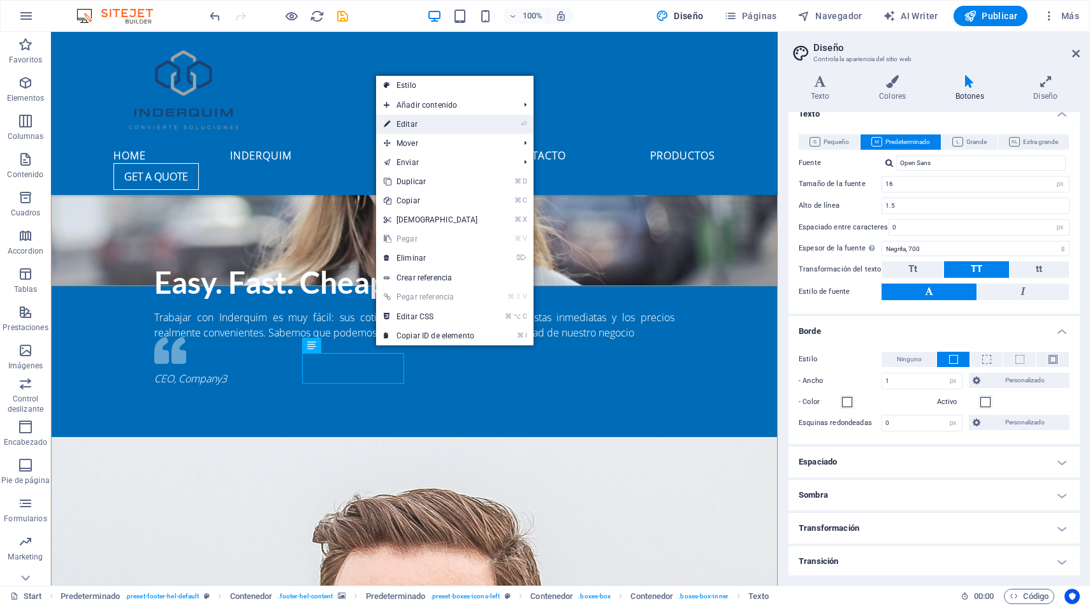
click at [513, 122] on li "⏎ Editar" at bounding box center [454, 124] width 157 height 19
click at [404, 125] on link "⏎ Editar" at bounding box center [431, 124] width 110 height 19
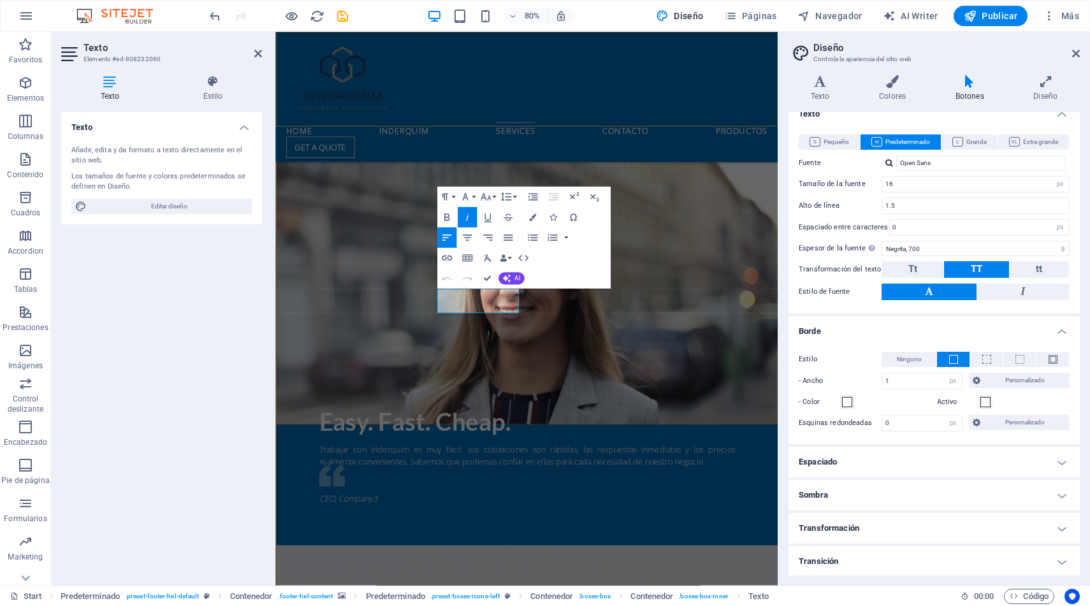
scroll to position [2949, 0]
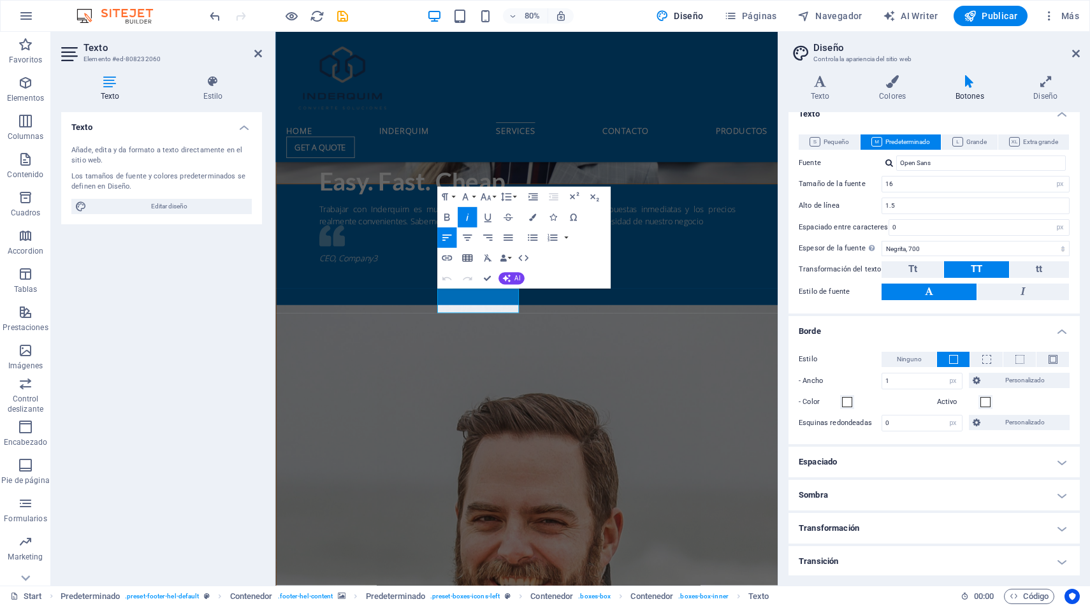
click at [467, 259] on icon "button" at bounding box center [467, 257] width 10 height 7
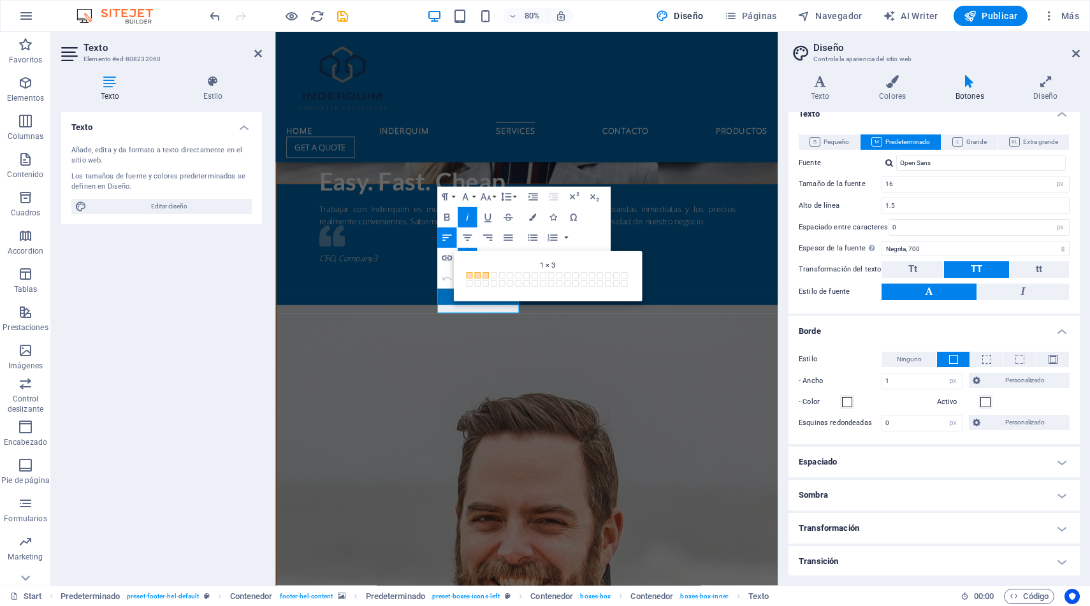
click at [487, 275] on span at bounding box center [485, 275] width 6 height 6
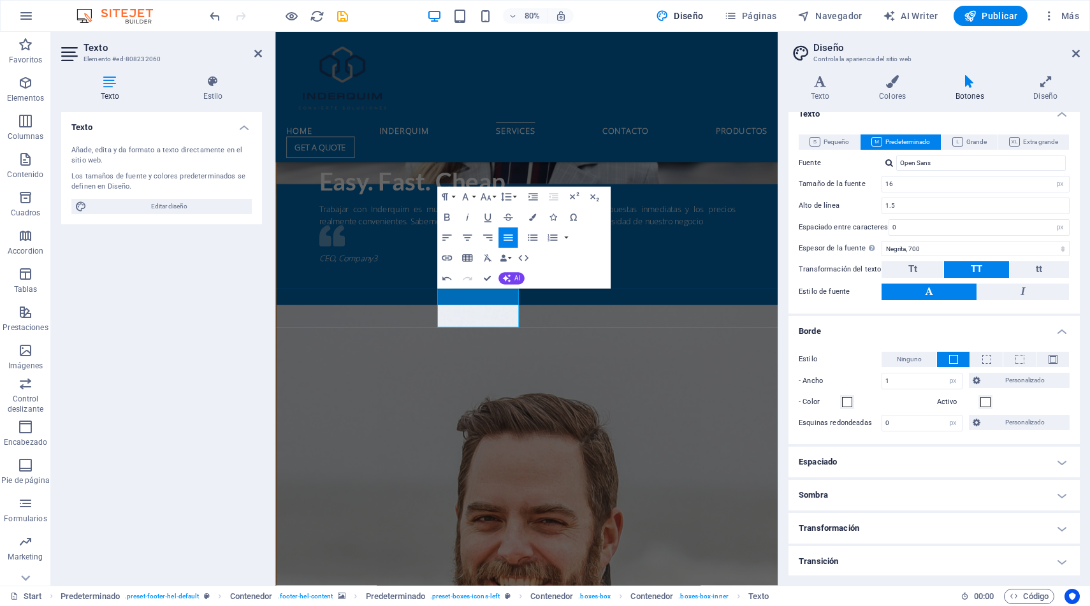
click at [465, 256] on icon "button" at bounding box center [467, 257] width 10 height 7
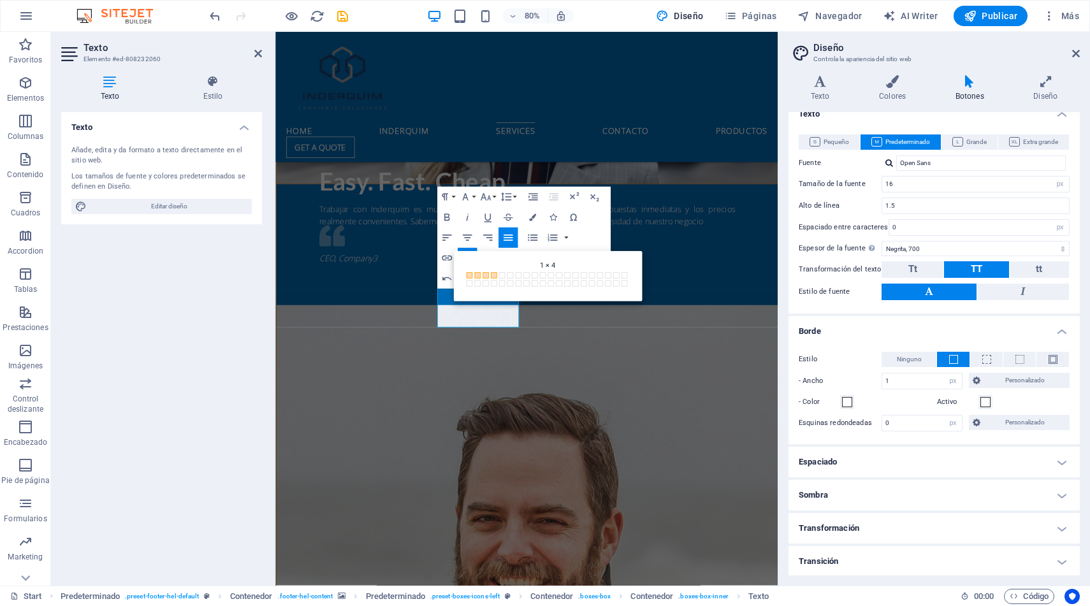
click at [495, 275] on span at bounding box center [493, 275] width 6 height 6
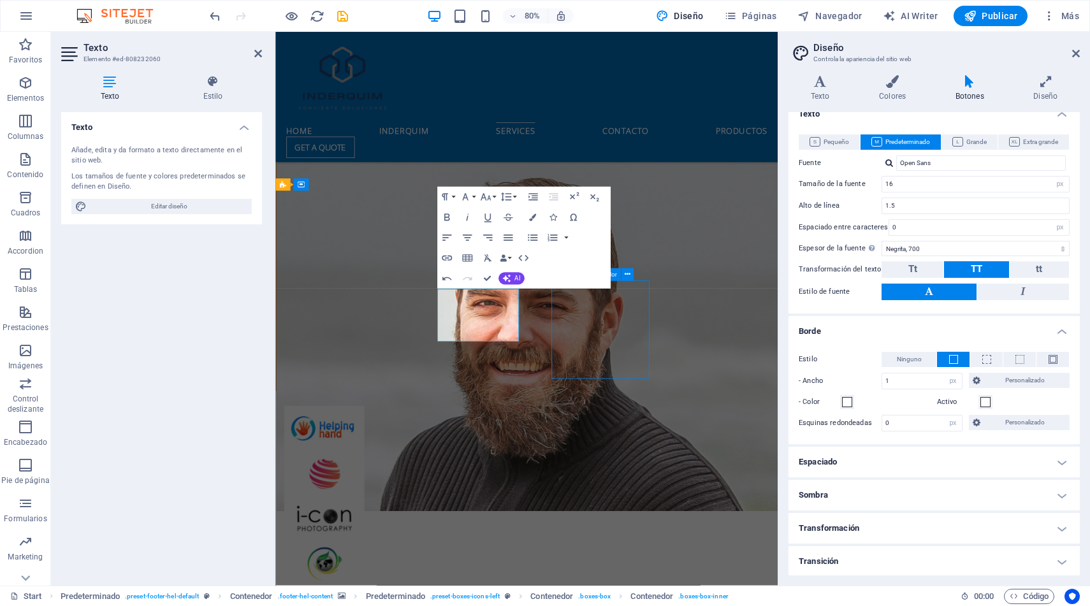
scroll to position [2648, 0]
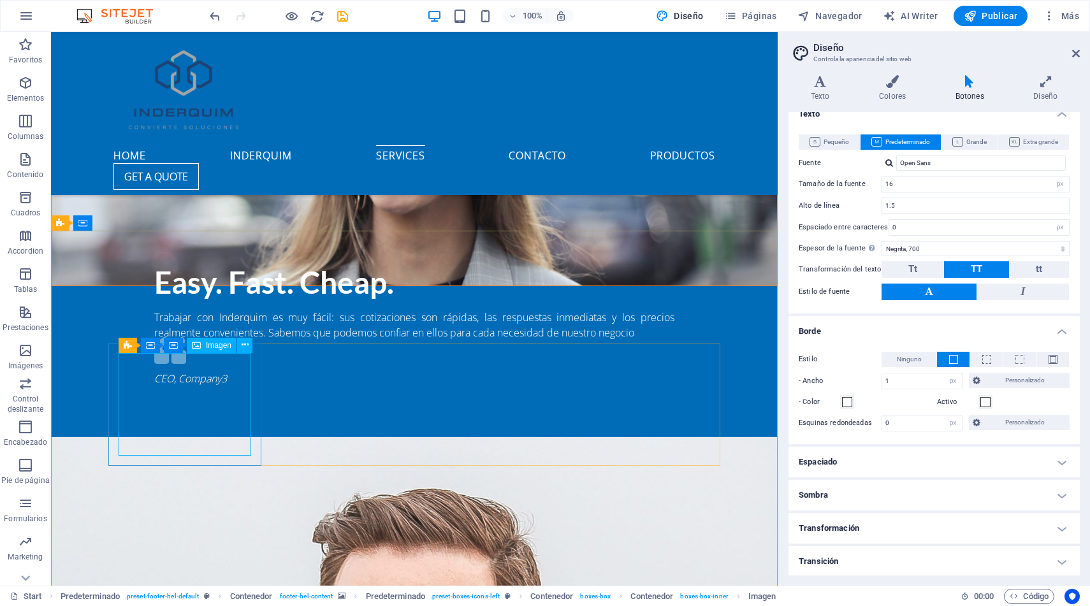
click at [210, 346] on span "Imagen" at bounding box center [219, 346] width 26 height 8
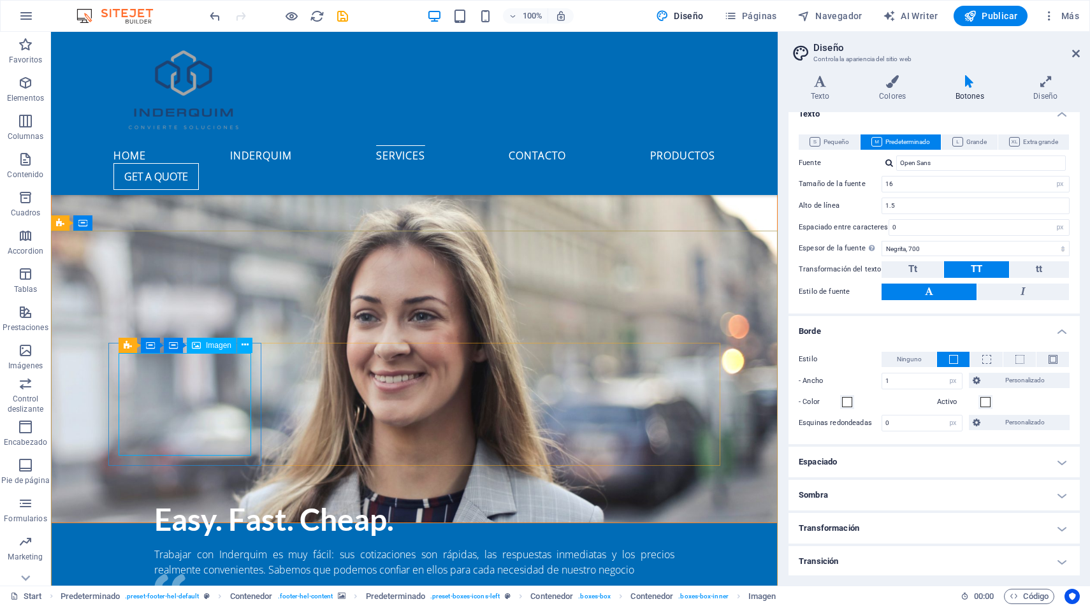
select select "px"
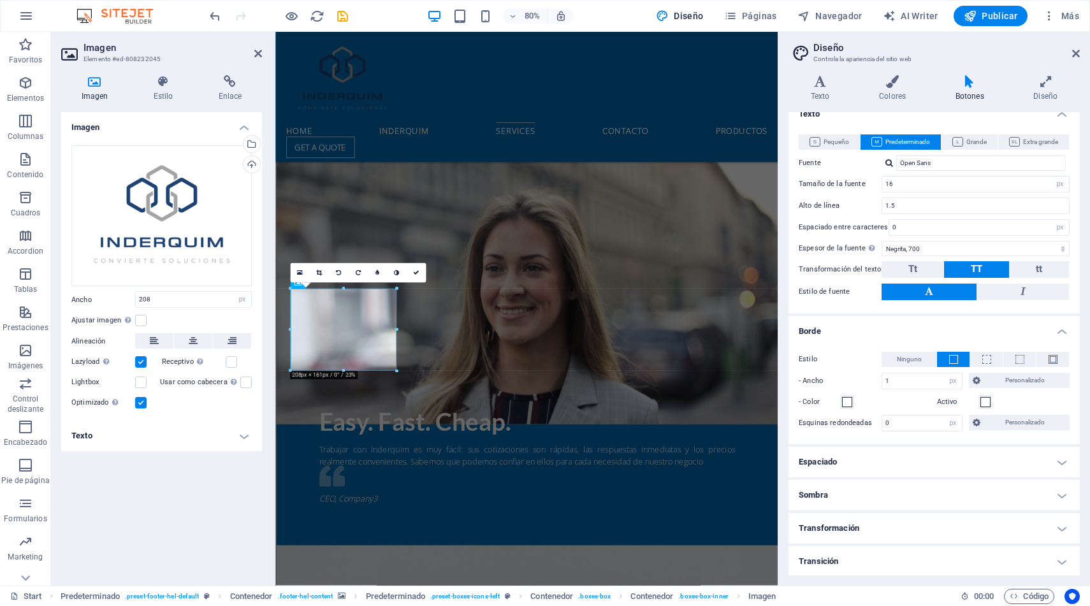
scroll to position [2949, 0]
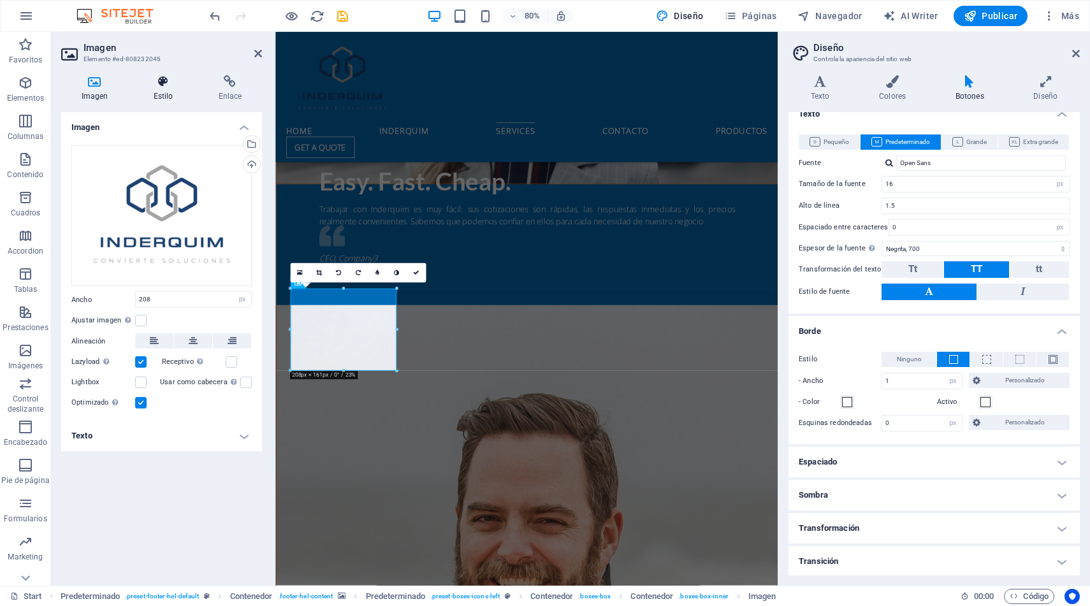
click at [166, 84] on icon at bounding box center [163, 81] width 60 height 13
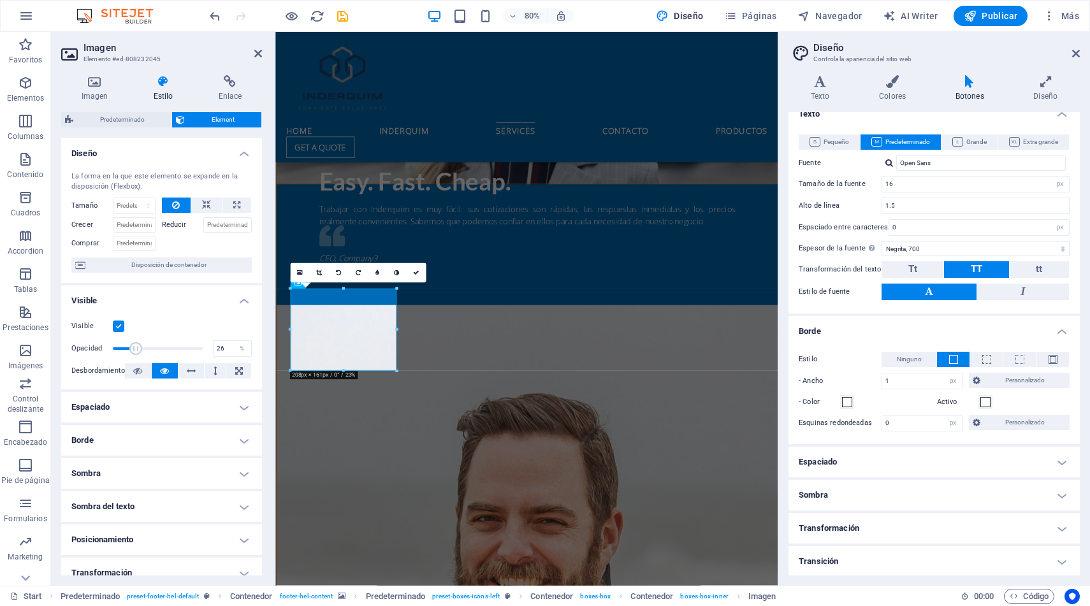
drag, startPoint x: 200, startPoint y: 348, endPoint x: 135, endPoint y: 346, distance: 65.1
click at [135, 346] on span at bounding box center [135, 348] width 13 height 13
type input "100"
drag, startPoint x: 137, startPoint y: 346, endPoint x: 223, endPoint y: 348, distance: 86.1
click at [223, 348] on div "Opacidad 100 %" at bounding box center [161, 348] width 180 height 19
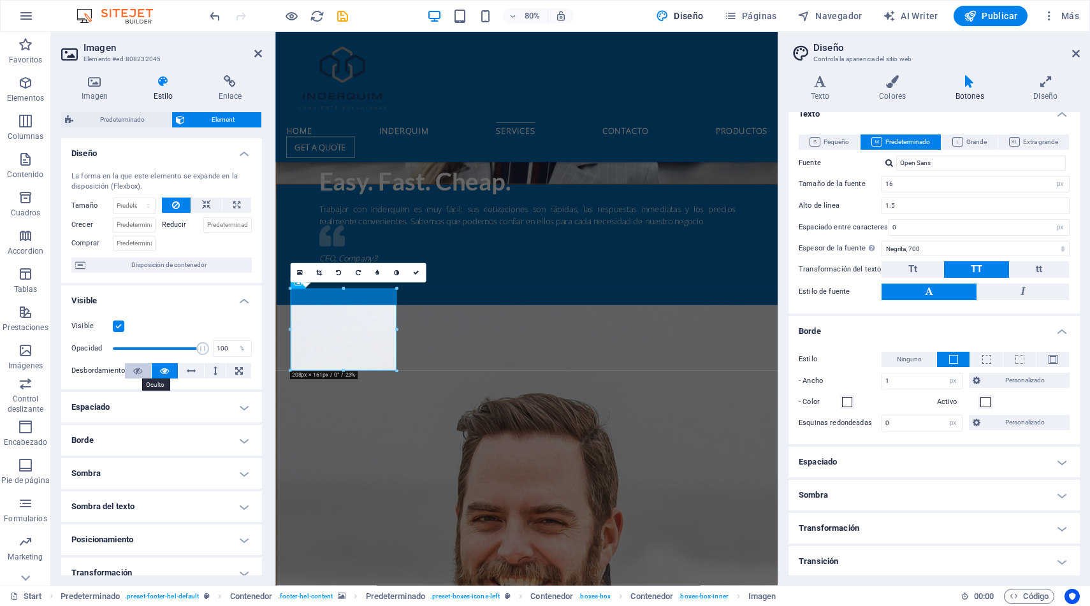
click at [137, 372] on icon at bounding box center [137, 370] width 9 height 15
click at [163, 372] on icon at bounding box center [164, 370] width 9 height 15
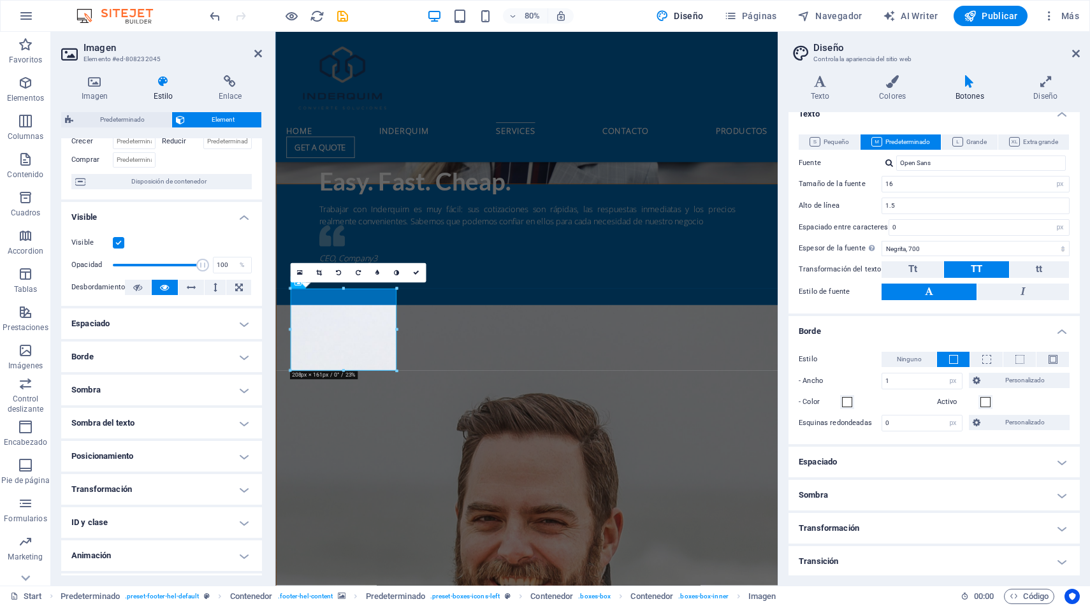
scroll to position [85, 0]
click at [217, 392] on h4 "Sombra" at bounding box center [161, 388] width 201 height 31
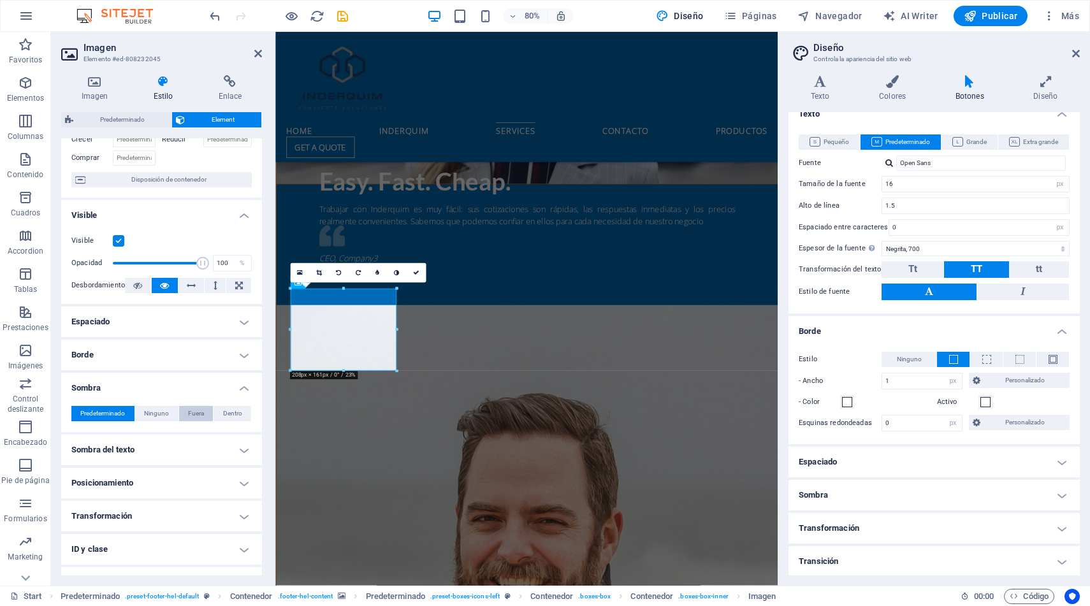
click at [189, 413] on span "Fuera" at bounding box center [196, 413] width 16 height 15
type input "2"
type input "4"
click at [120, 411] on span "Predeterminado" at bounding box center [102, 413] width 45 height 15
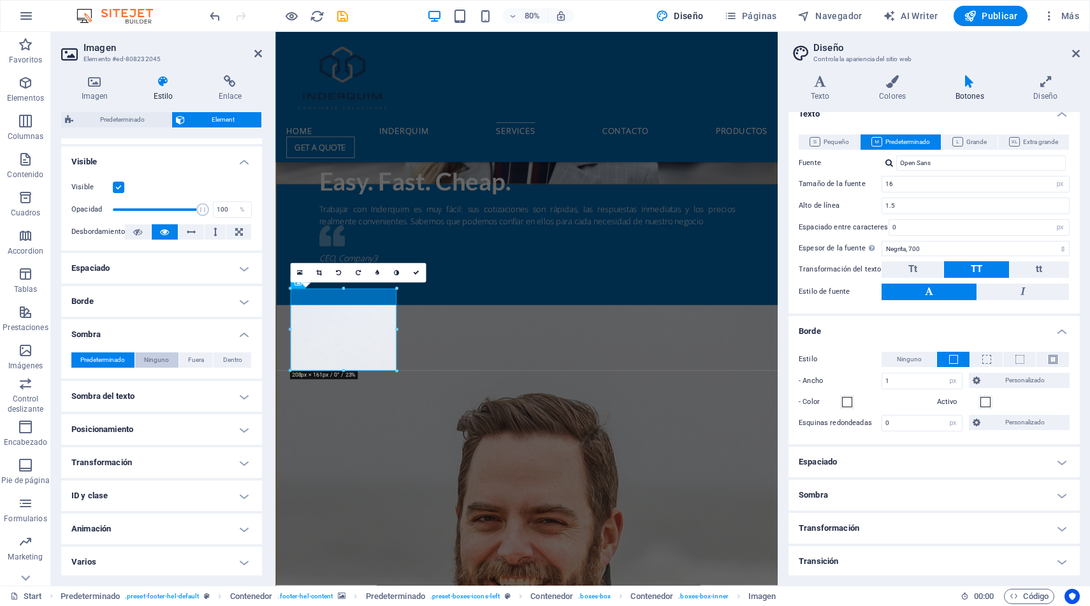
scroll to position [140, 0]
click at [227, 530] on h4 "Animación" at bounding box center [161, 528] width 201 height 31
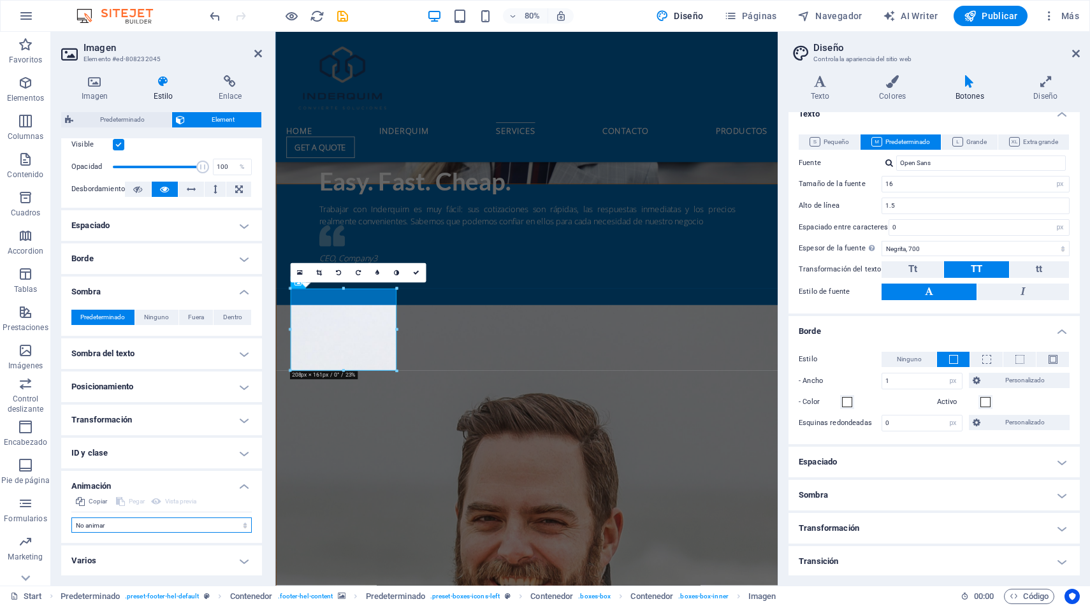
click at [201, 524] on select "No animar Mostrar / Ocultar Subir/bajar Acercar/alejar Deslizar de izquierda a …" at bounding box center [161, 525] width 180 height 15
select select "slide"
click at [71, 518] on select "No animar Mostrar / Ocultar Subir/bajar Acercar/alejar Deslizar de izquierda a …" at bounding box center [161, 525] width 180 height 15
select select "scroll"
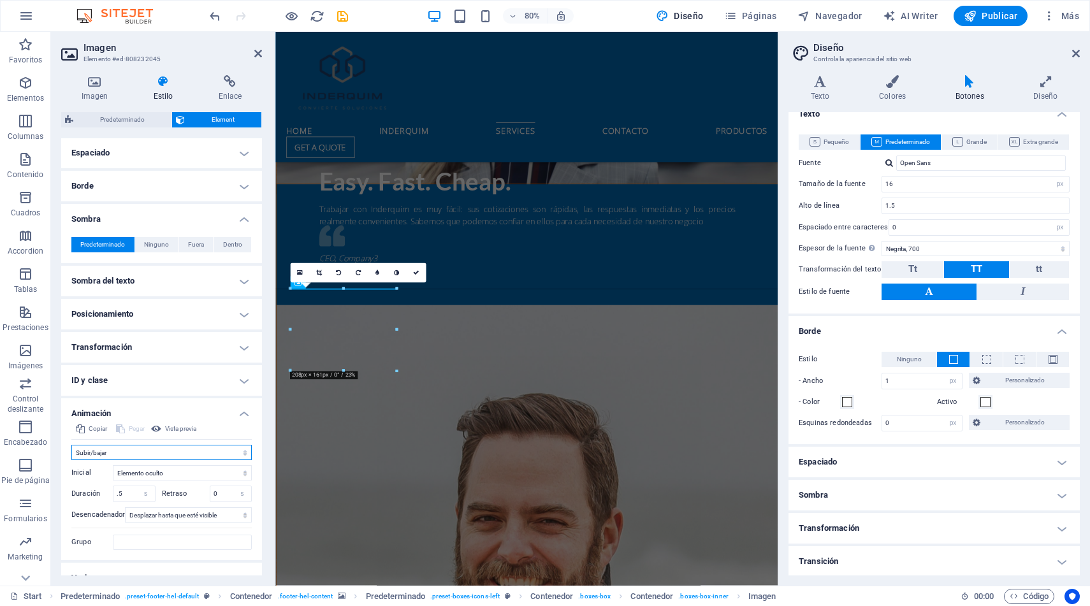
scroll to position [272, 0]
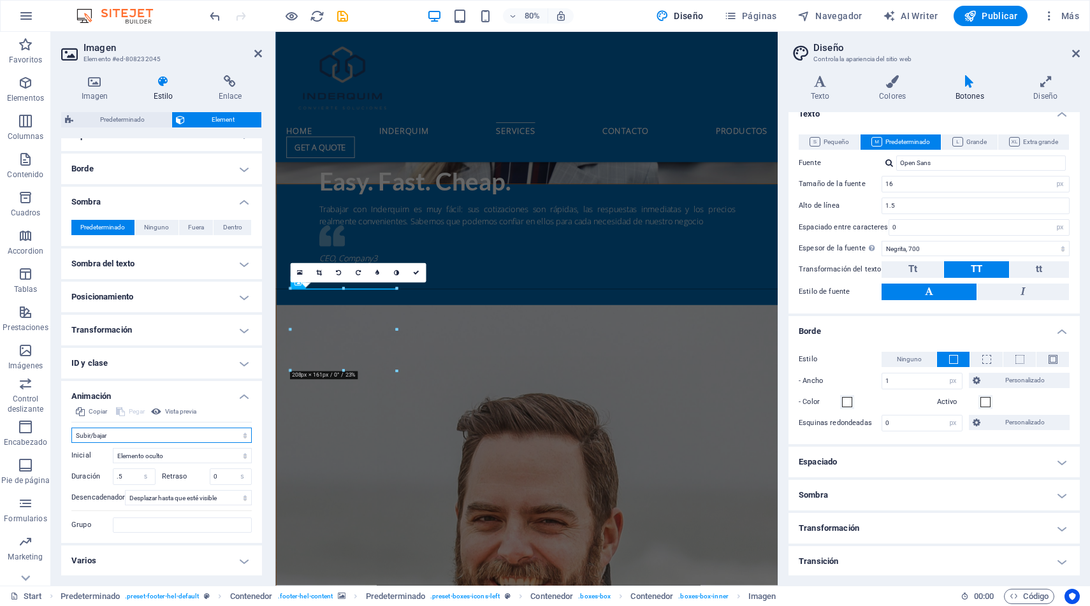
click at [159, 435] on select "No animar Mostrar / Ocultar Subir/bajar Acercar/alejar Deslizar de izquierda a …" at bounding box center [161, 435] width 180 height 15
select select "move-left-to-right"
click at [71, 428] on select "No animar Mostrar / Ocultar Subir/bajar Acercar/alejar Deslizar de izquierda a …" at bounding box center [161, 435] width 180 height 15
click at [201, 569] on h4 "Varios" at bounding box center [161, 561] width 201 height 31
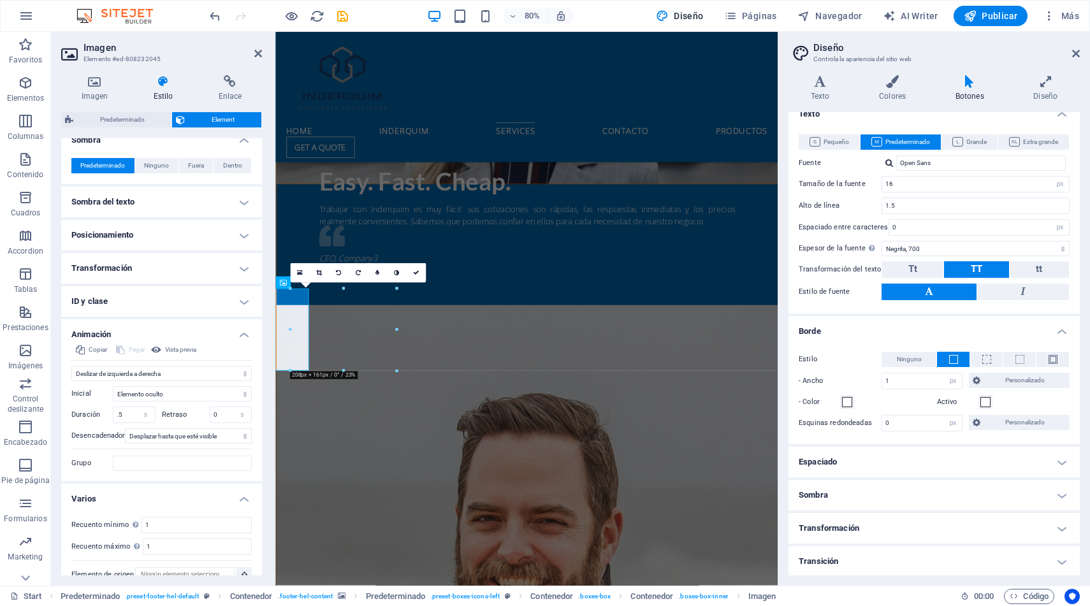
scroll to position [351, 0]
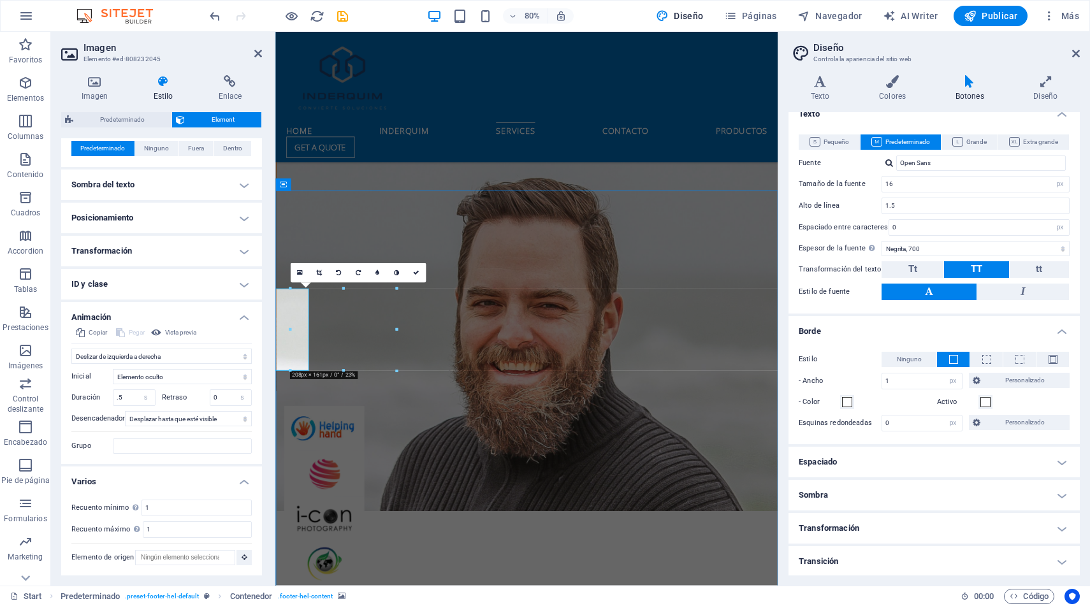
scroll to position [2648, 0]
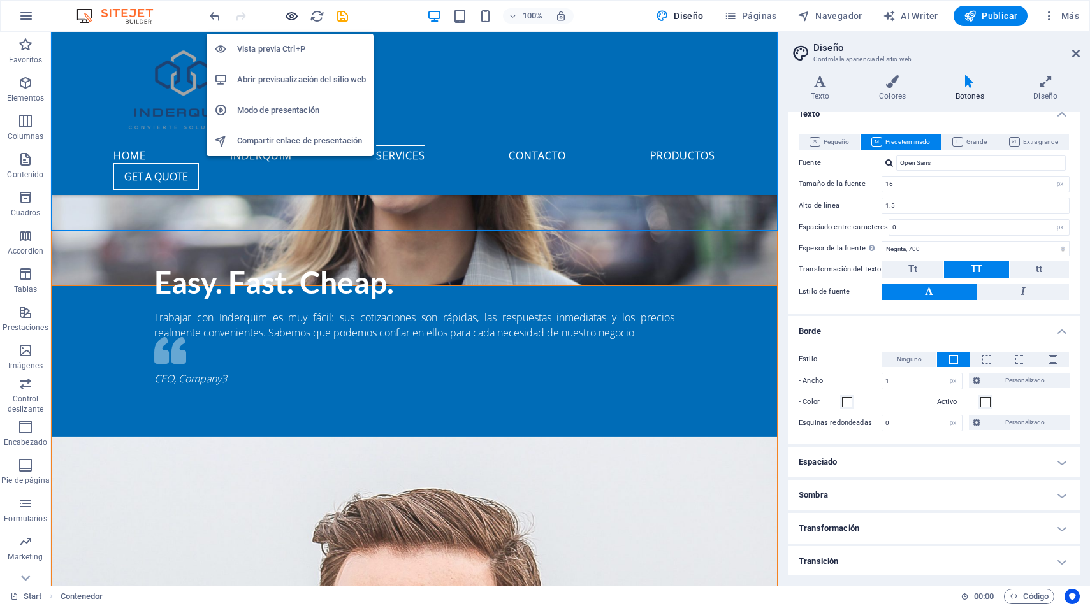
click at [288, 17] on icon "button" at bounding box center [291, 16] width 15 height 15
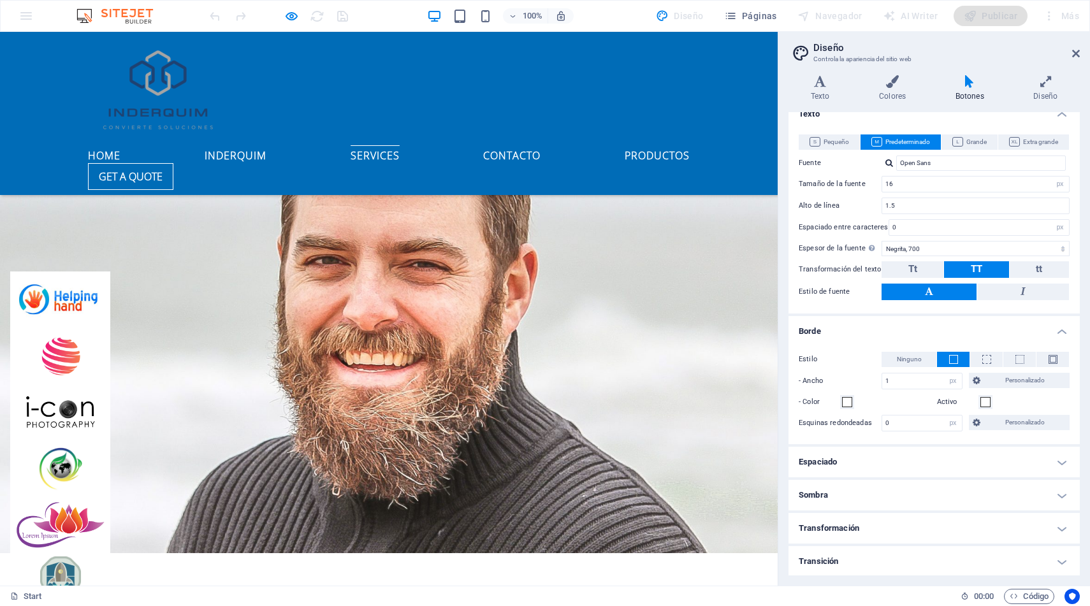
scroll to position [2936, 0]
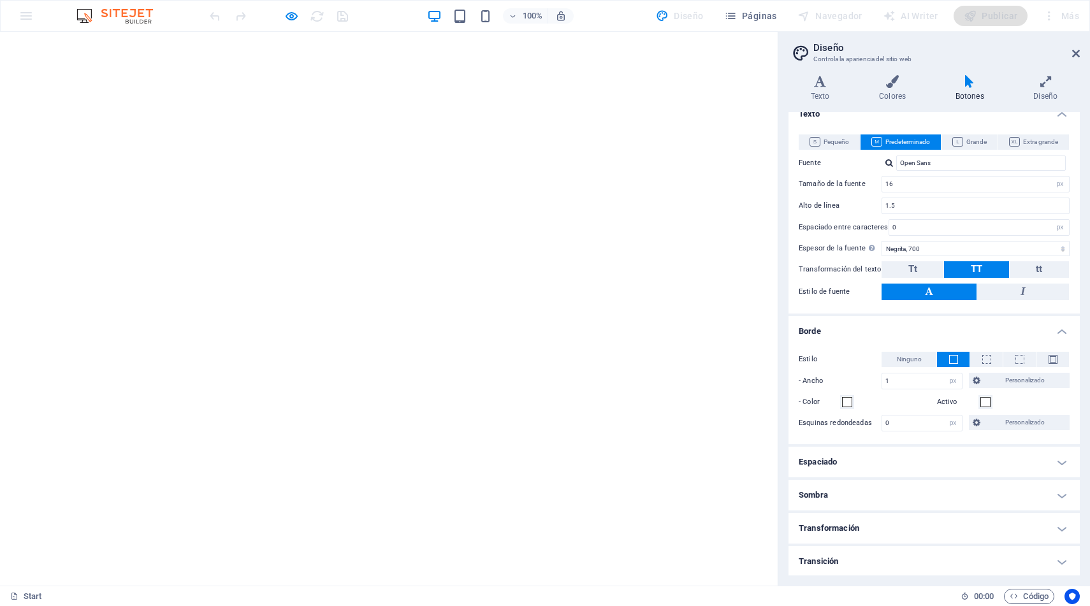
scroll to position [0, 0]
click at [1073, 55] on icon at bounding box center [1077, 53] width 8 height 10
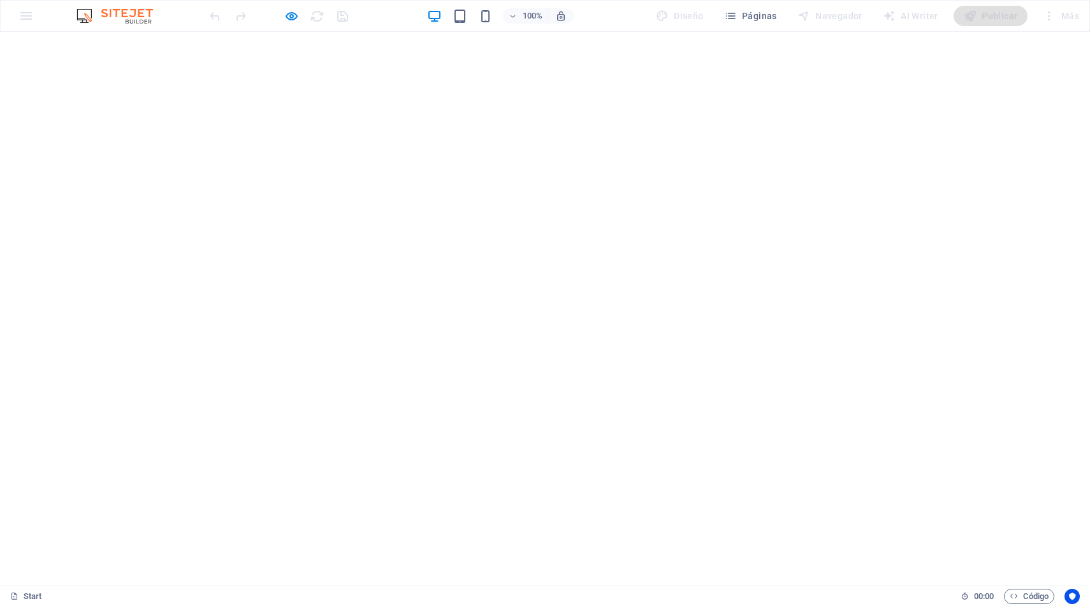
click at [282, 14] on div at bounding box center [278, 16] width 143 height 20
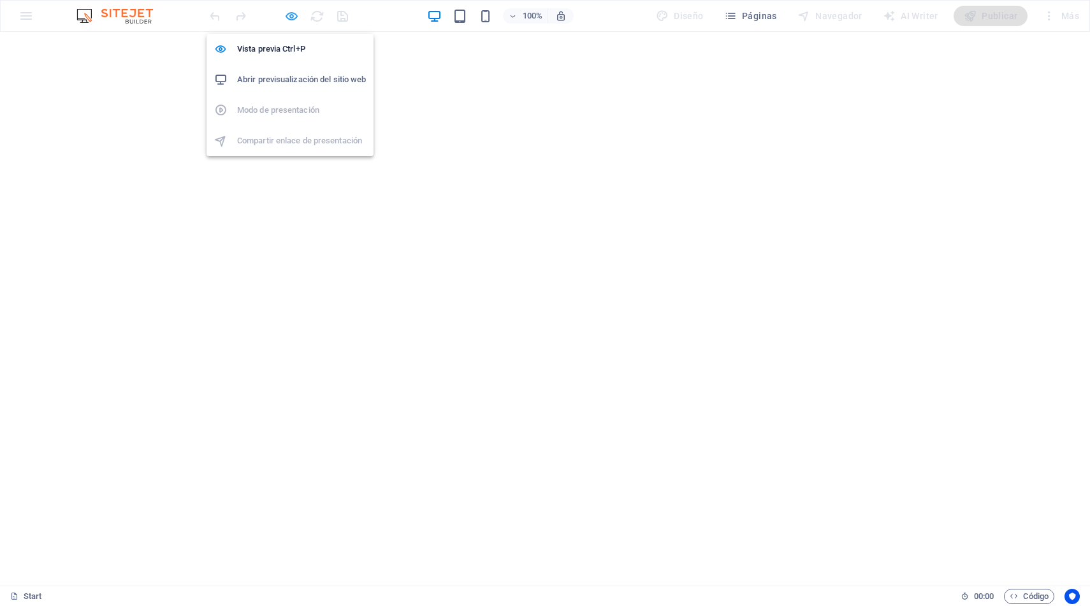
click at [292, 14] on icon "button" at bounding box center [291, 16] width 15 height 15
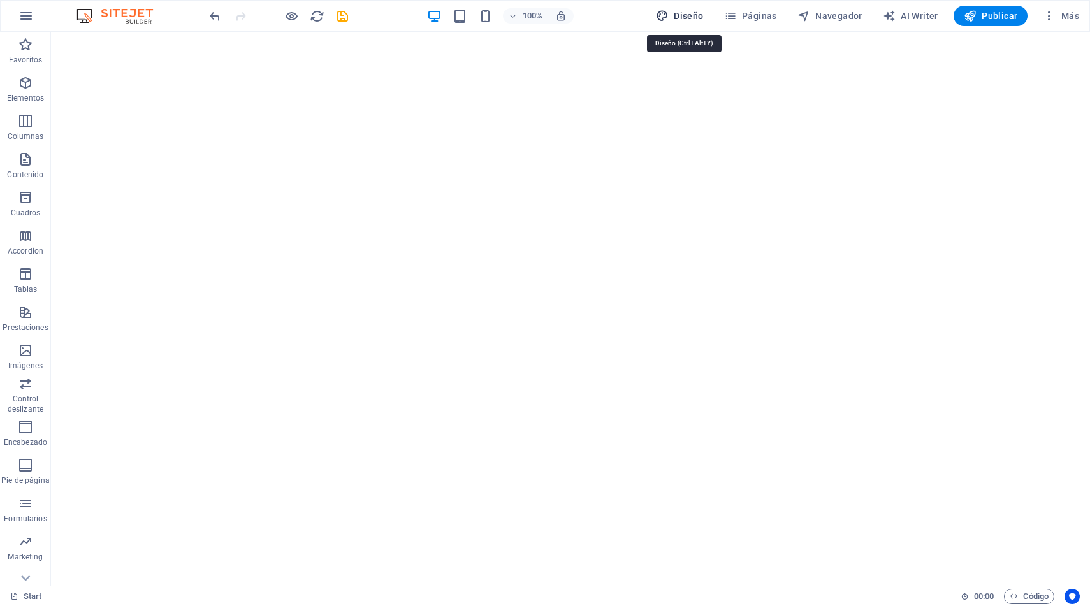
click at [687, 13] on span "Diseño" at bounding box center [680, 16] width 48 height 13
select select "px"
select select "700"
select select "px"
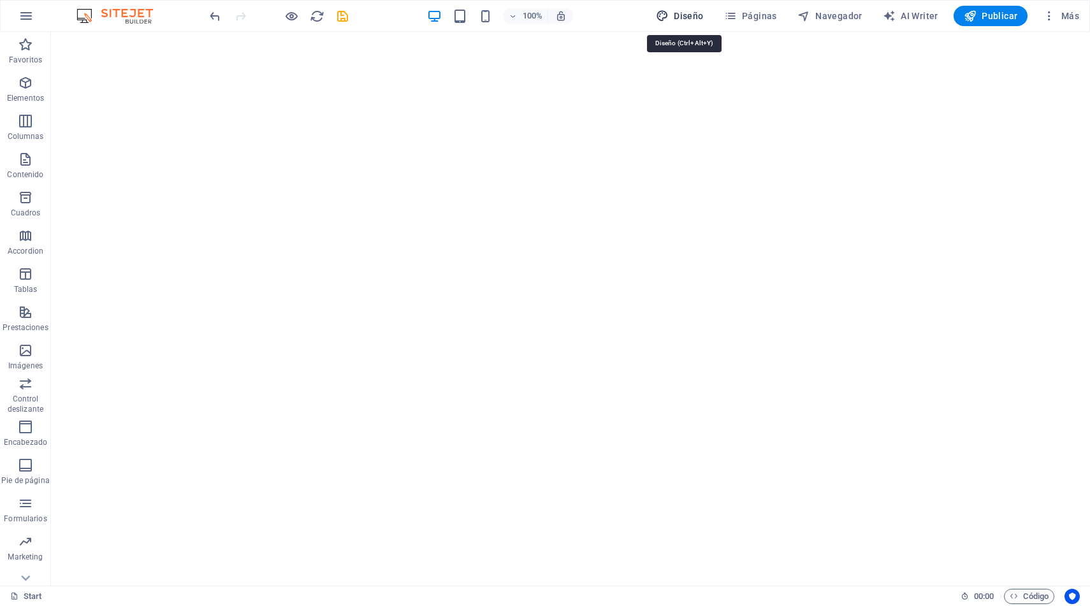
select select "px"
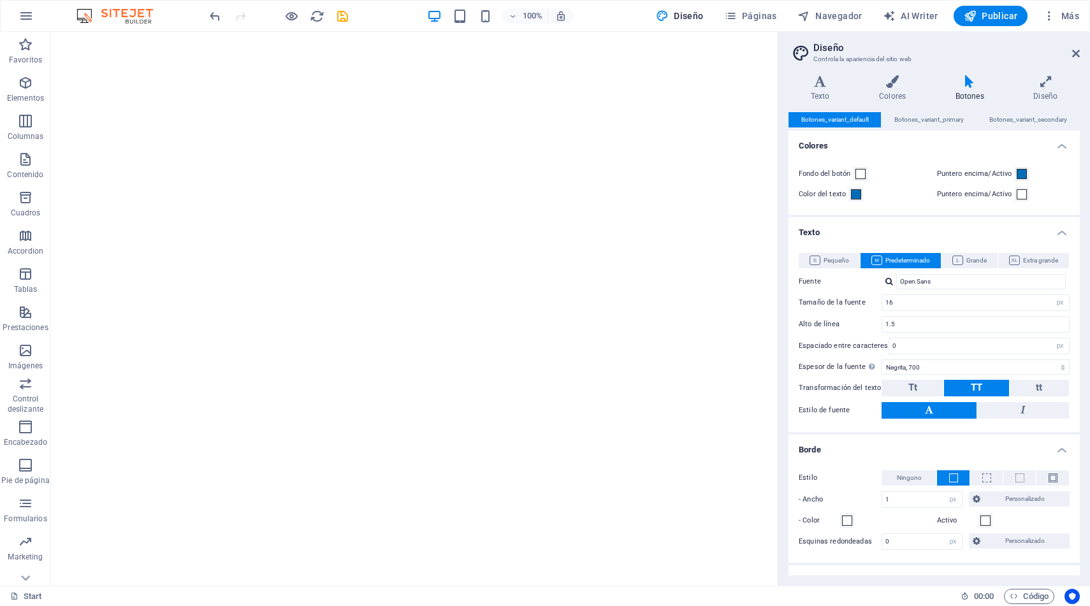
scroll to position [119, 0]
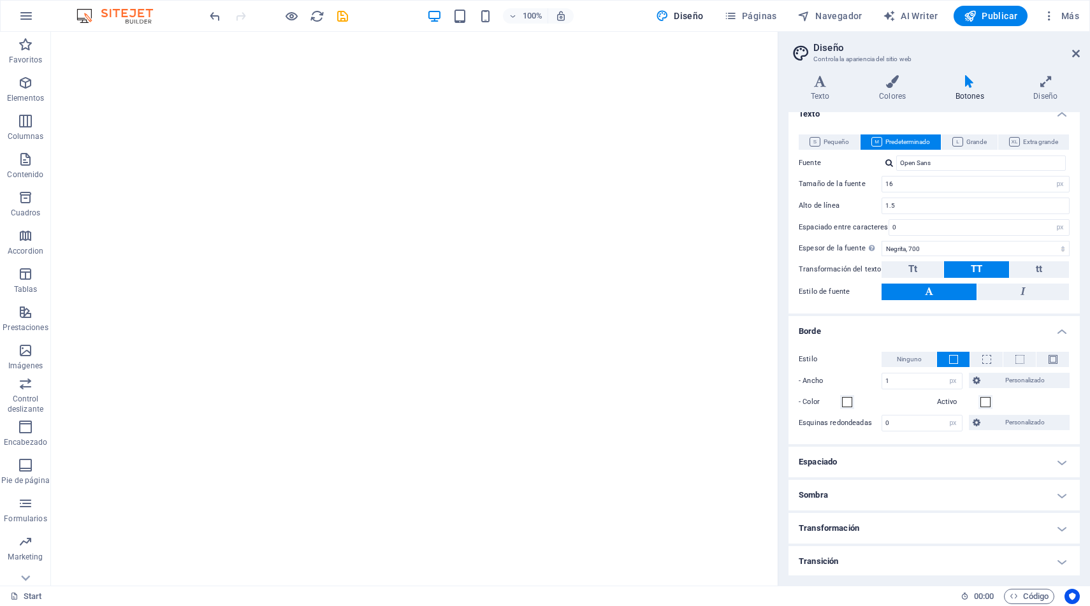
click at [830, 527] on h4 "Transformación" at bounding box center [934, 528] width 291 height 31
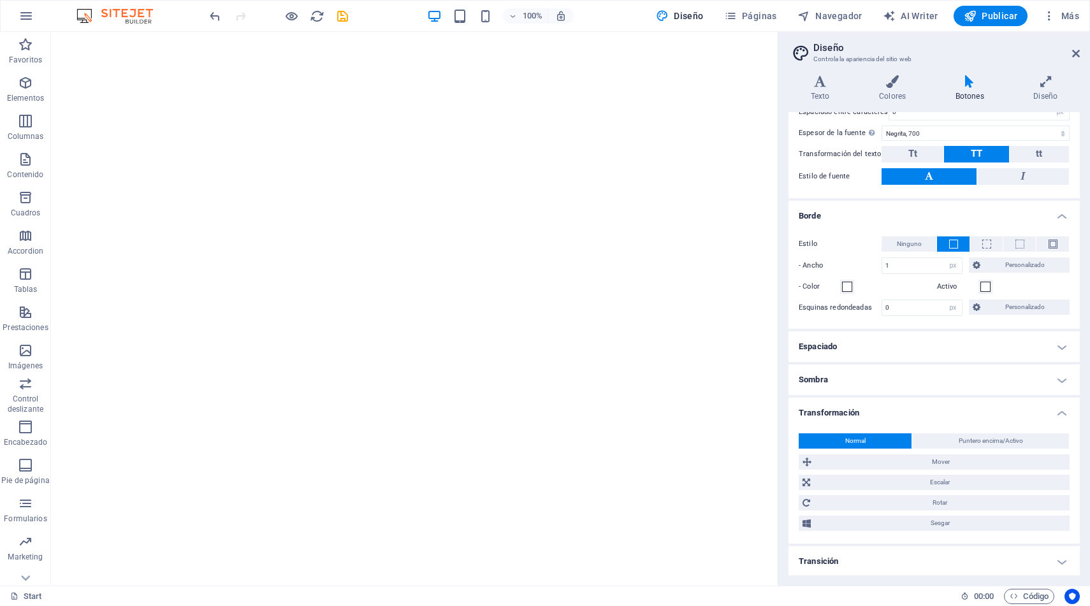
click at [824, 560] on h4 "Transición" at bounding box center [934, 561] width 291 height 31
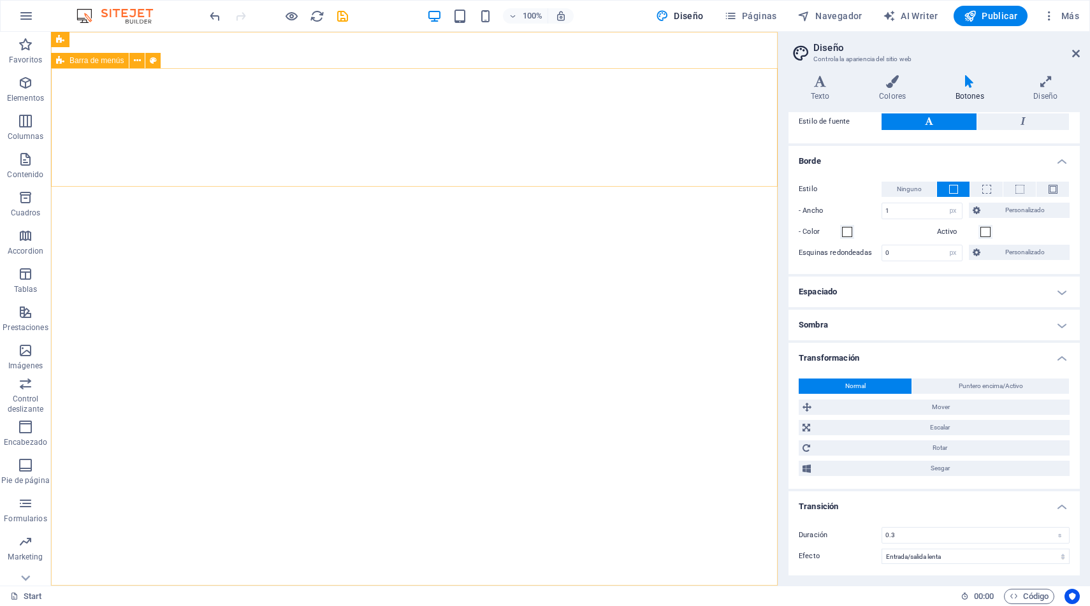
click at [65, 62] on div "Barra de menús" at bounding box center [90, 60] width 78 height 15
click at [75, 61] on span "Barra de menús" at bounding box center [97, 61] width 54 height 8
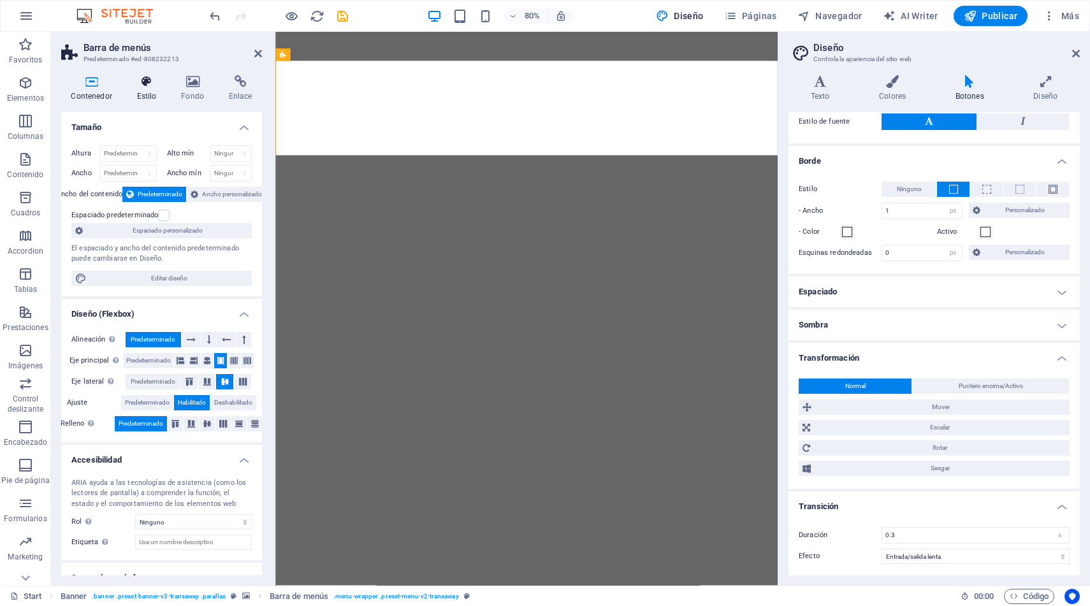
click at [145, 87] on icon at bounding box center [147, 81] width 40 height 13
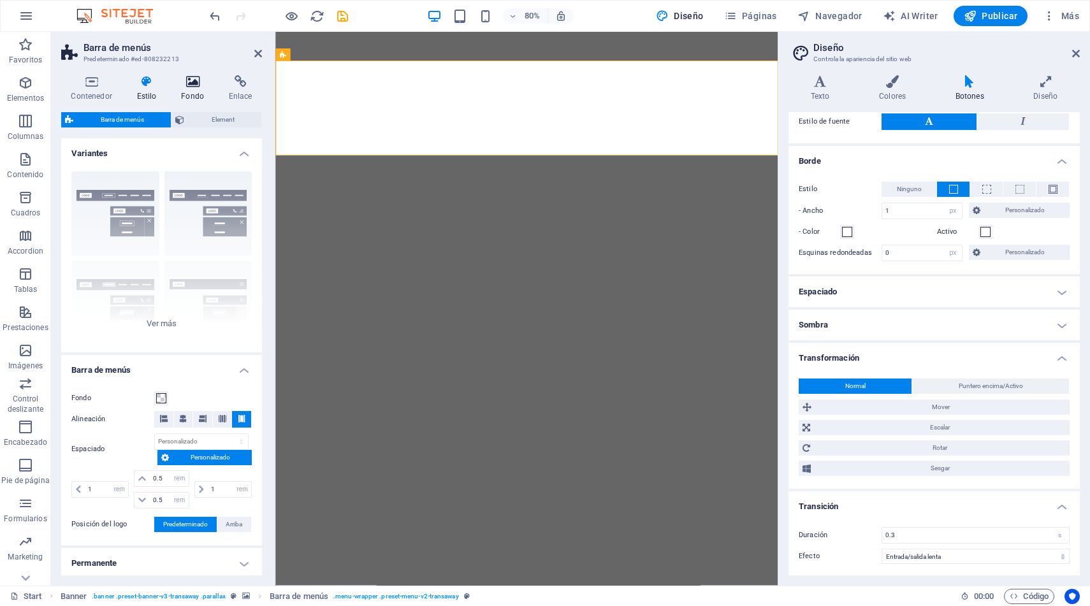
click at [183, 85] on icon at bounding box center [193, 81] width 43 height 13
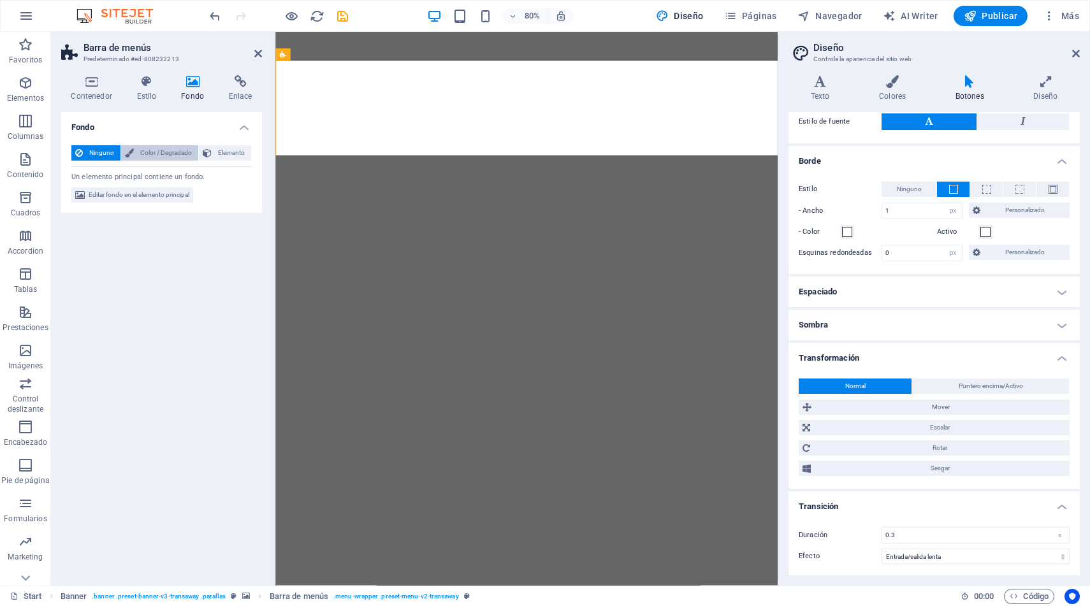
click at [152, 152] on span "Color / Degradado" at bounding box center [166, 152] width 57 height 15
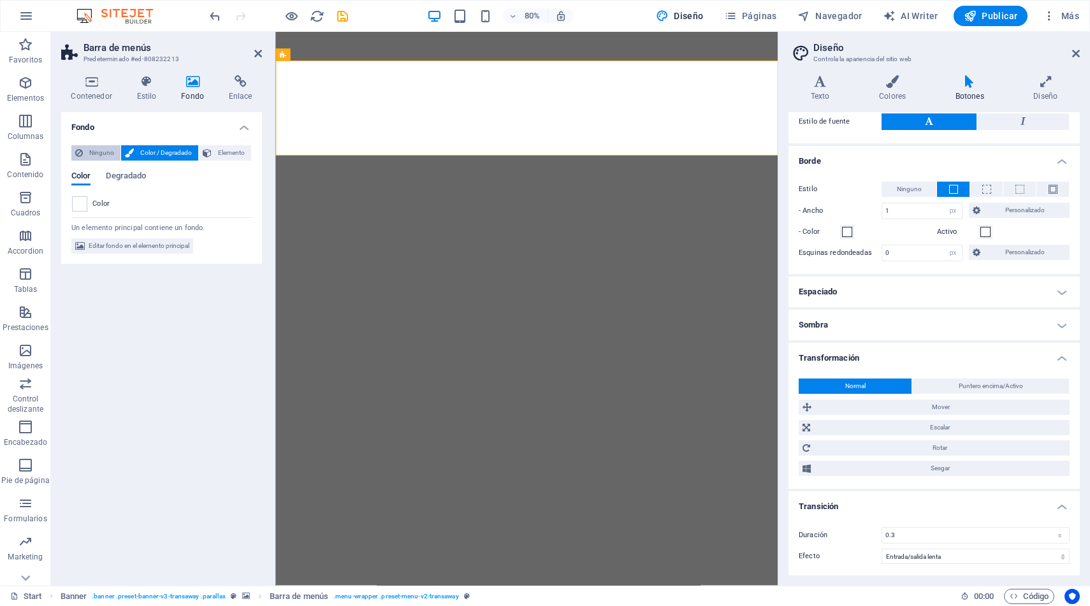
click at [106, 154] on span "Ninguno" at bounding box center [102, 152] width 30 height 15
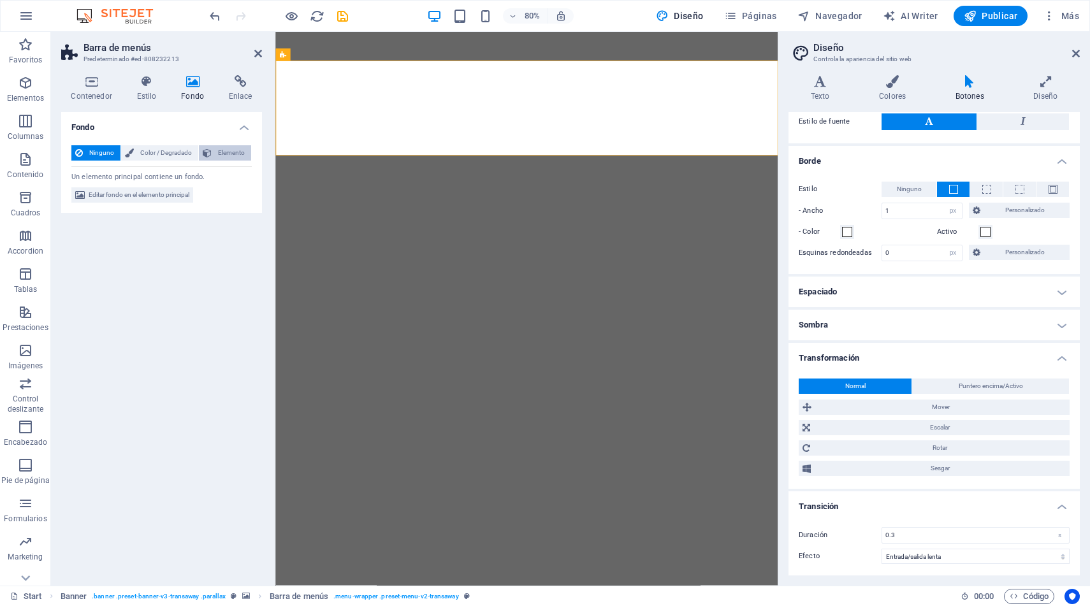
click at [218, 150] on span "Elemento" at bounding box center [232, 152] width 32 height 15
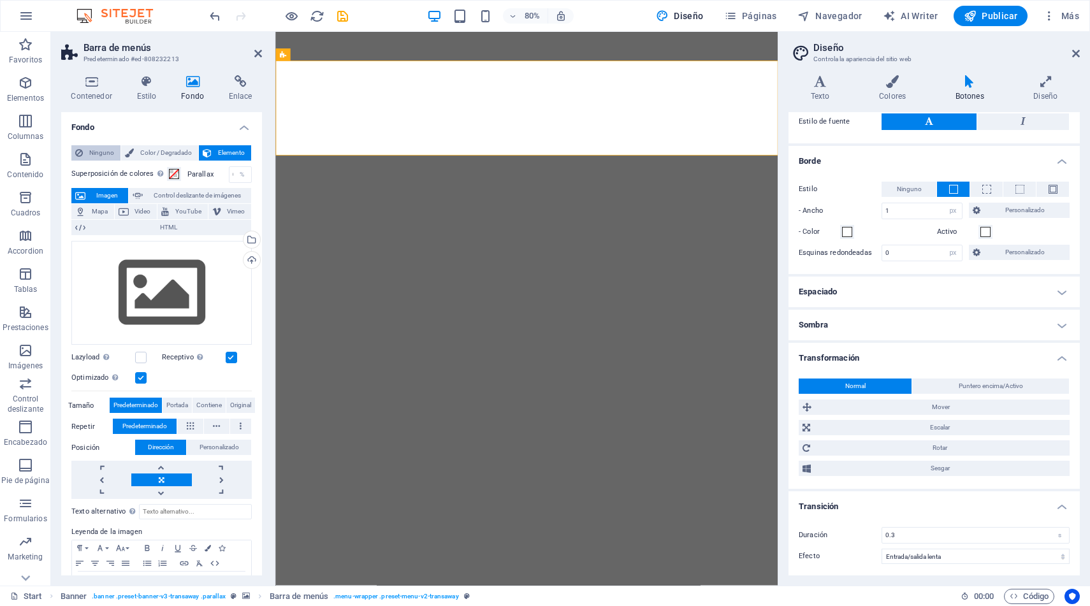
click at [96, 154] on span "Ninguno" at bounding box center [102, 152] width 30 height 15
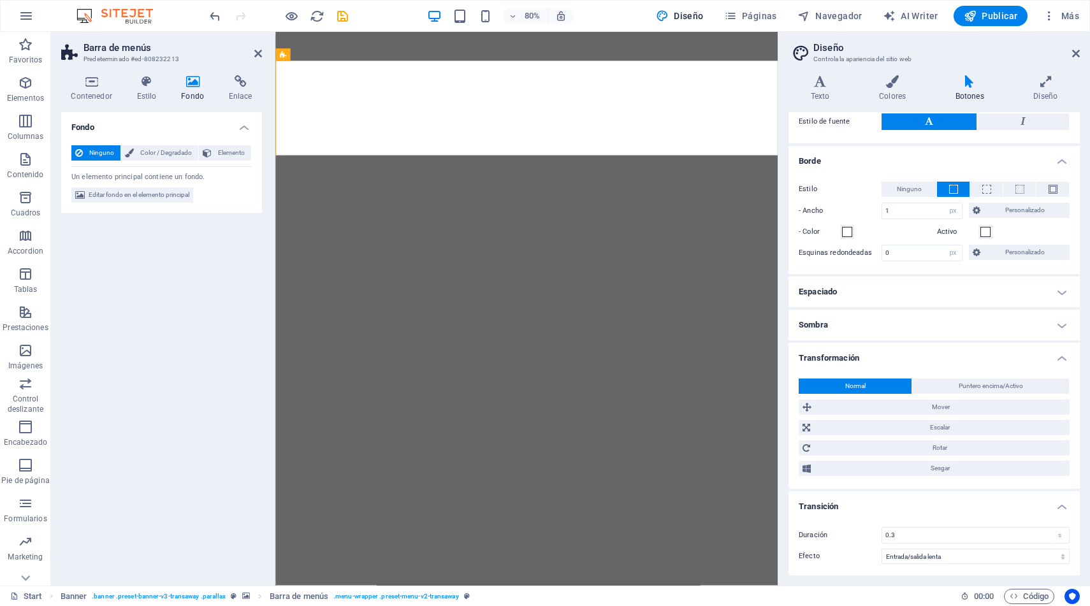
click at [185, 242] on div "Fondo Ninguno Color / Degradado Elemento Estirar fondo a ancho completo Superpo…" at bounding box center [161, 344] width 201 height 464
click at [254, 54] on icon at bounding box center [258, 53] width 8 height 10
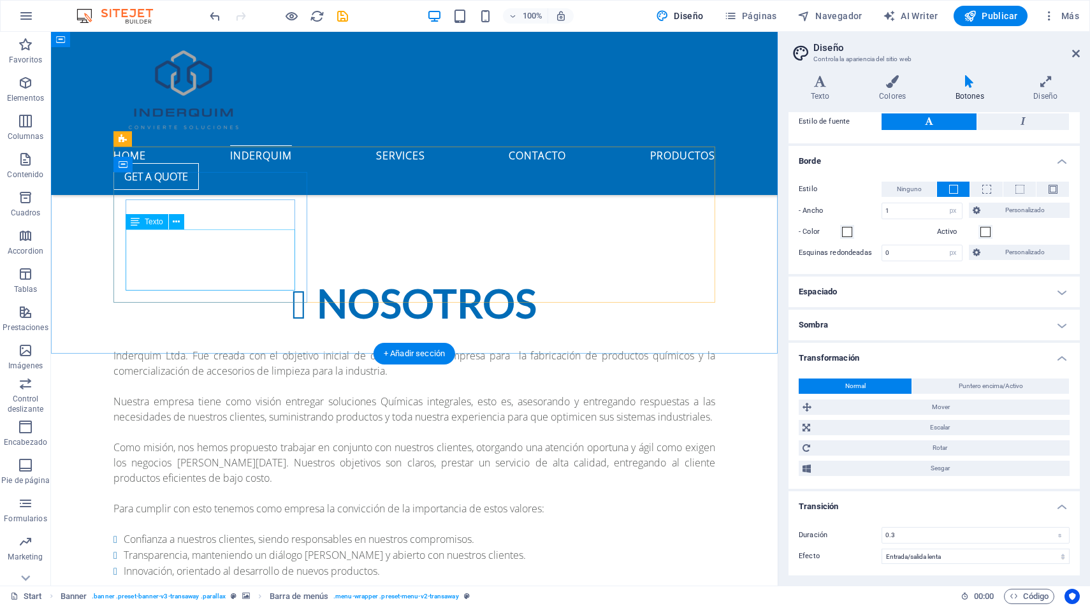
scroll to position [892, 0]
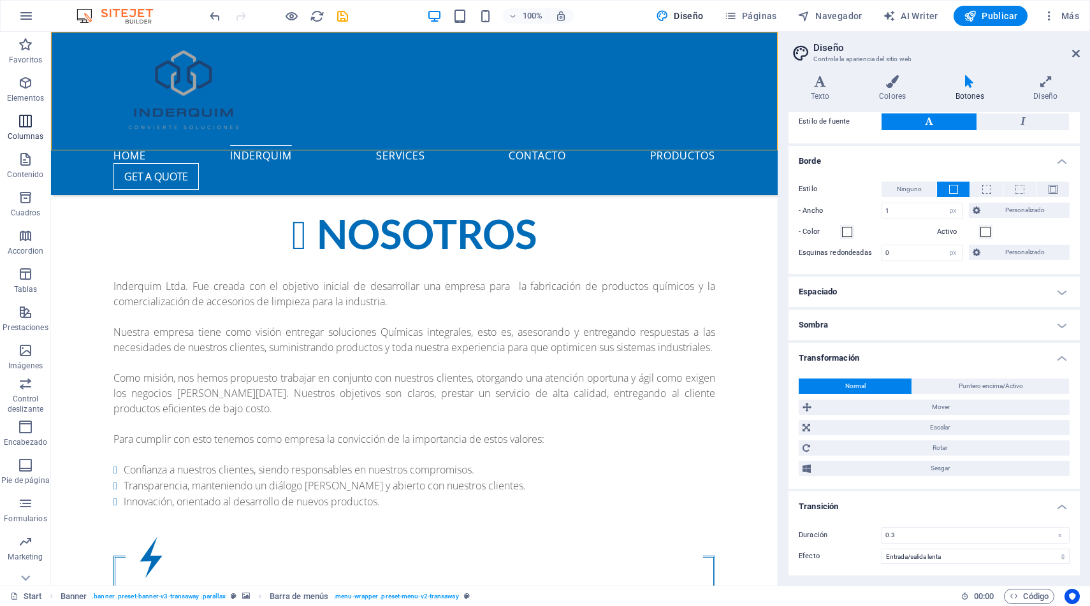
click at [28, 124] on icon "button" at bounding box center [25, 121] width 15 height 15
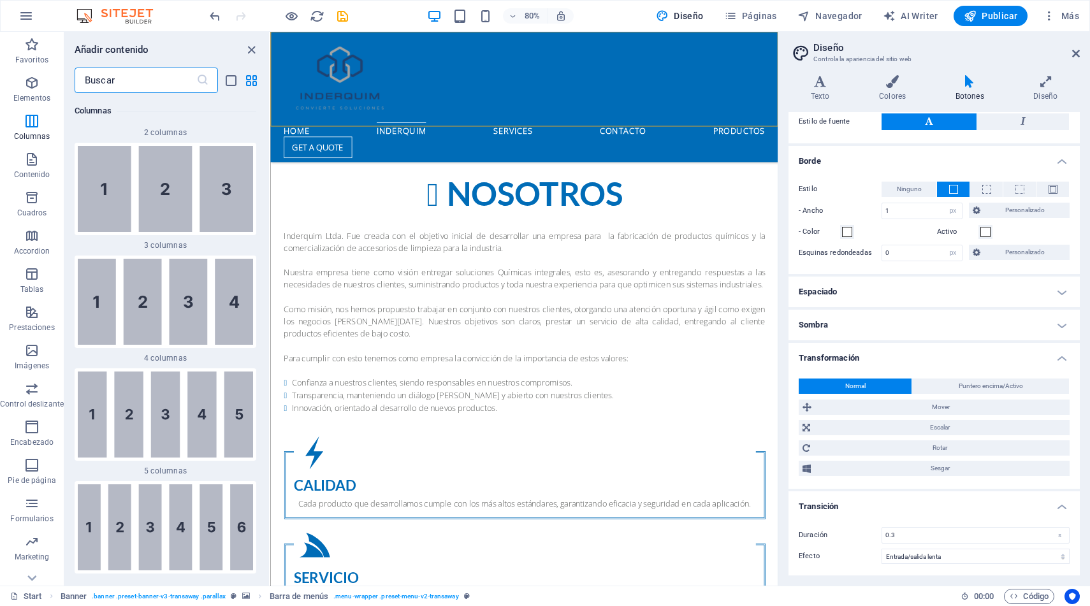
scroll to position [1224, 0]
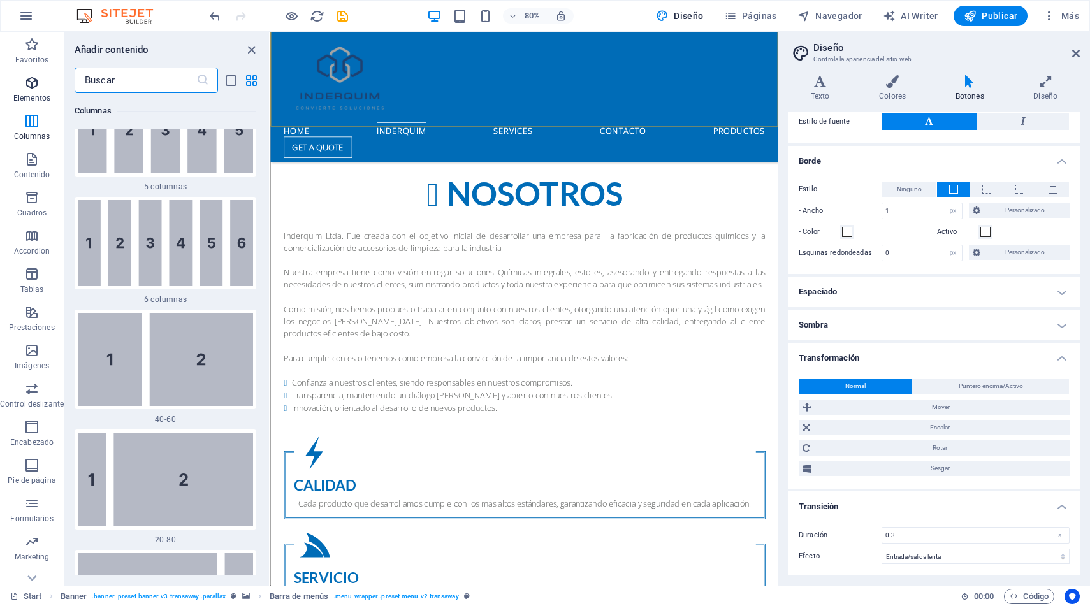
click at [27, 98] on p "Elementos" at bounding box center [31, 98] width 37 height 10
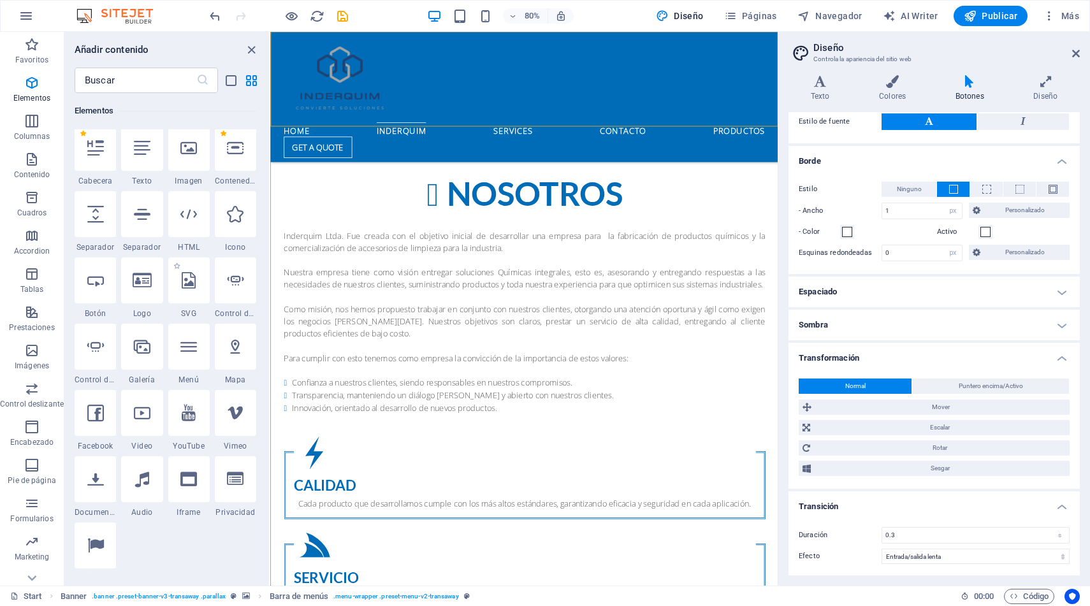
scroll to position [241, 0]
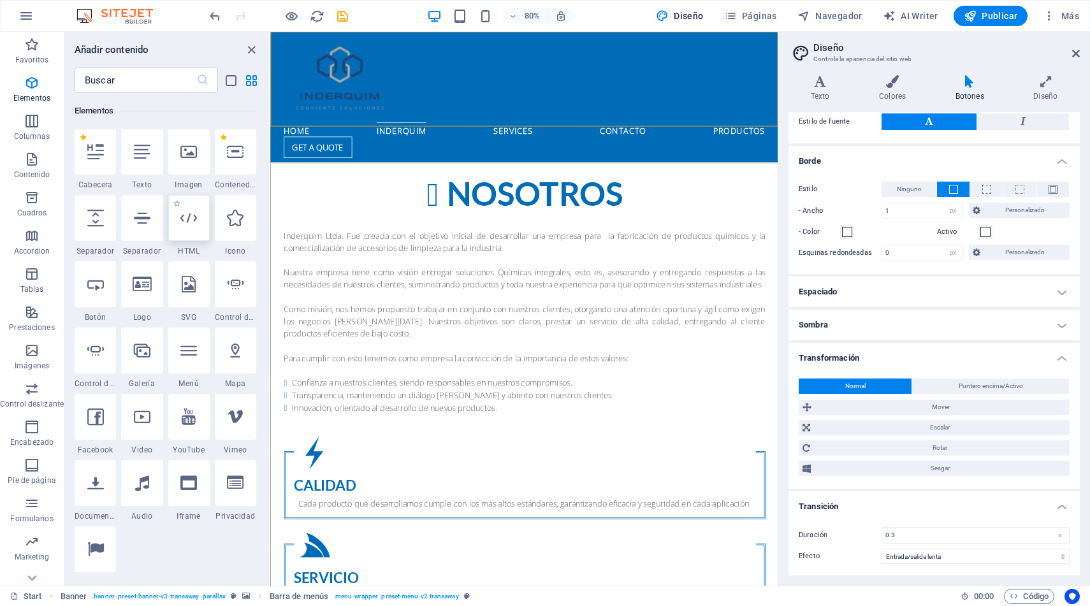
click at [189, 228] on div at bounding box center [188, 218] width 41 height 46
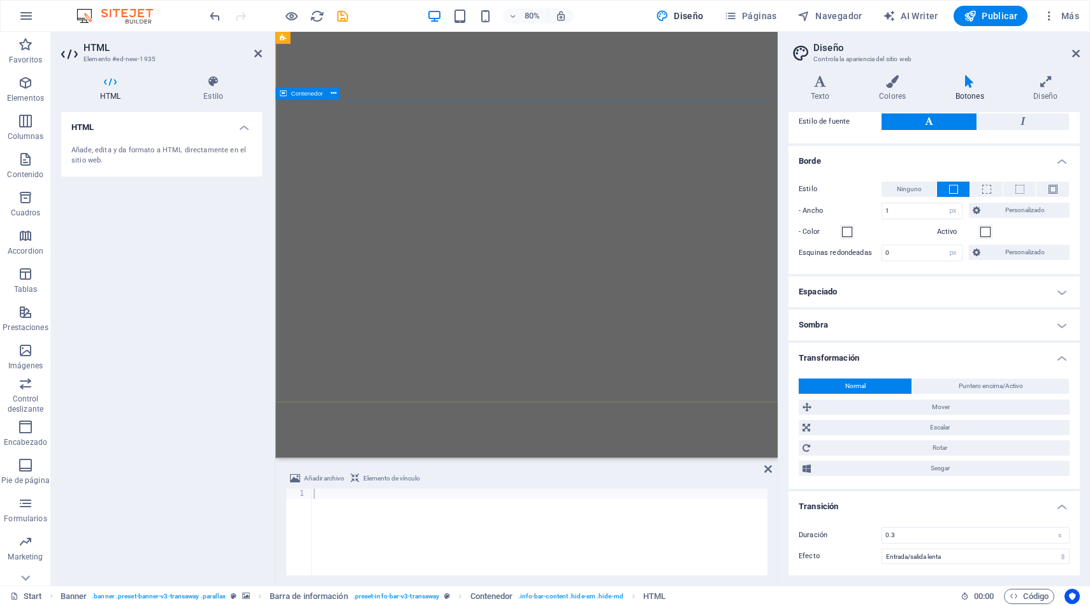
scroll to position [70, 0]
click at [177, 156] on div "Añade, edita y da formato a HTML directamente en el sitio web." at bounding box center [161, 155] width 180 height 21
click at [243, 129] on h4 "HTML" at bounding box center [161, 123] width 201 height 23
click at [243, 129] on h4 "HTML" at bounding box center [161, 127] width 201 height 31
click at [160, 129] on h4 "HTML" at bounding box center [161, 123] width 201 height 23
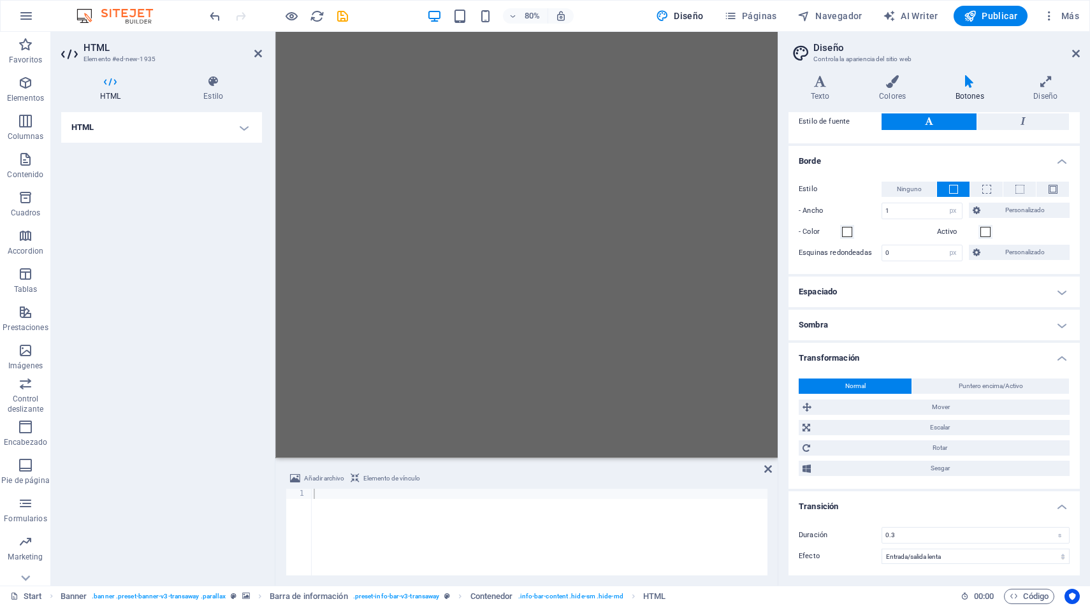
click at [156, 137] on h4 "HTML" at bounding box center [161, 127] width 201 height 31
click at [362, 506] on div at bounding box center [539, 542] width 457 height 107
paste textarea "[URL][DOMAIN_NAME]"
type textarea "[URL][DOMAIN_NAME]"
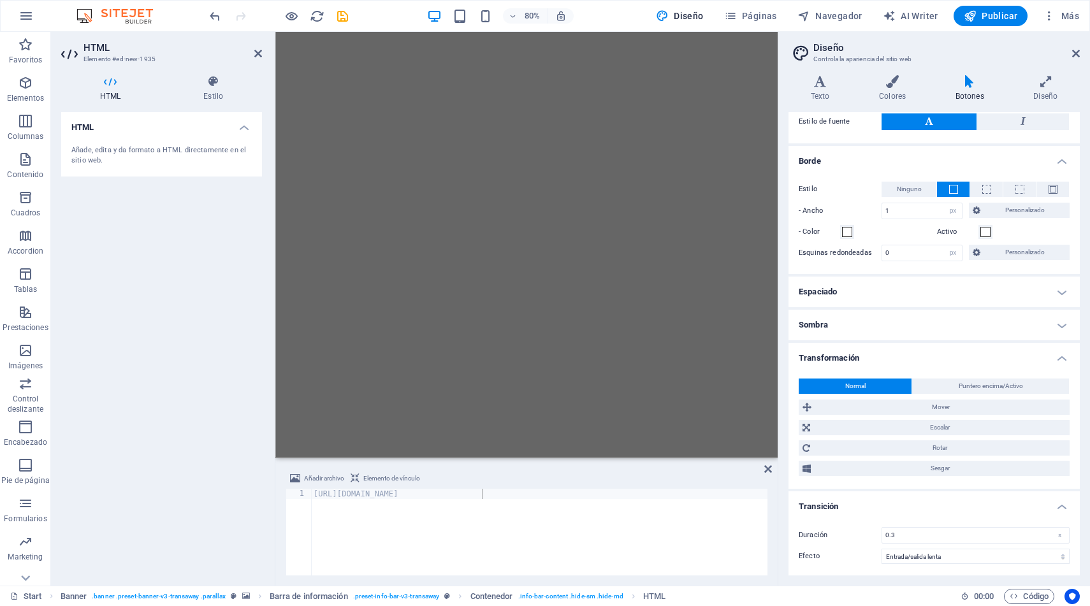
click at [220, 483] on div "HTML Añade, edita y da formato a HTML directamente en el sitio web." at bounding box center [161, 344] width 201 height 464
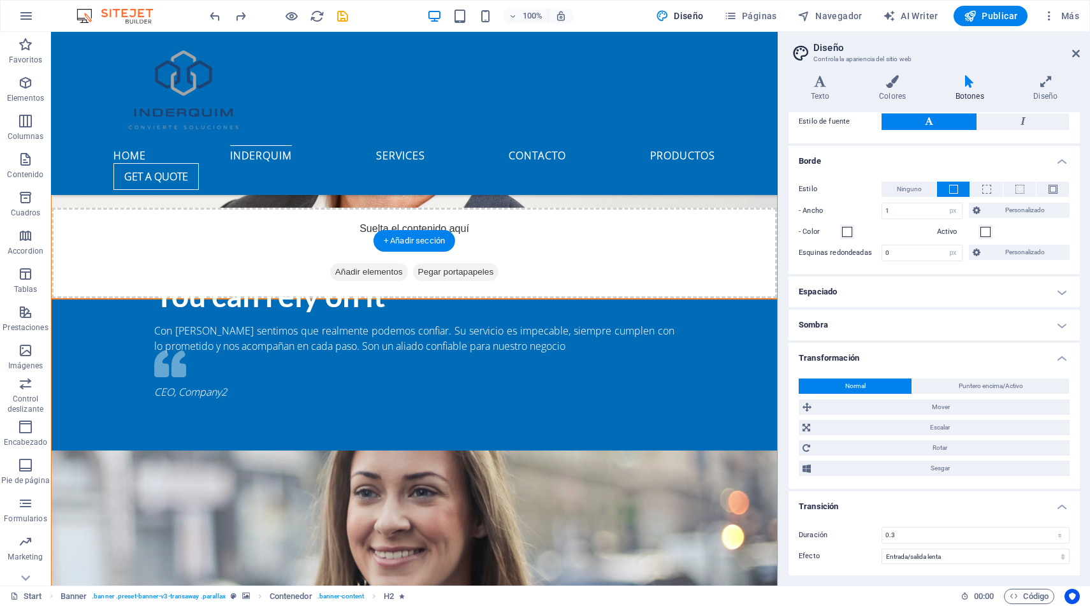
scroll to position [2955, 0]
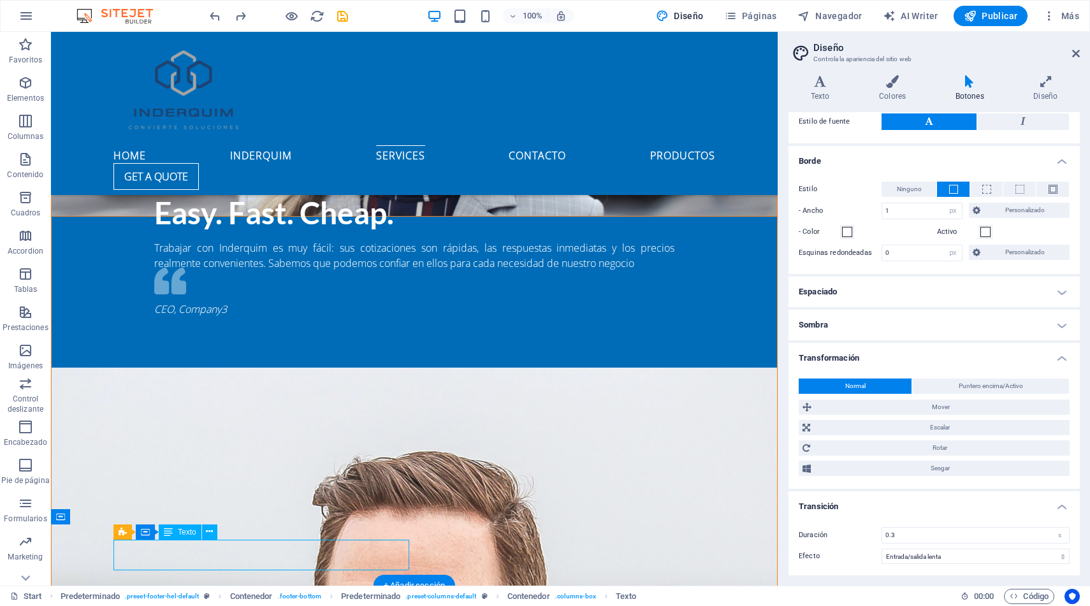
scroll to position [3097, 0]
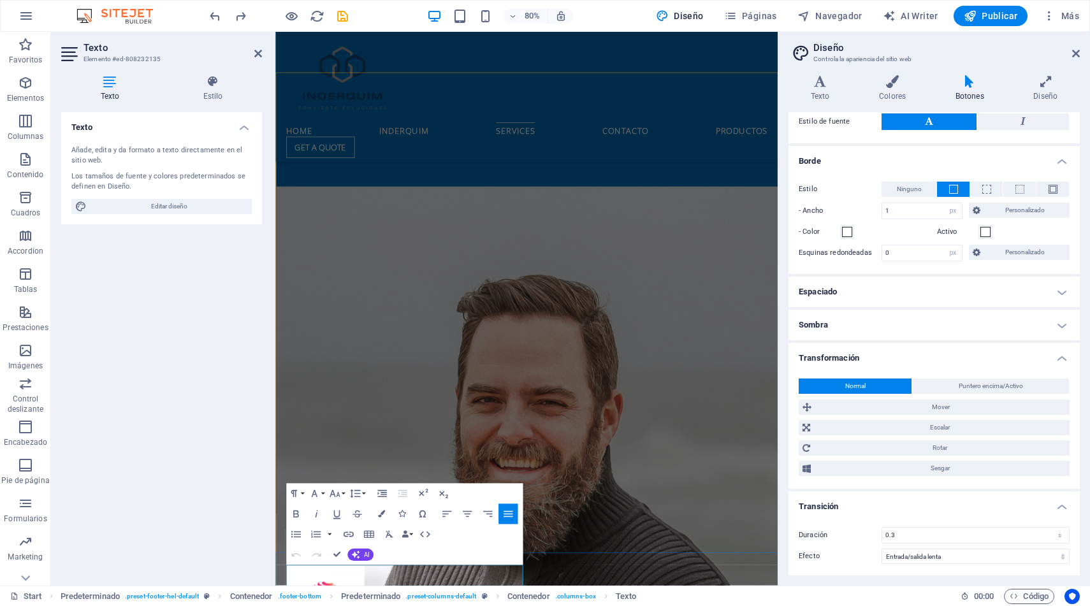
click at [296, 560] on icon "button" at bounding box center [295, 555] width 12 height 12
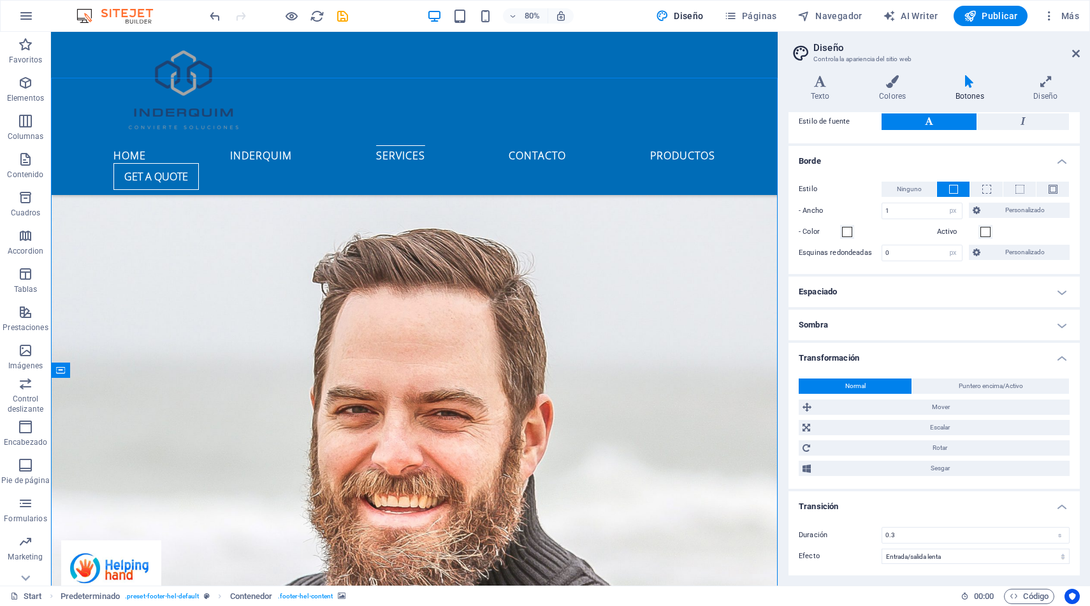
scroll to position [2940, 0]
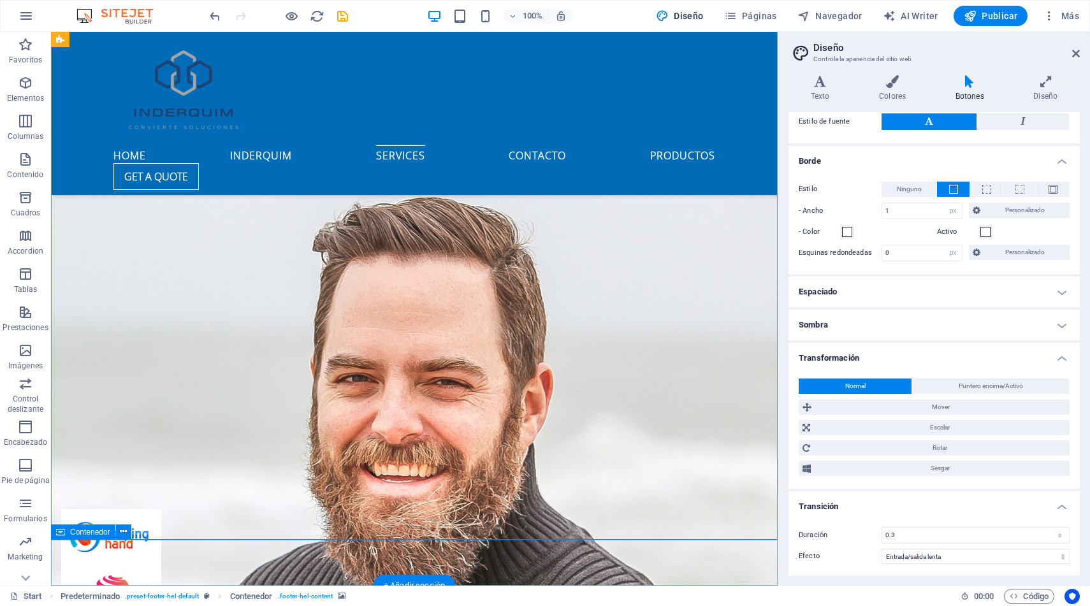
click at [27, 93] on p "Elementos" at bounding box center [25, 98] width 37 height 10
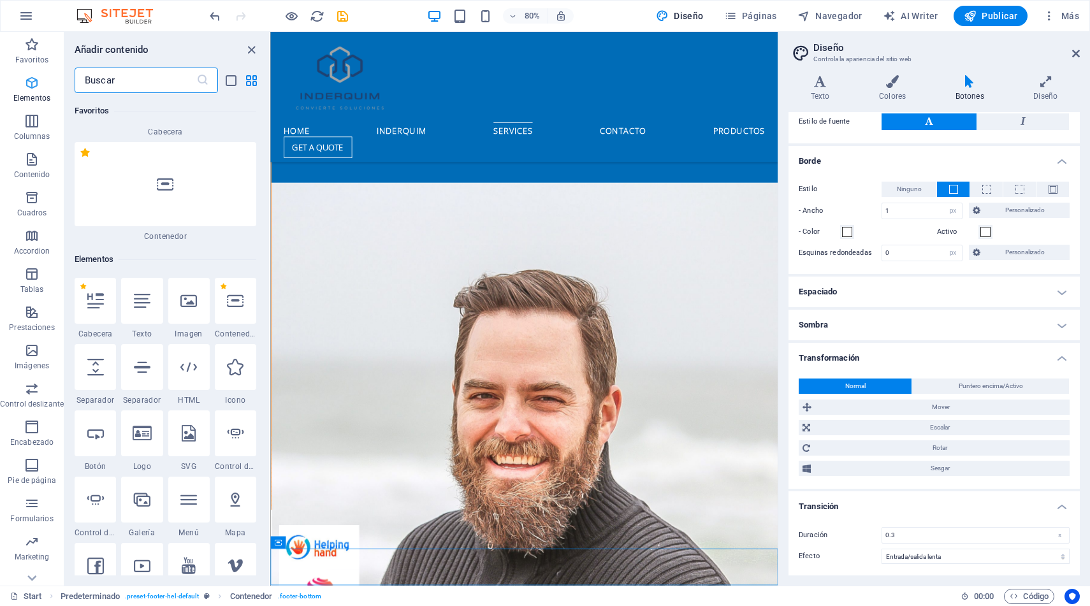
scroll to position [240, 0]
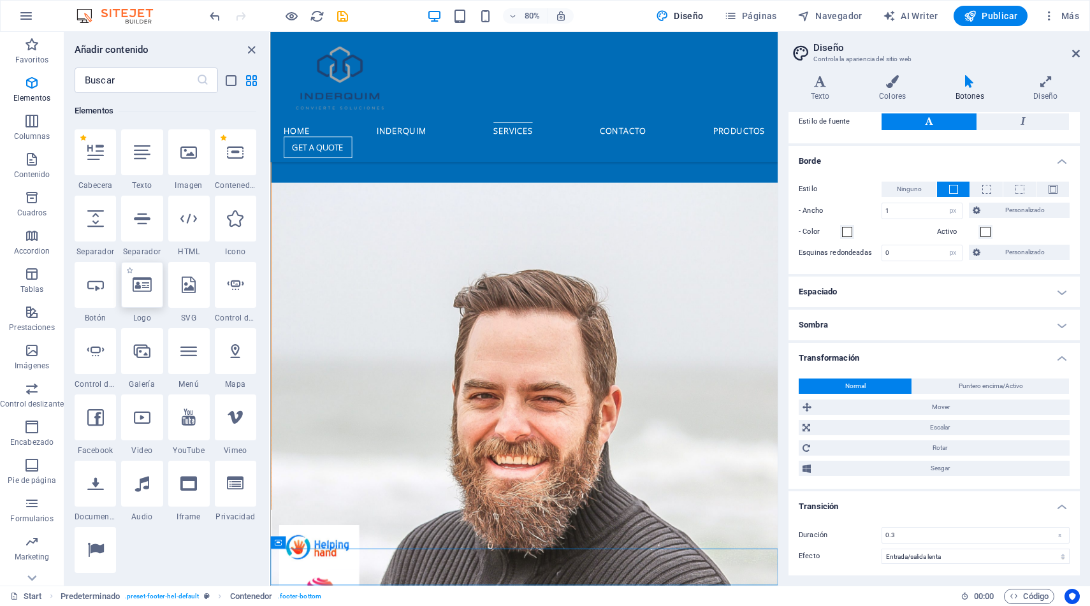
click at [142, 289] on icon at bounding box center [142, 285] width 19 height 17
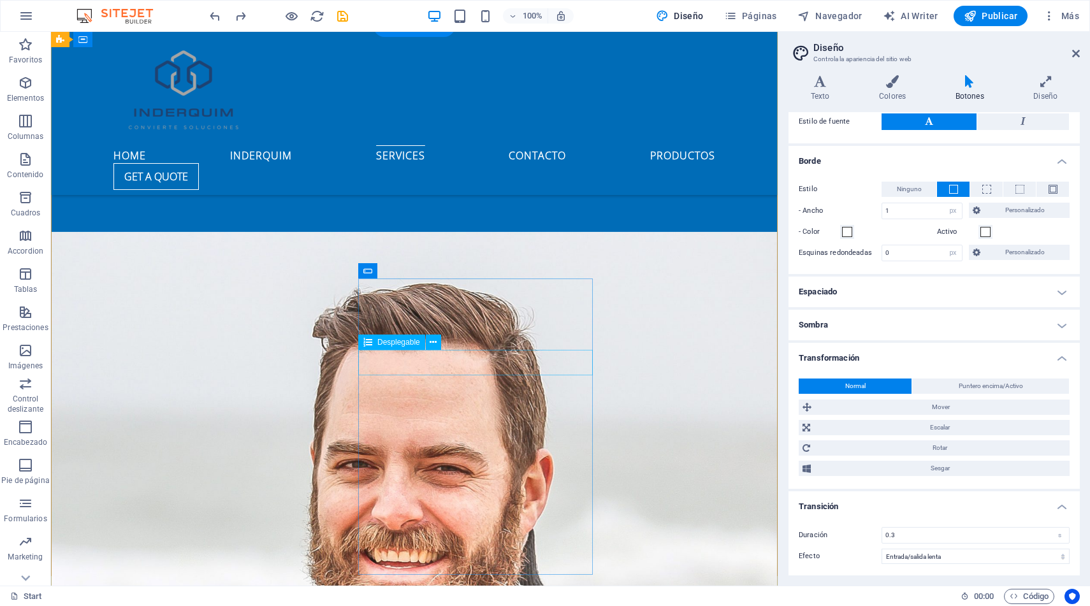
scroll to position [2940, 0]
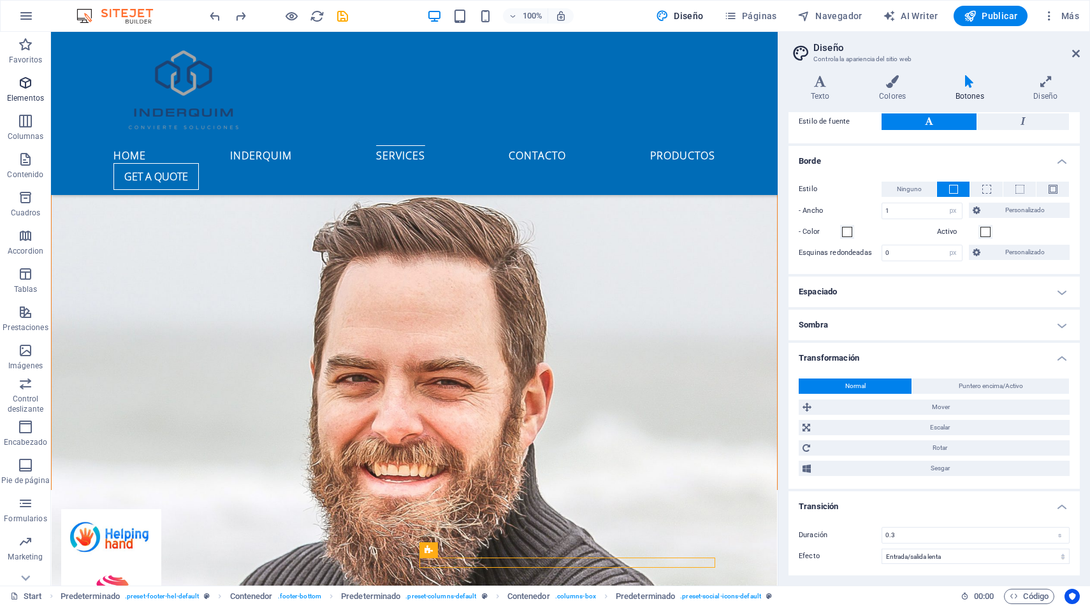
click at [30, 93] on p "Elementos" at bounding box center [25, 98] width 37 height 10
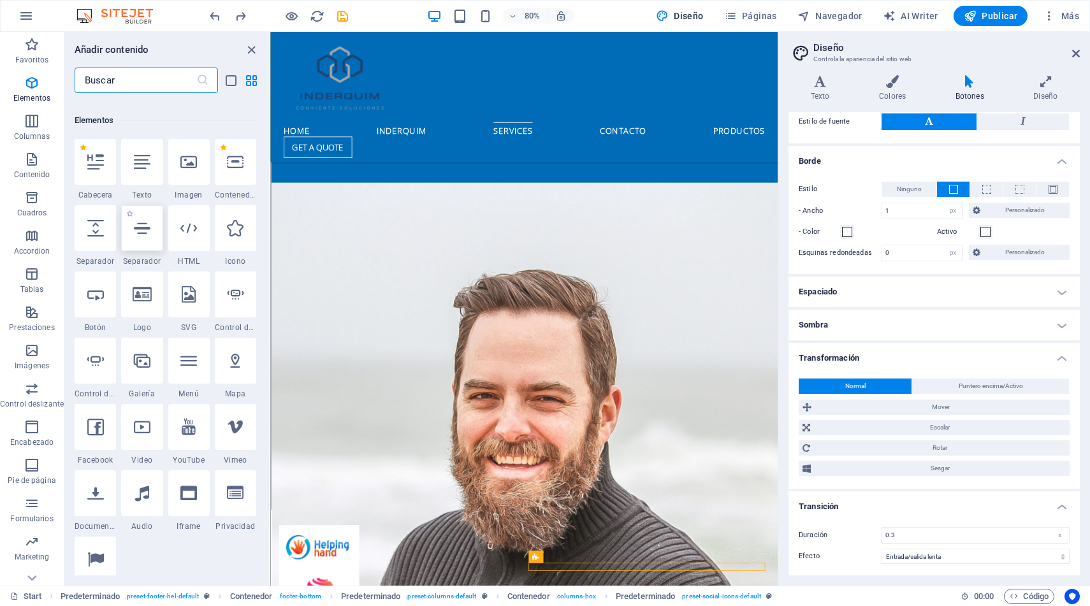
scroll to position [240, 0]
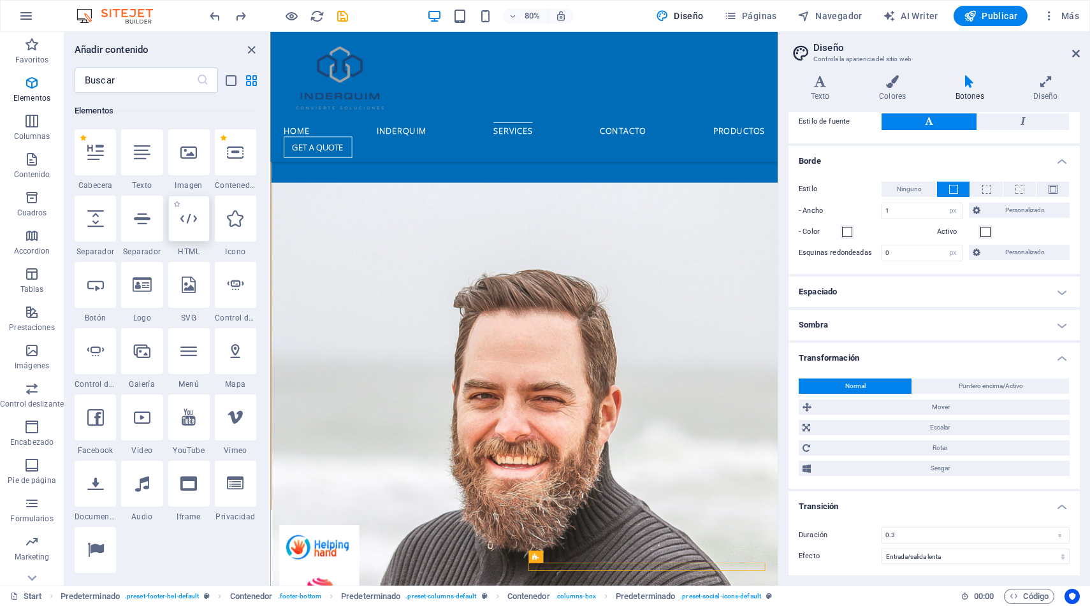
click at [187, 223] on icon at bounding box center [188, 218] width 17 height 17
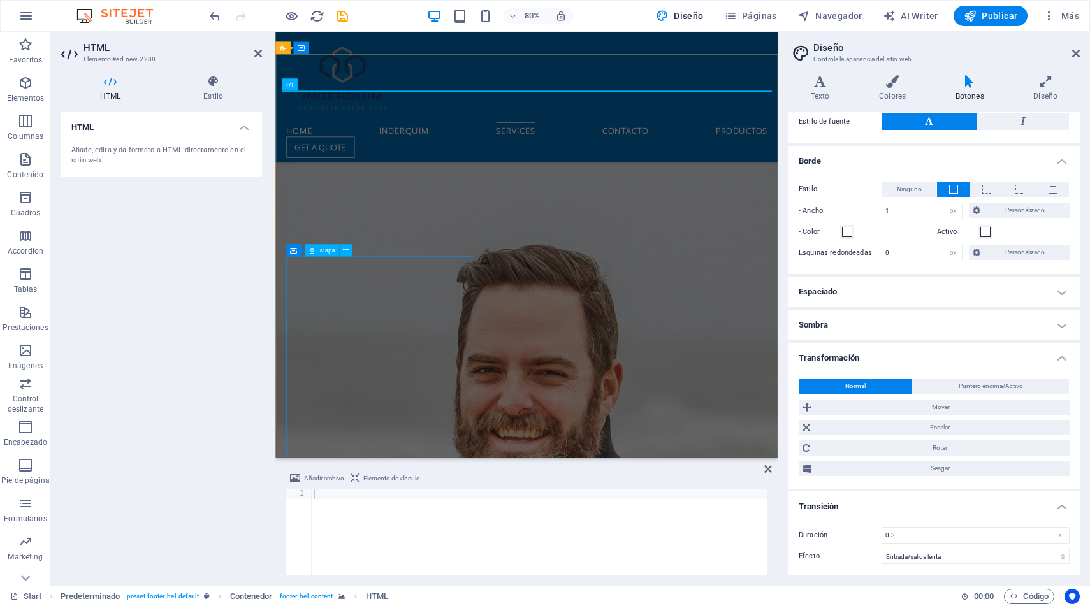
scroll to position [3102, 0]
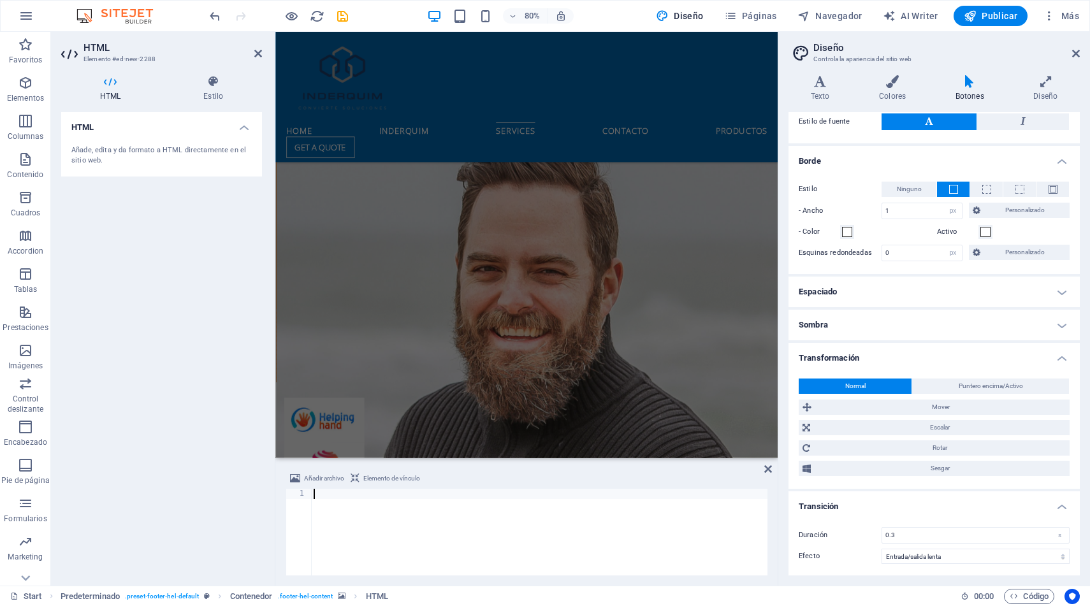
click at [369, 529] on div at bounding box center [539, 542] width 457 height 107
paste textarea "[URL][DOMAIN_NAME]"
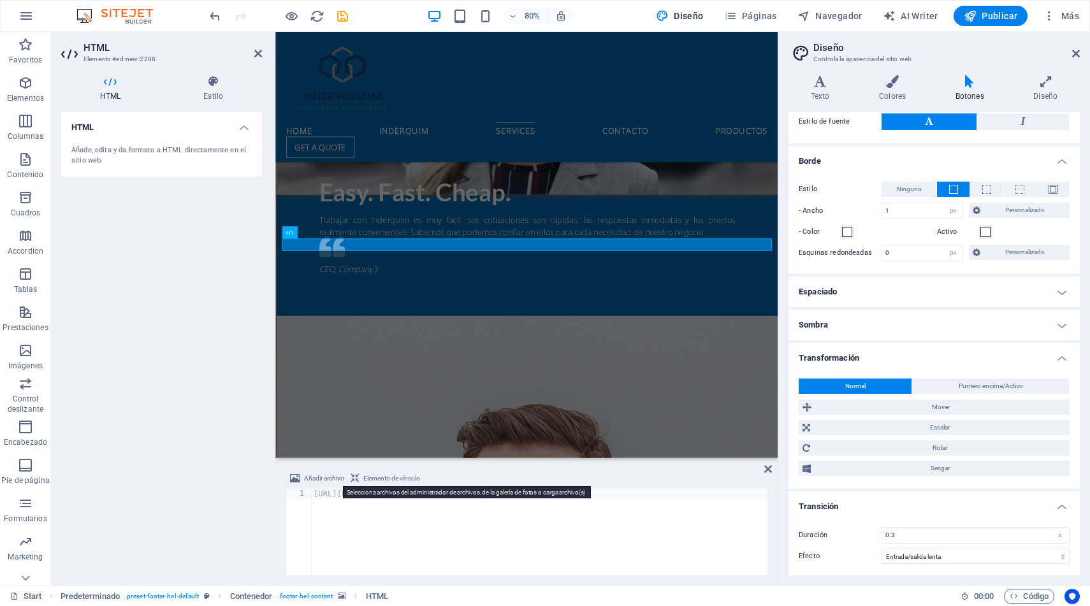
click at [323, 478] on span "Añadir archivo" at bounding box center [324, 478] width 40 height 15
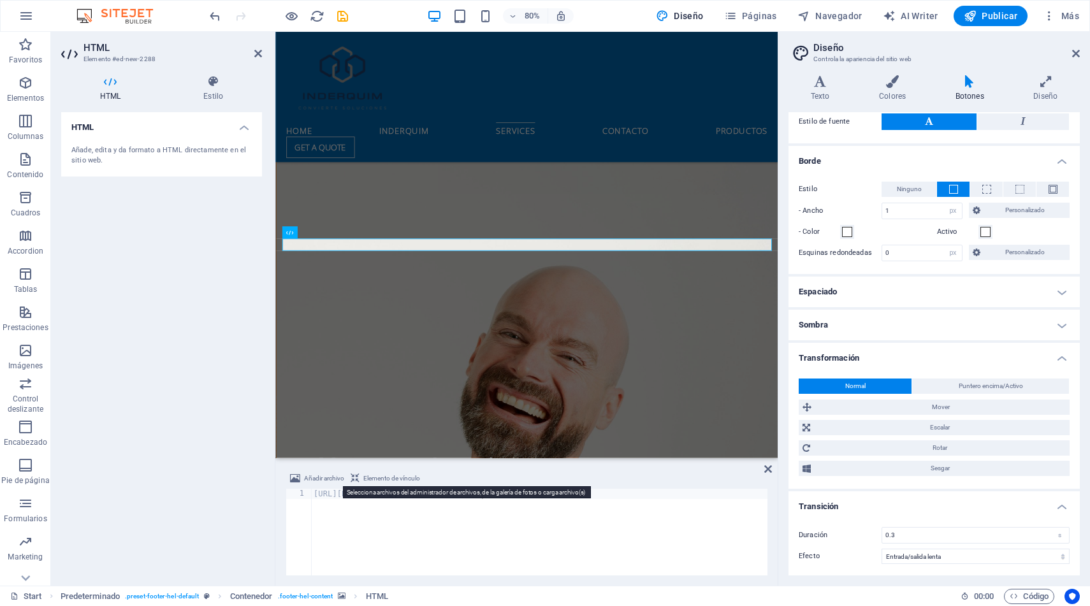
scroll to position [3117, 0]
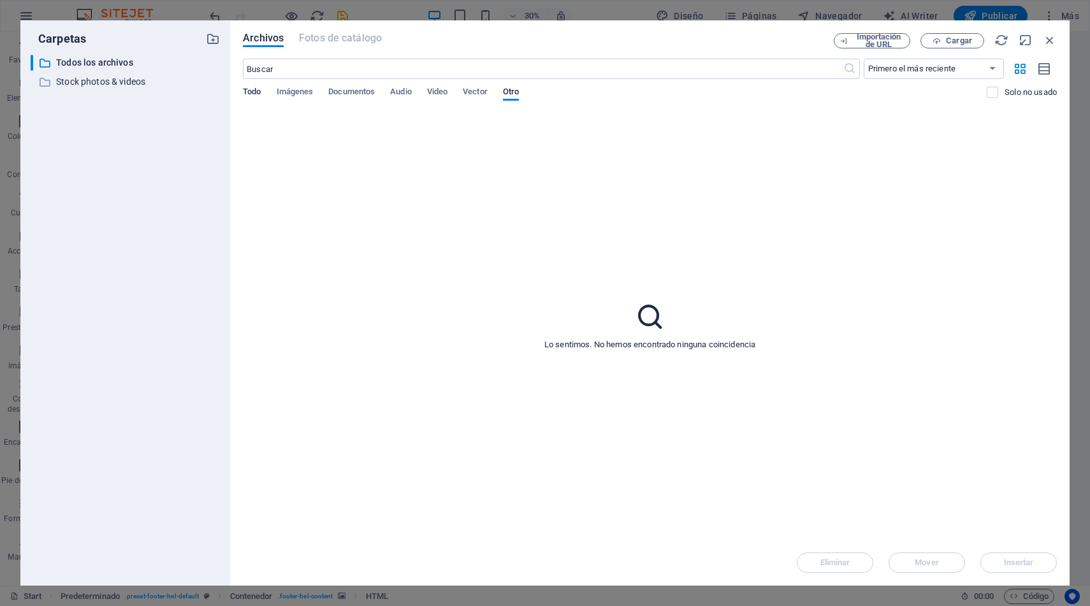
click at [258, 91] on span "Todo" at bounding box center [252, 93] width 18 height 18
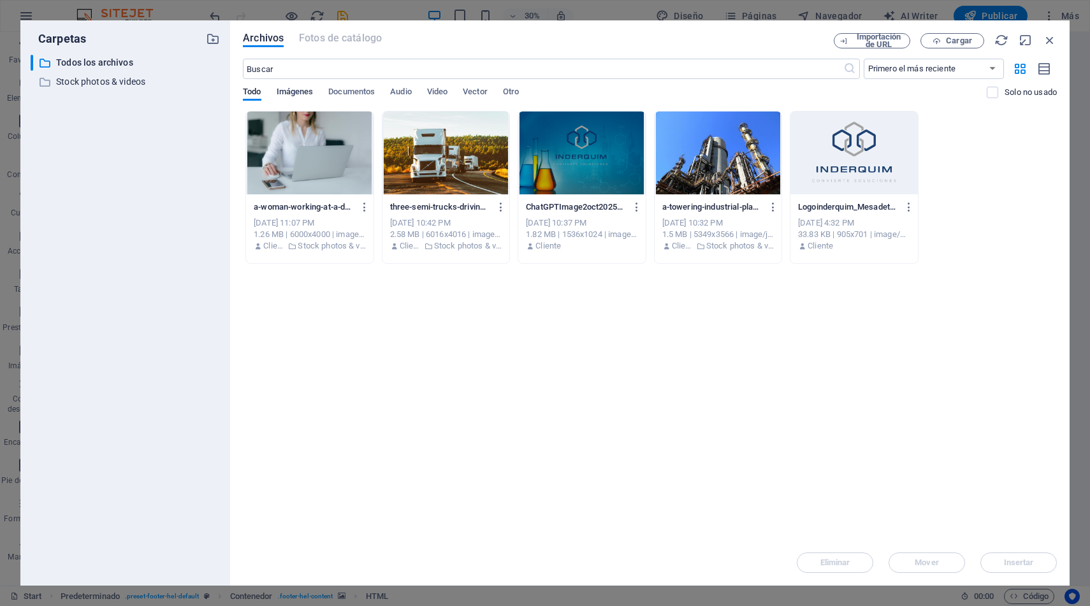
click at [300, 91] on span "Imágenes" at bounding box center [295, 93] width 37 height 18
click at [257, 87] on span "Todo" at bounding box center [252, 93] width 18 height 18
click at [474, 348] on div "Arrastra archivos aquí para cargarlos de inmediato a-woman-working-at-a-desk-us…" at bounding box center [650, 325] width 814 height 429
click at [509, 93] on span "Otro" at bounding box center [511, 93] width 16 height 18
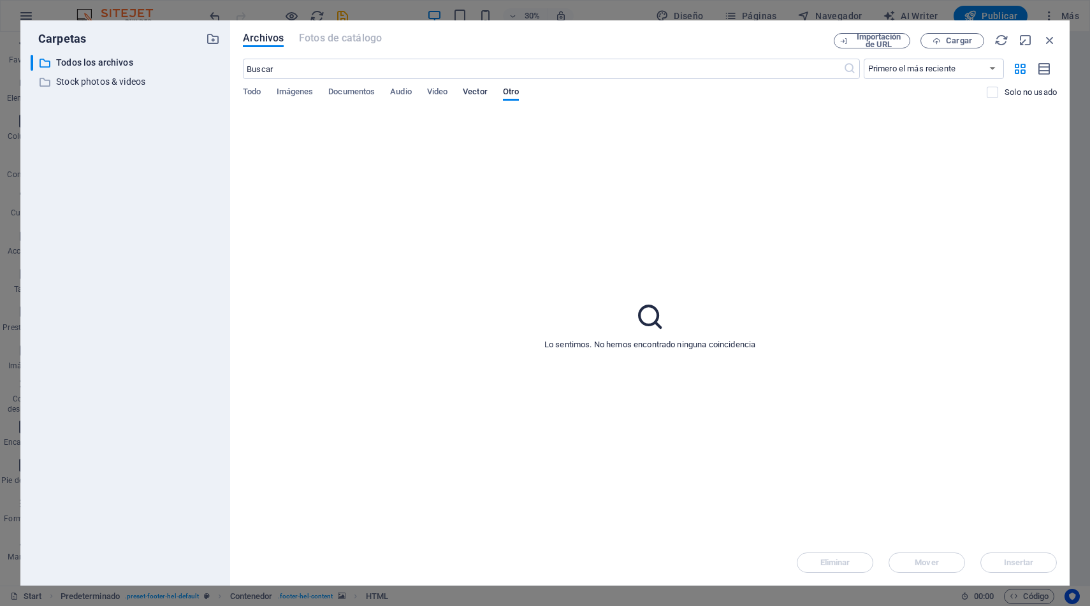
click at [479, 93] on span "Vector" at bounding box center [475, 93] width 25 height 18
click at [448, 92] on span "Video" at bounding box center [437, 93] width 20 height 18
click at [404, 93] on span "Audio" at bounding box center [400, 93] width 21 height 18
click at [355, 96] on span "Documentos" at bounding box center [351, 93] width 47 height 18
click at [298, 97] on span "Imágenes" at bounding box center [295, 93] width 37 height 18
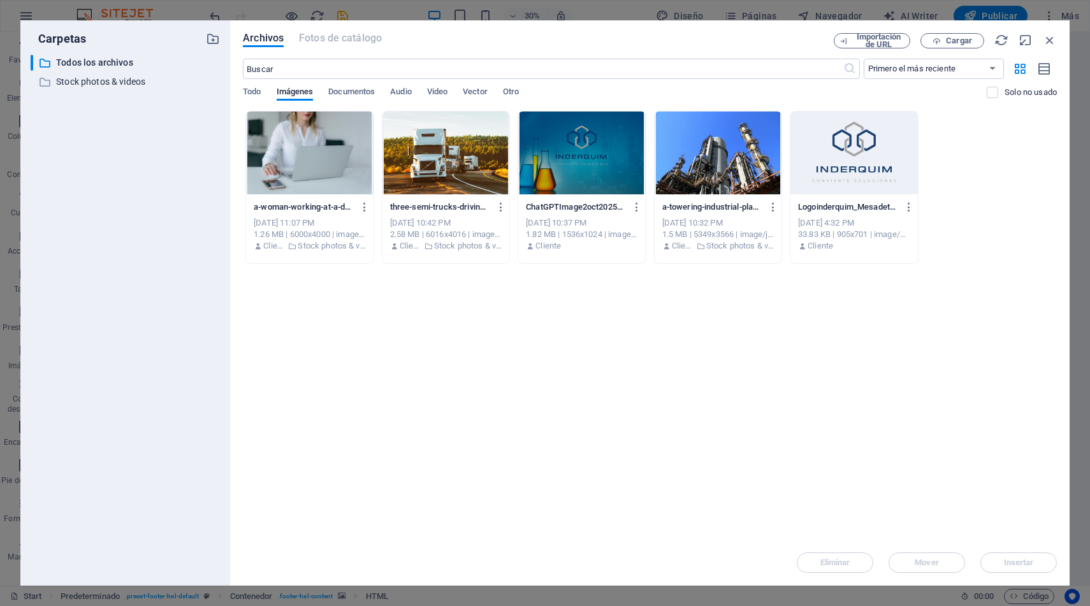
click at [268, 97] on div "Todo Imágenes Documentos Audio Video Vector Otro" at bounding box center [615, 99] width 744 height 24
click at [261, 96] on span "Todo" at bounding box center [252, 93] width 18 height 18
click at [302, 92] on span "Imágenes" at bounding box center [295, 93] width 37 height 18
click at [304, 73] on input "text" at bounding box center [543, 69] width 600 height 20
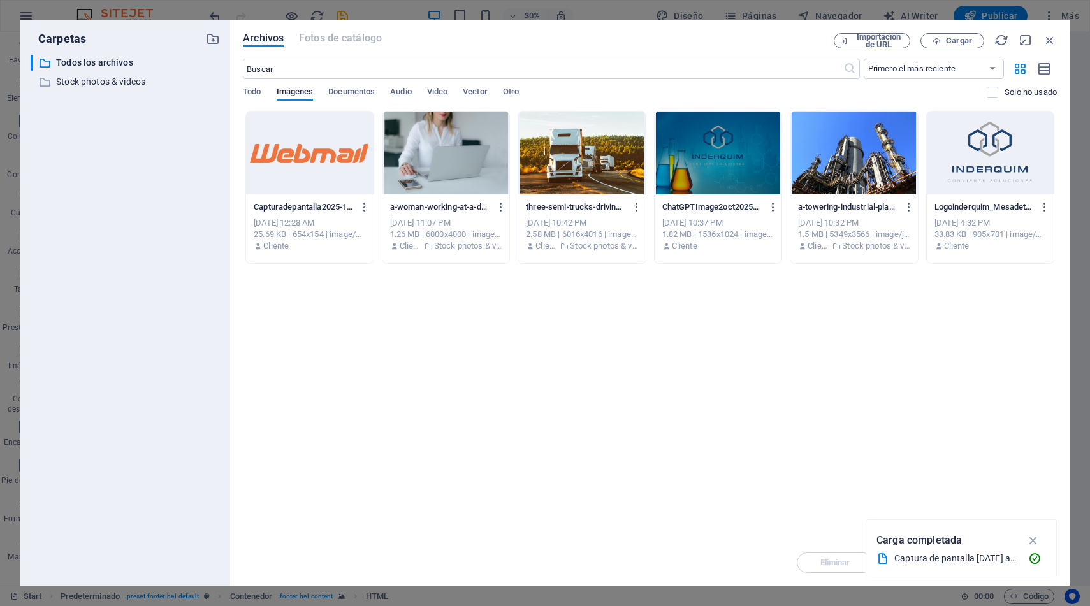
click at [339, 166] on div at bounding box center [309, 153] width 127 height 83
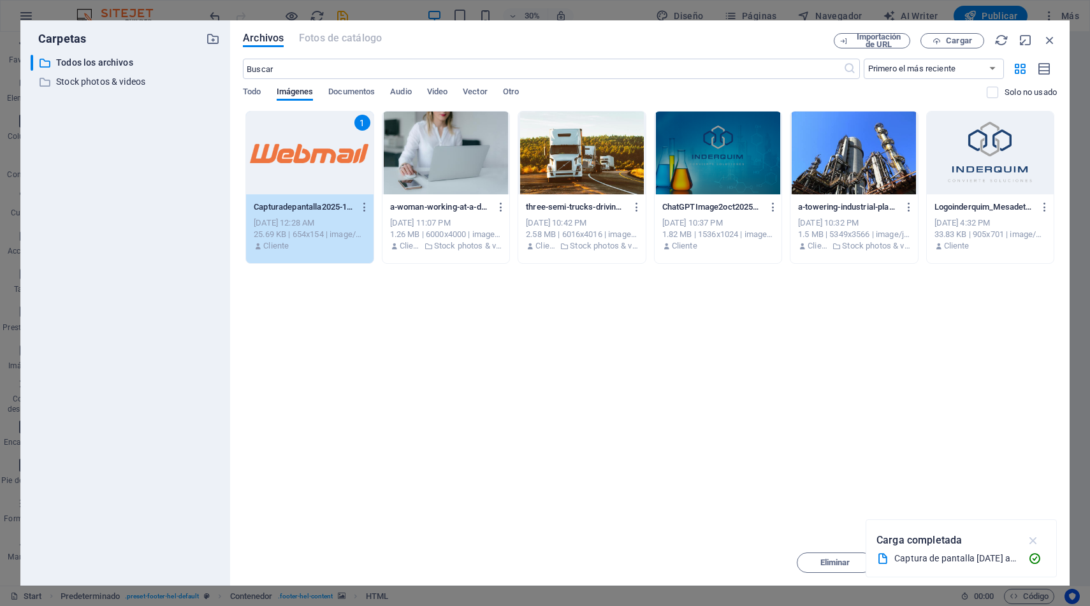
click at [1033, 540] on icon "button" at bounding box center [1034, 541] width 15 height 14
click at [1007, 561] on span "Insertar" at bounding box center [1019, 563] width 30 height 8
type textarea "[URL][DOMAIN_NAME][DOMAIN_NAME]"
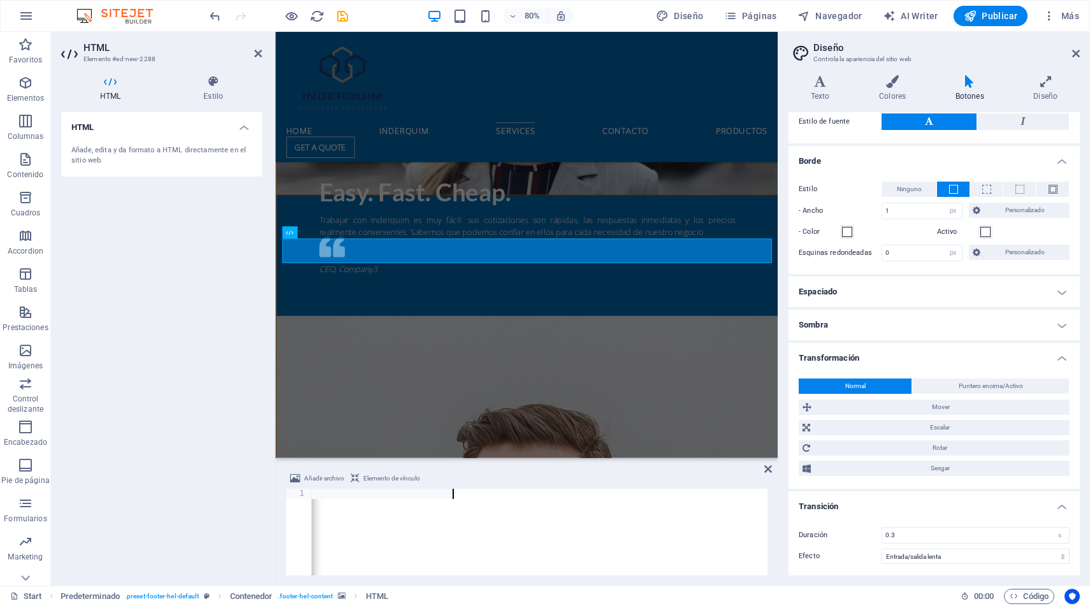
scroll to position [0, 251]
click at [420, 522] on div "[URL][DOMAIN_NAME][DOMAIN_NAME]" at bounding box center [101, 541] width 707 height 105
click at [323, 478] on span "Añadir archivo" at bounding box center [324, 478] width 40 height 15
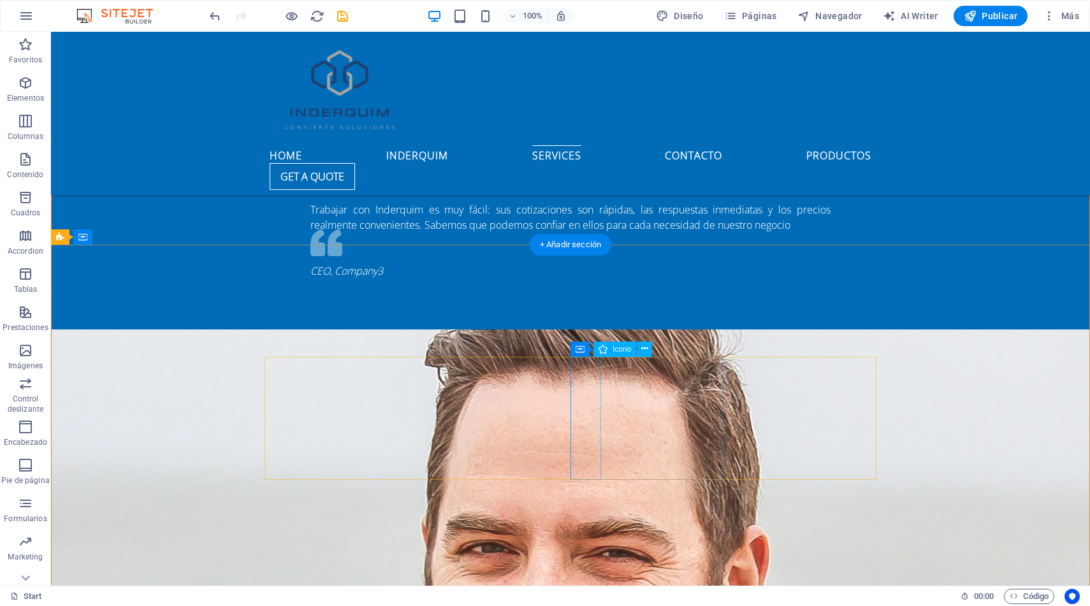
scroll to position [2878, 0]
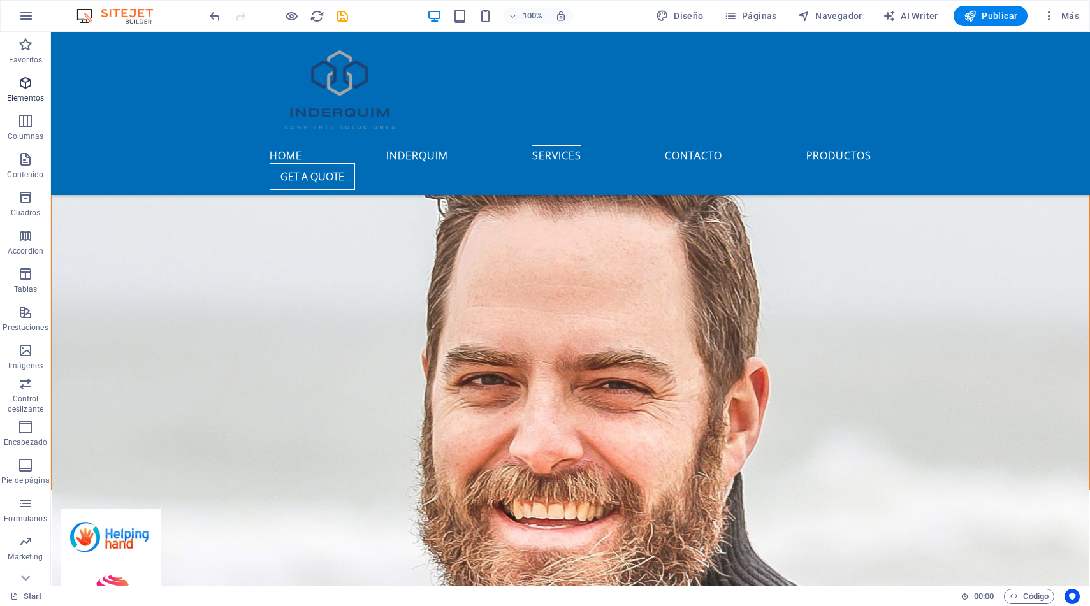
click at [30, 90] on icon "button" at bounding box center [25, 82] width 15 height 15
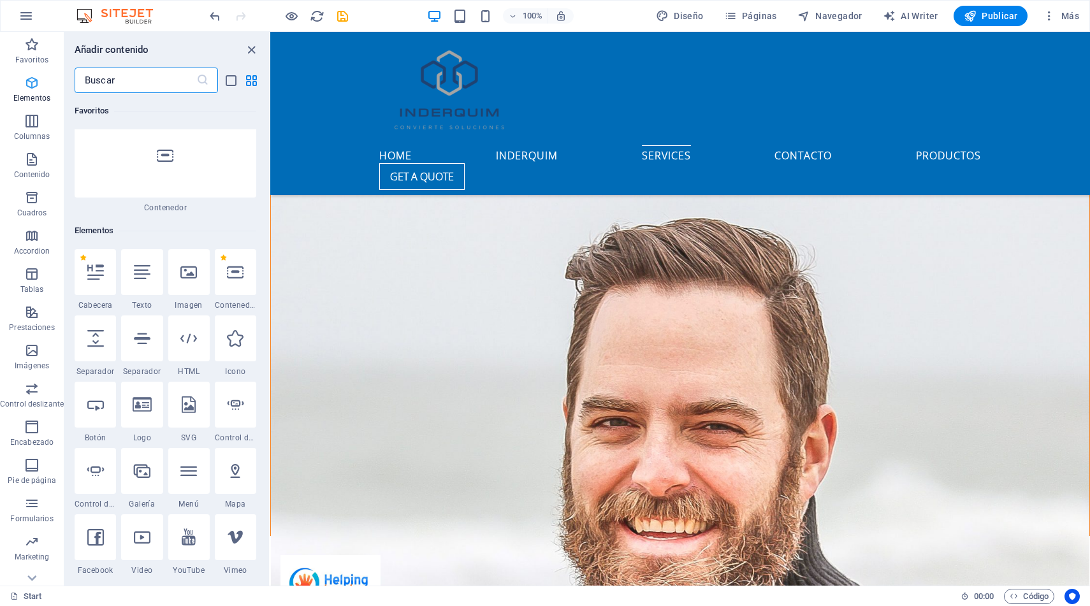
scroll to position [240, 0]
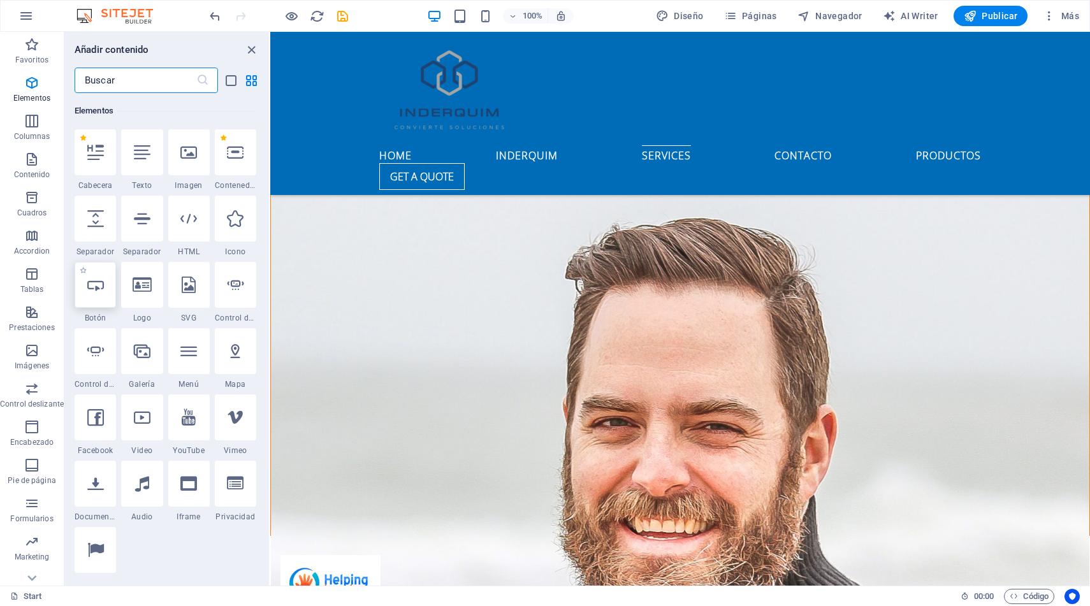
click at [98, 291] on icon at bounding box center [95, 285] width 17 height 17
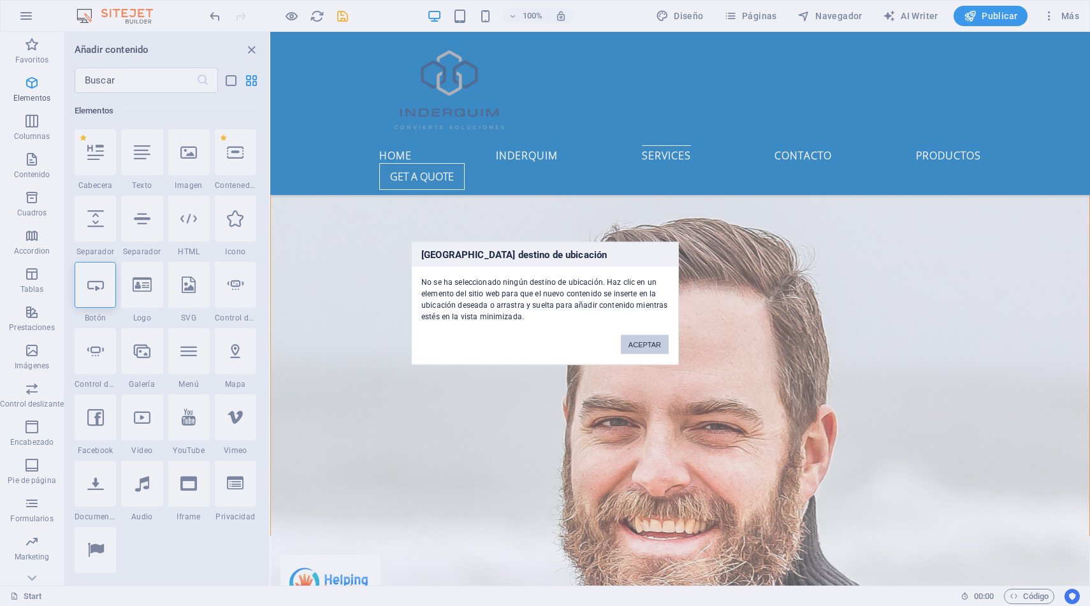
click at [642, 342] on button "ACEPTAR" at bounding box center [645, 344] width 48 height 19
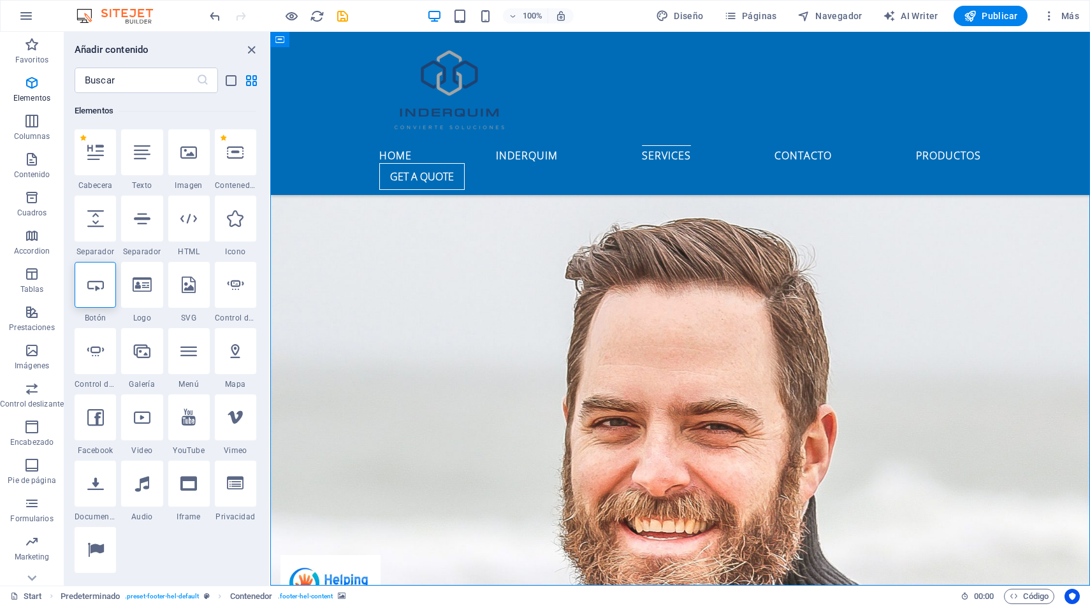
scroll to position [2924, 0]
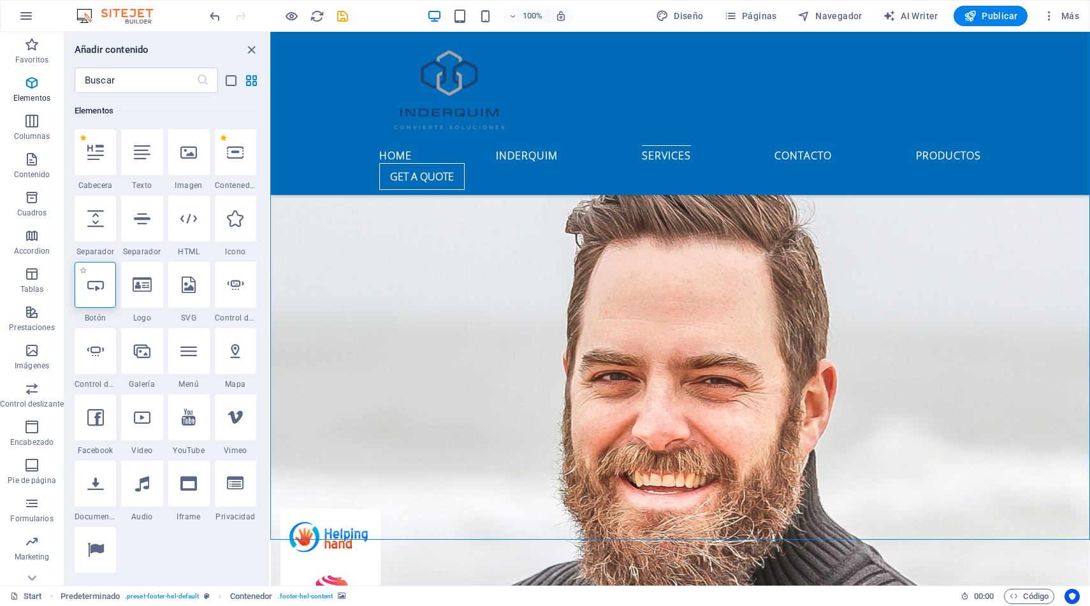
click at [96, 292] on icon at bounding box center [95, 285] width 17 height 17
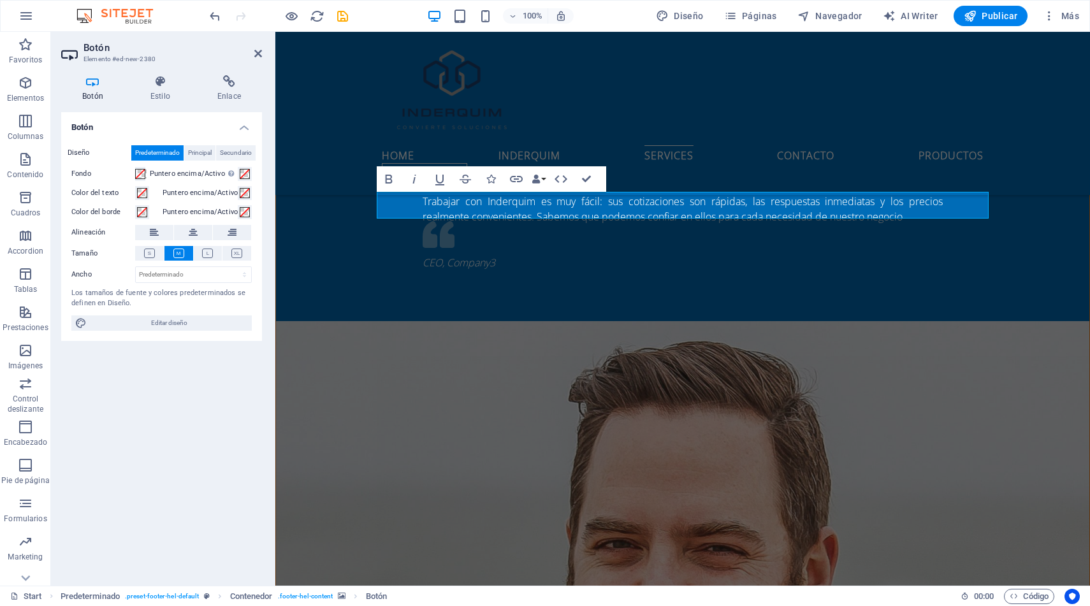
scroll to position [2672, 0]
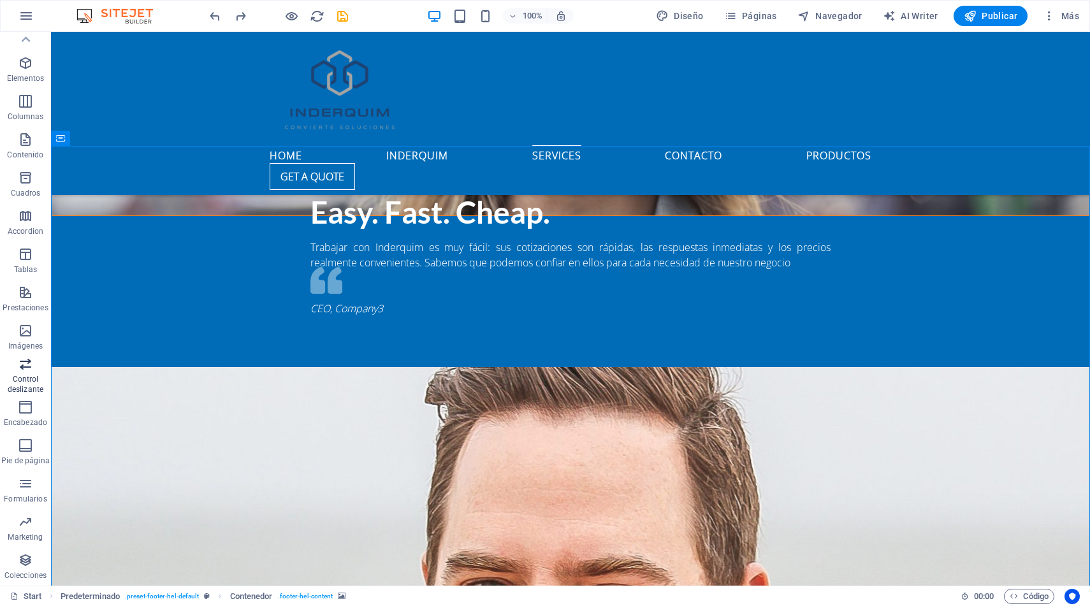
scroll to position [18, 0]
click at [27, 572] on icon at bounding box center [26, 578] width 18 height 18
click at [25, 562] on icon "button" at bounding box center [25, 560] width 15 height 15
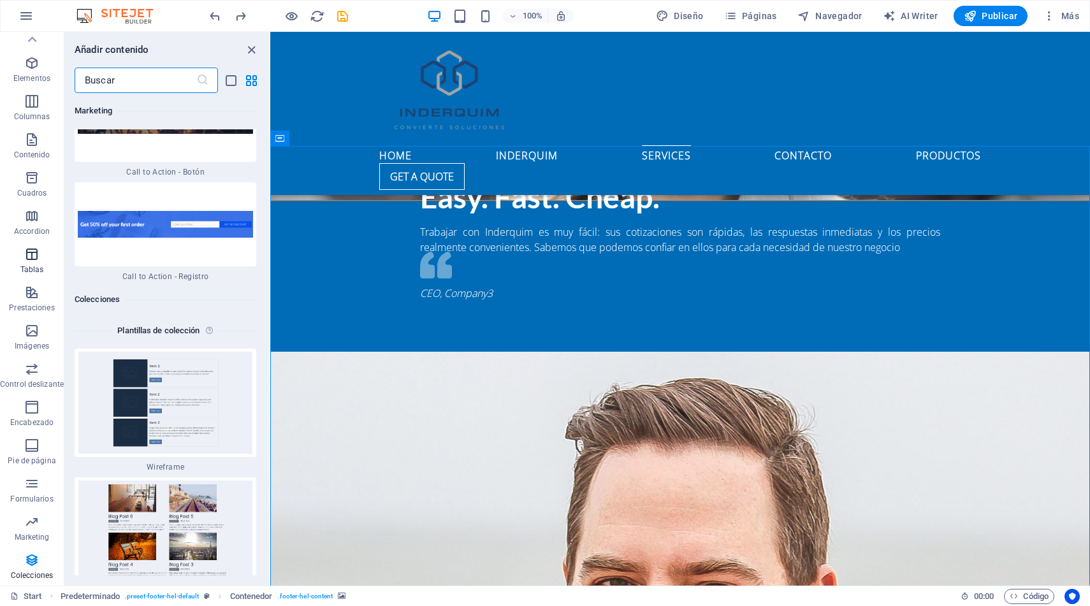
scroll to position [0, 0]
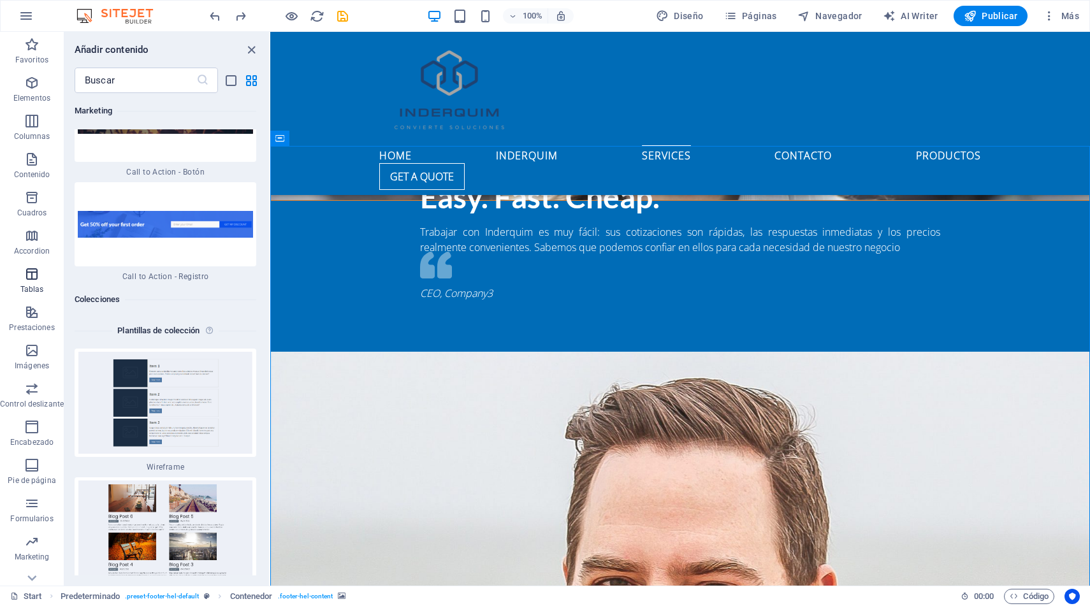
click at [36, 270] on icon "button" at bounding box center [31, 274] width 15 height 15
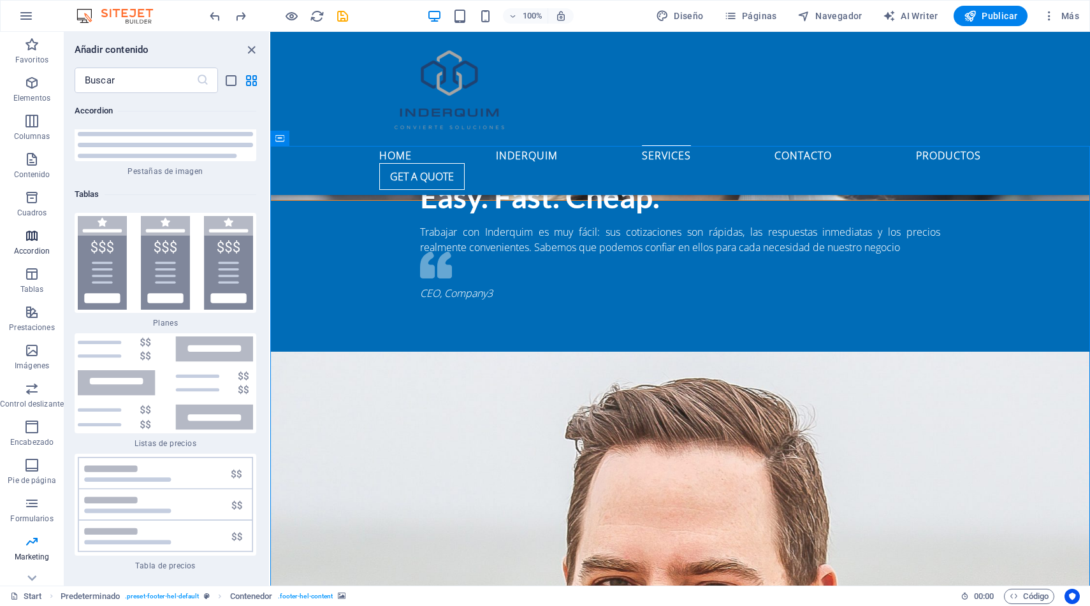
click at [32, 239] on icon "button" at bounding box center [31, 235] width 15 height 15
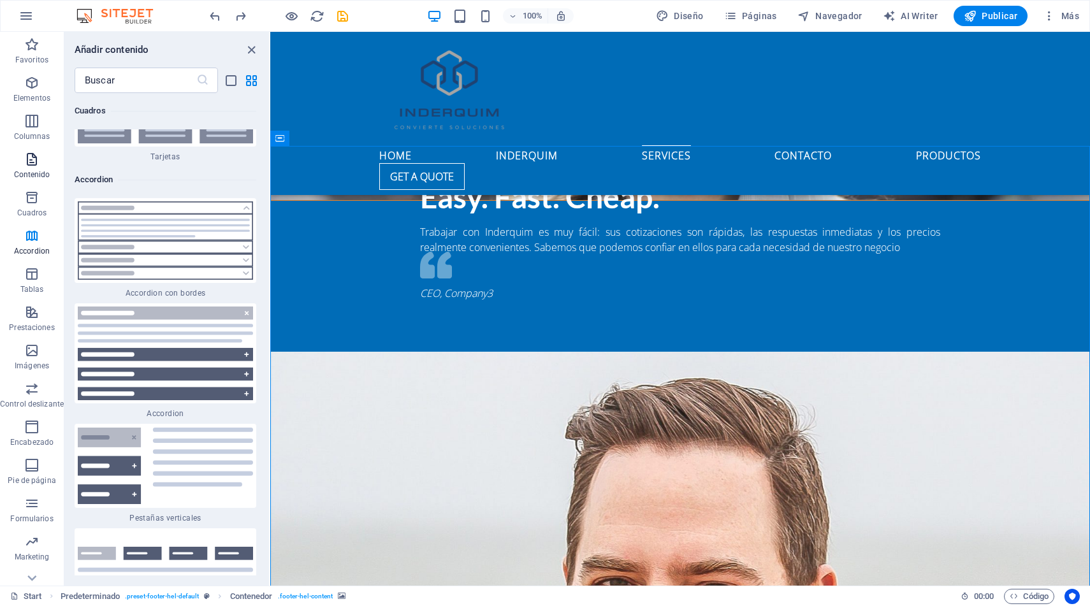
click at [30, 171] on p "Contenido" at bounding box center [32, 175] width 36 height 10
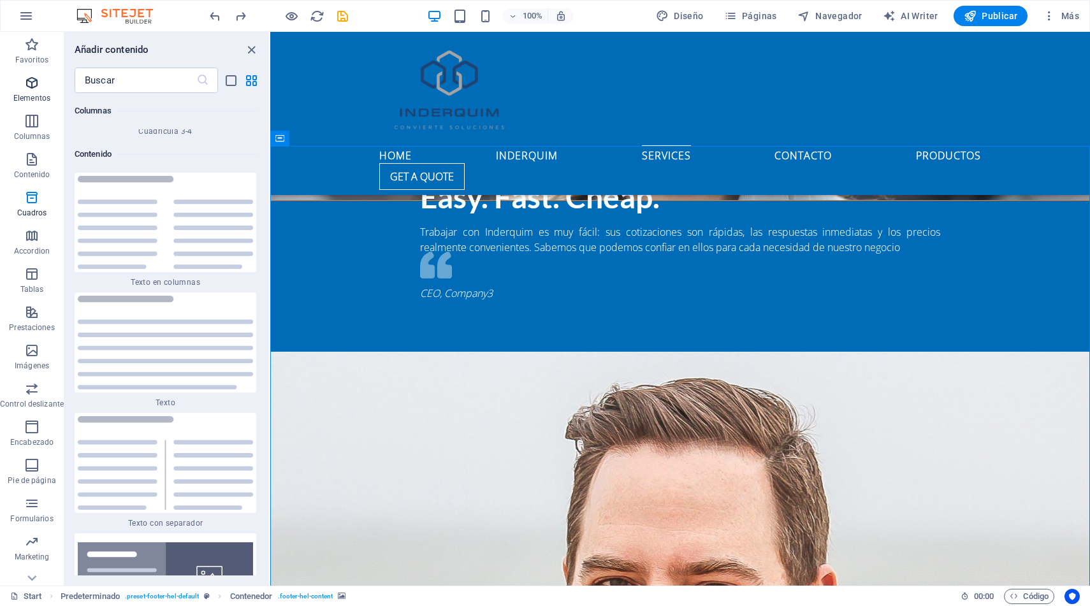
click at [34, 92] on span "Elementos" at bounding box center [32, 90] width 64 height 31
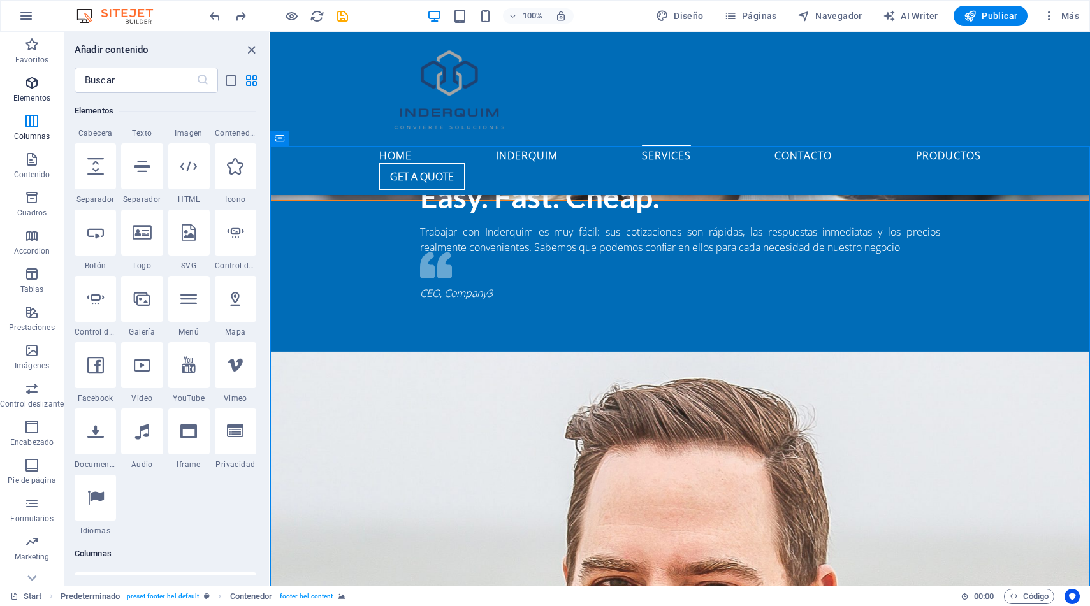
scroll to position [240, 0]
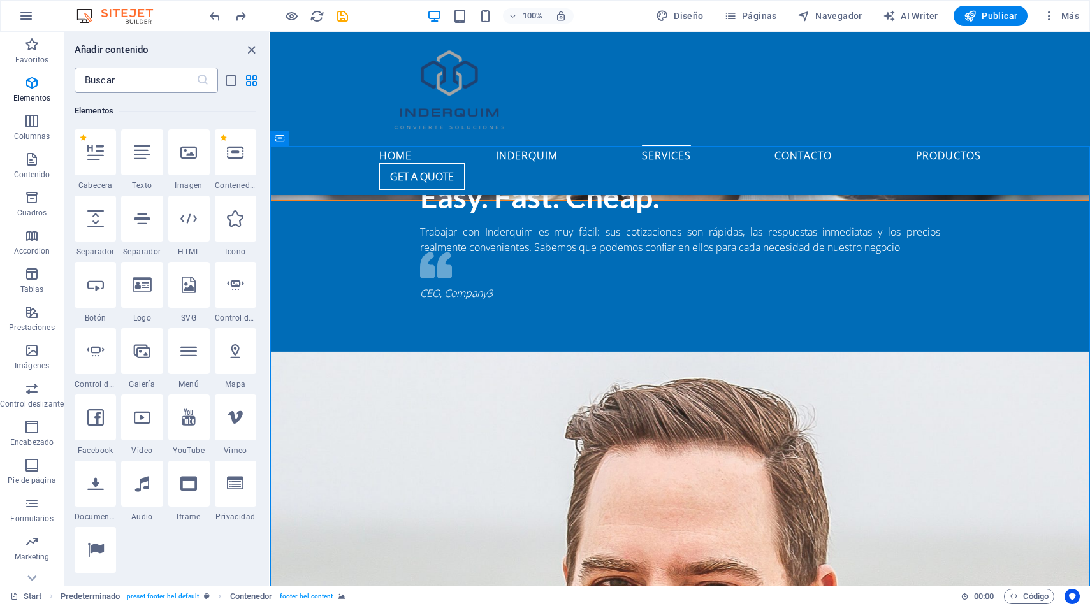
click at [141, 78] on input "text" at bounding box center [136, 81] width 122 height 26
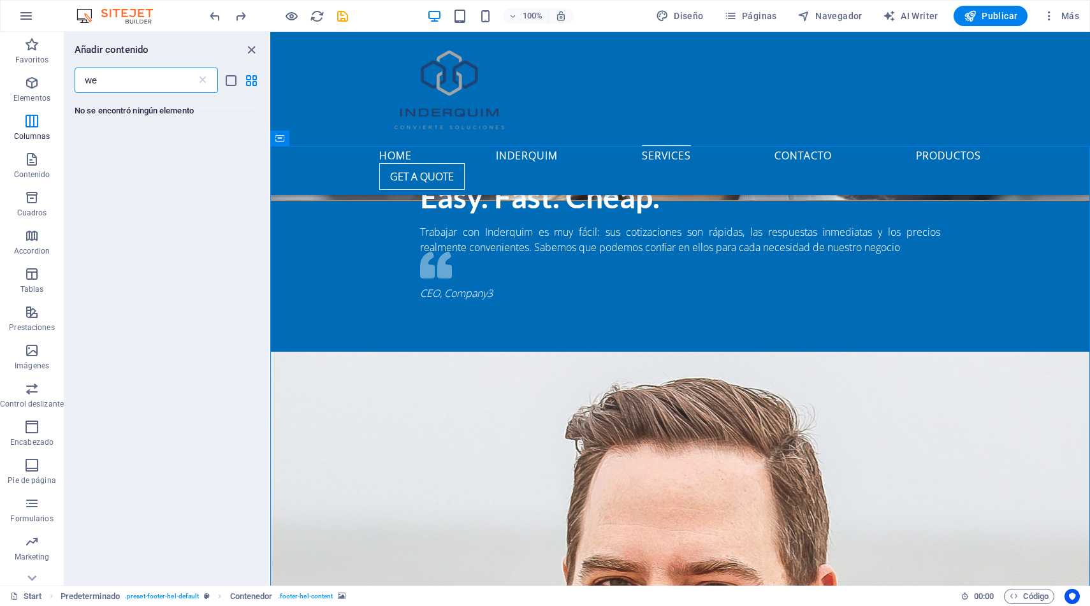
scroll to position [0, 0]
type input "webmail"
click at [231, 84] on icon "list-view" at bounding box center [231, 80] width 15 height 15
click at [249, 47] on icon "close panel" at bounding box center [251, 50] width 15 height 15
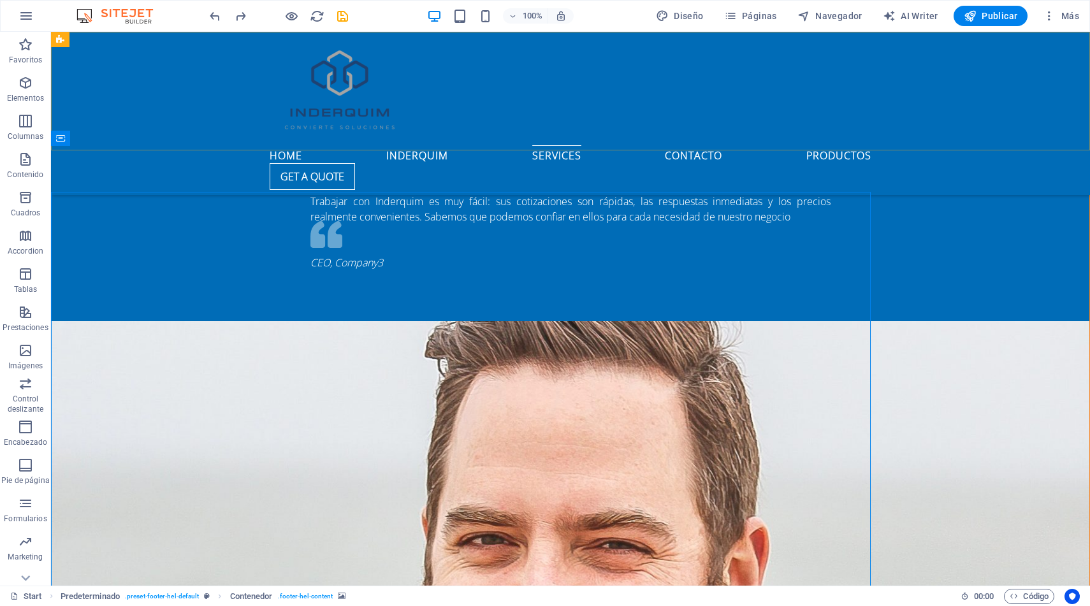
scroll to position [2672, 0]
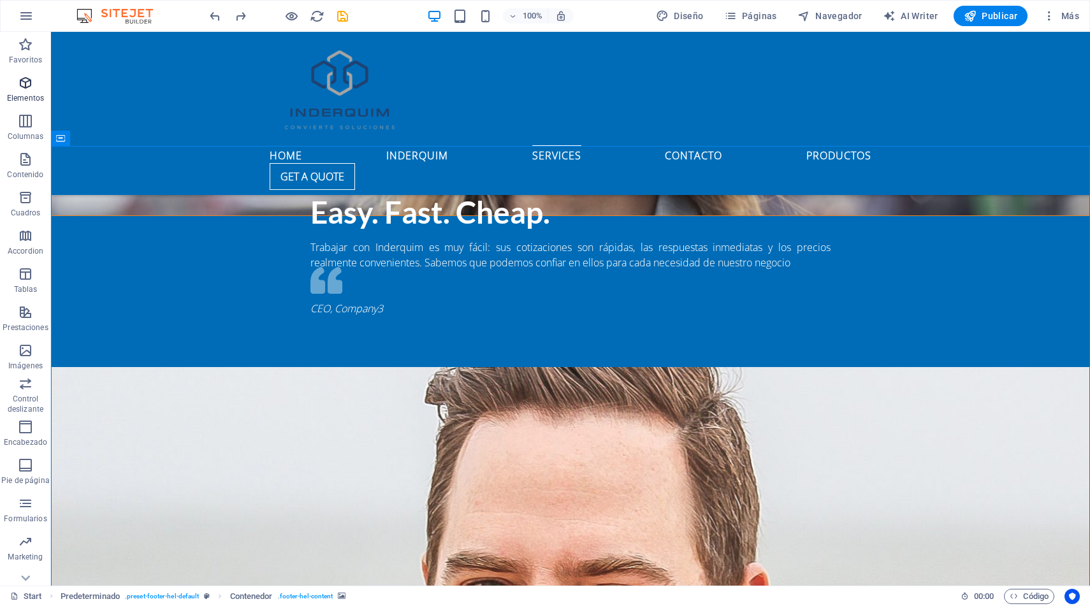
click at [25, 93] on p "Elementos" at bounding box center [25, 98] width 37 height 10
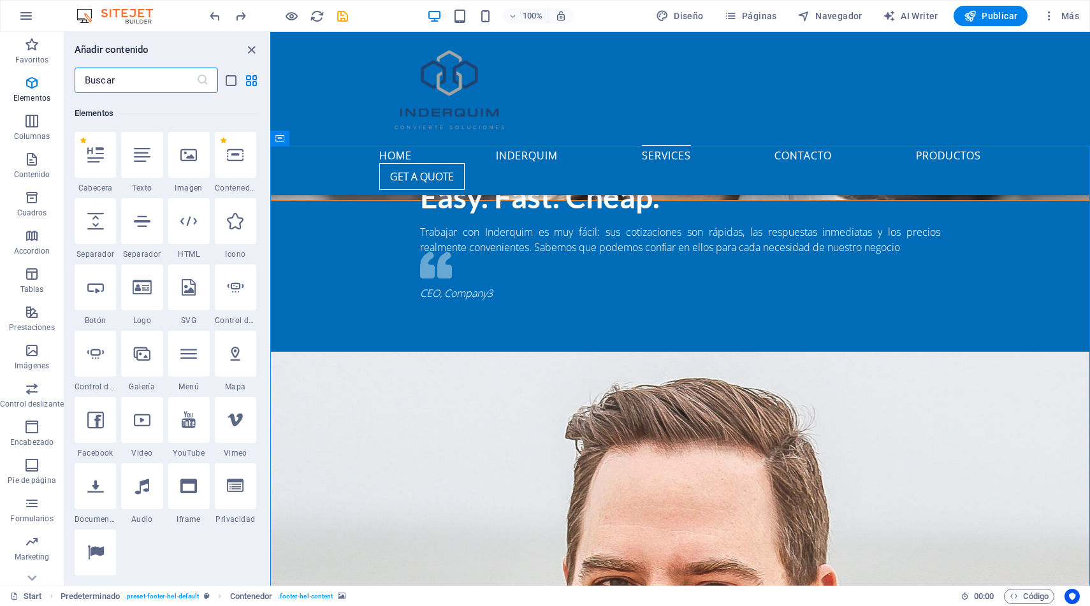
scroll to position [240, 0]
click at [229, 85] on icon "list-view" at bounding box center [231, 80] width 15 height 15
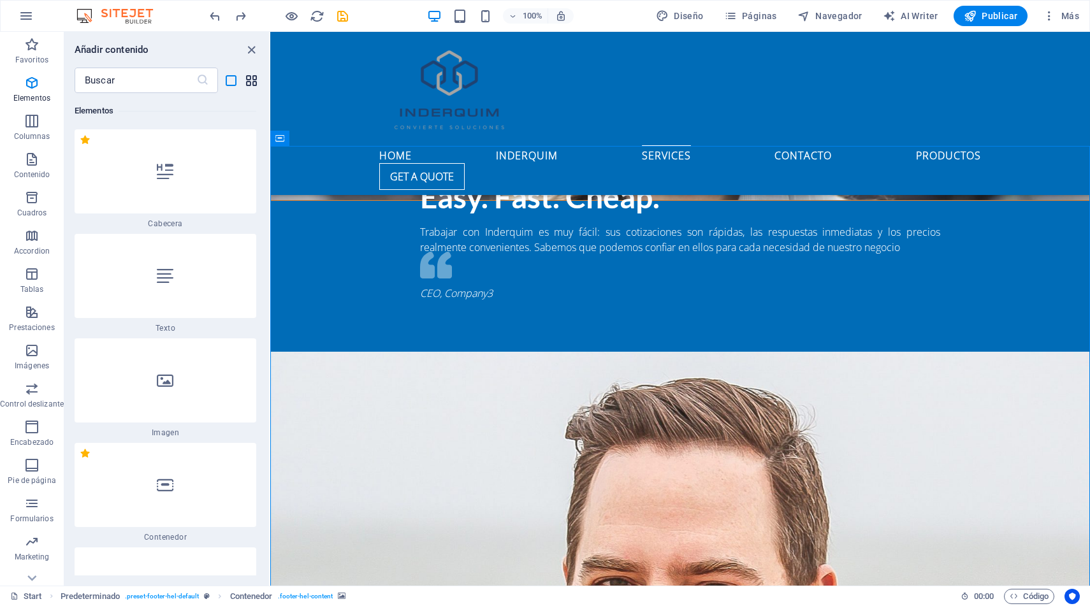
click at [251, 84] on icon "grid-view" at bounding box center [251, 80] width 15 height 15
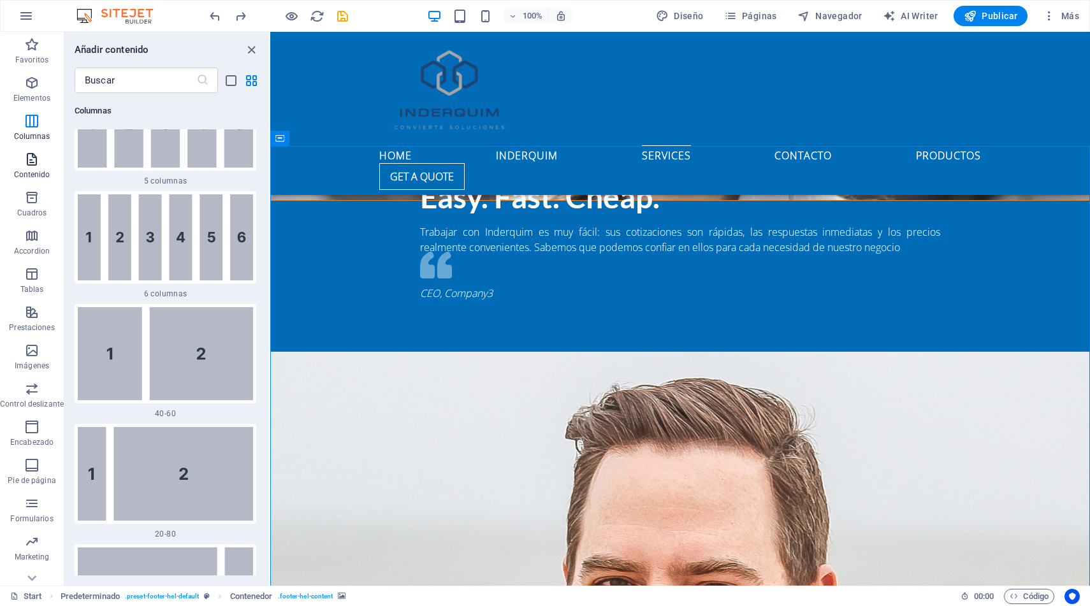
click at [34, 170] on p "Contenido" at bounding box center [32, 175] width 36 height 10
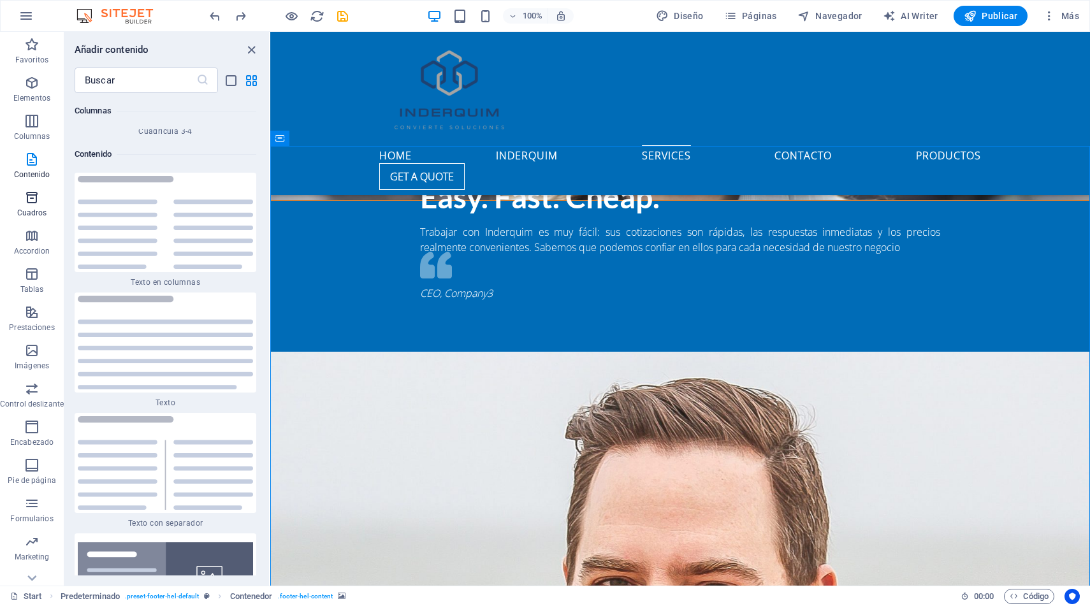
click at [30, 199] on icon "button" at bounding box center [31, 197] width 15 height 15
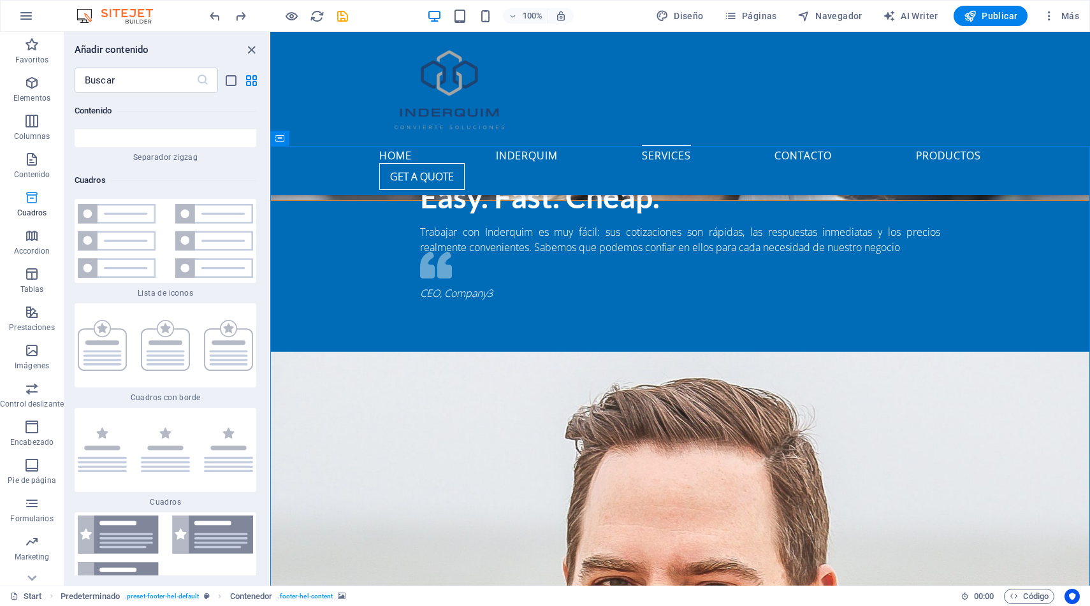
scroll to position [6844, 0]
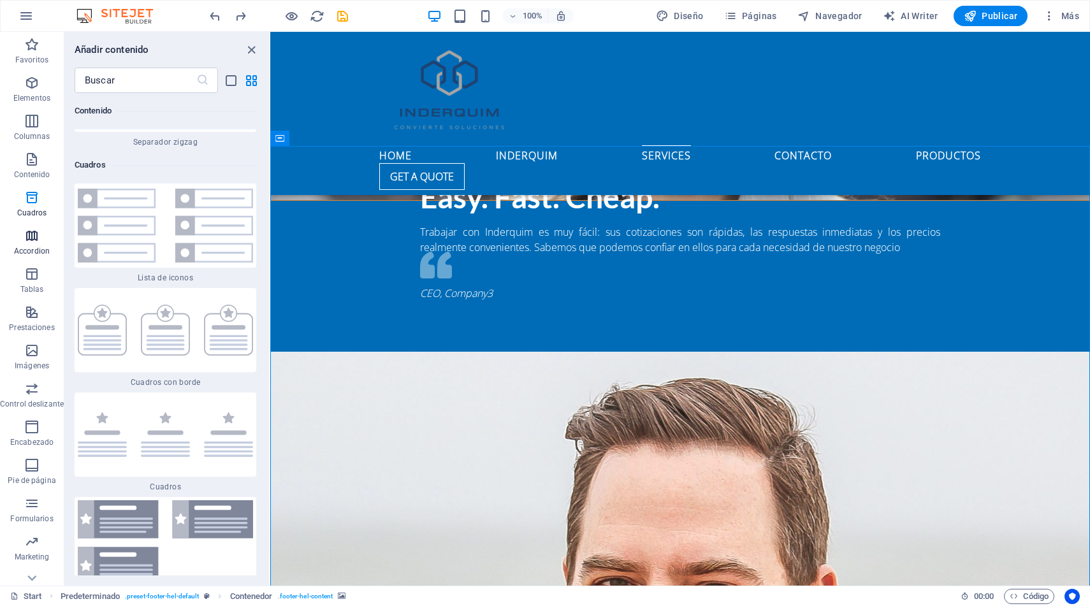
click at [31, 246] on p "Accordion" at bounding box center [32, 251] width 36 height 10
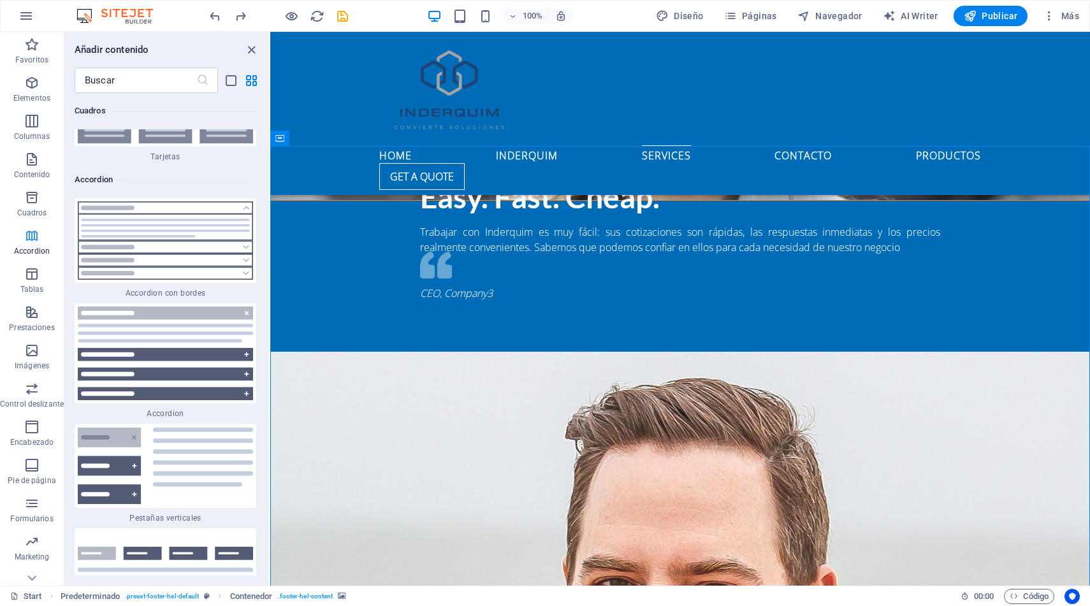
scroll to position [7857, 0]
click at [29, 281] on icon "button" at bounding box center [31, 274] width 15 height 15
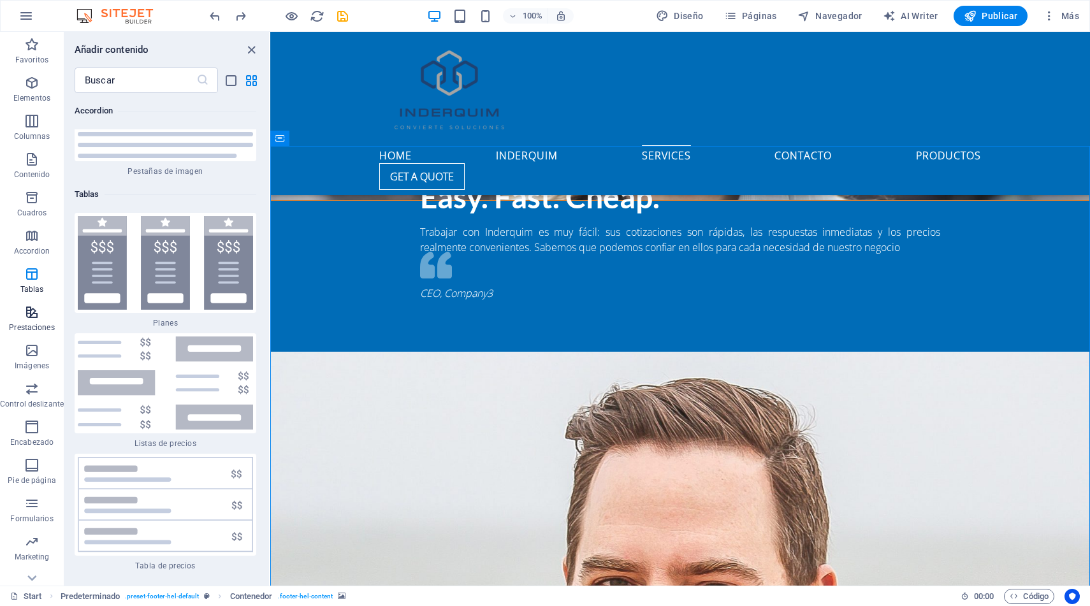
click at [29, 304] on button "Prestaciones" at bounding box center [32, 319] width 64 height 38
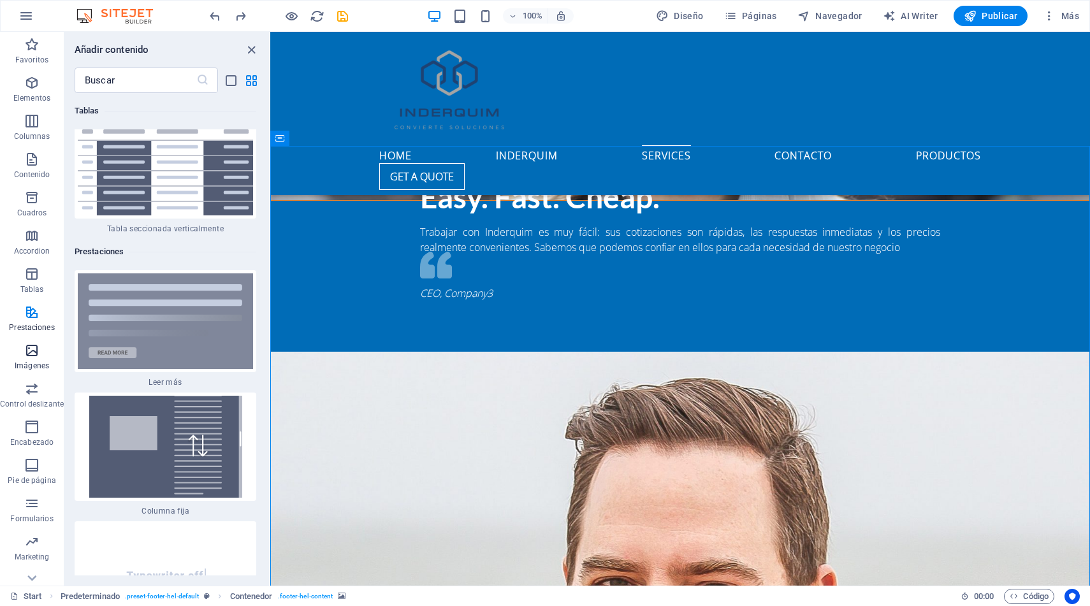
scroll to position [9620, 0]
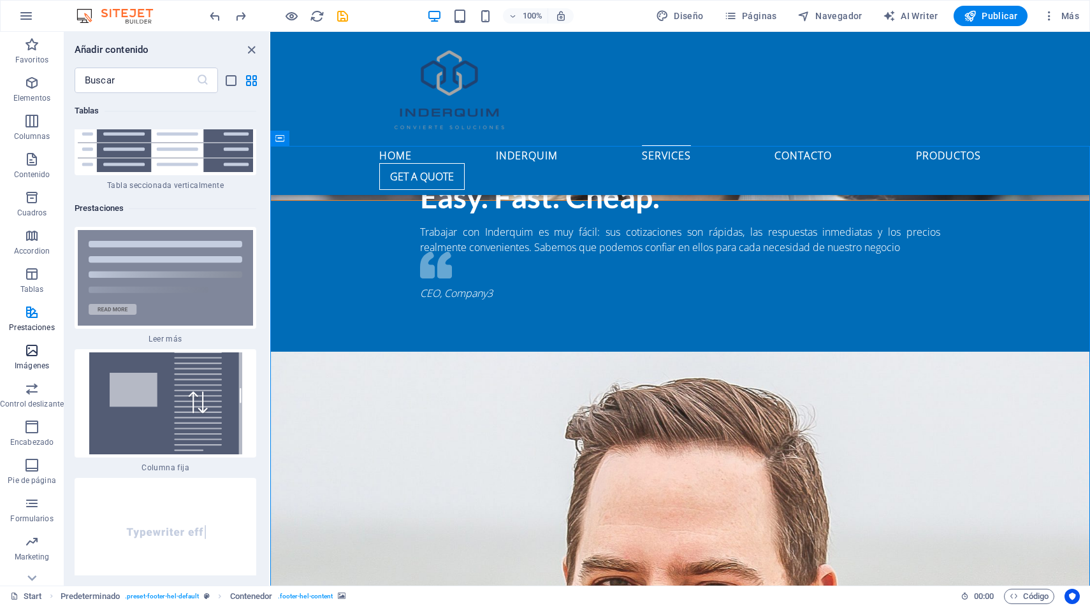
click at [38, 353] on icon "button" at bounding box center [31, 350] width 15 height 15
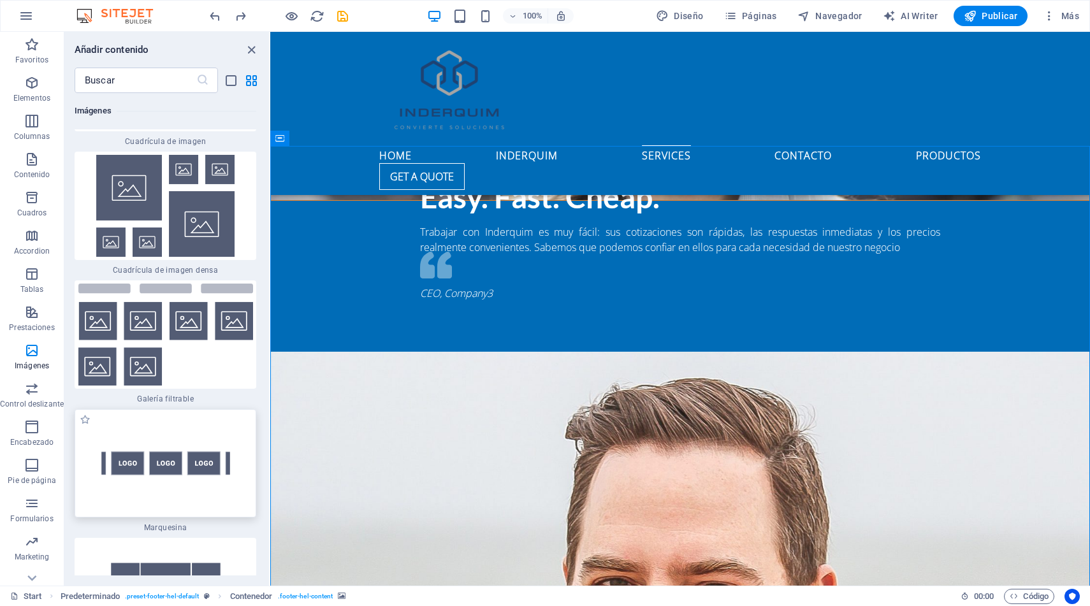
scroll to position [13343, 0]
click at [31, 390] on icon "button" at bounding box center [31, 388] width 15 height 15
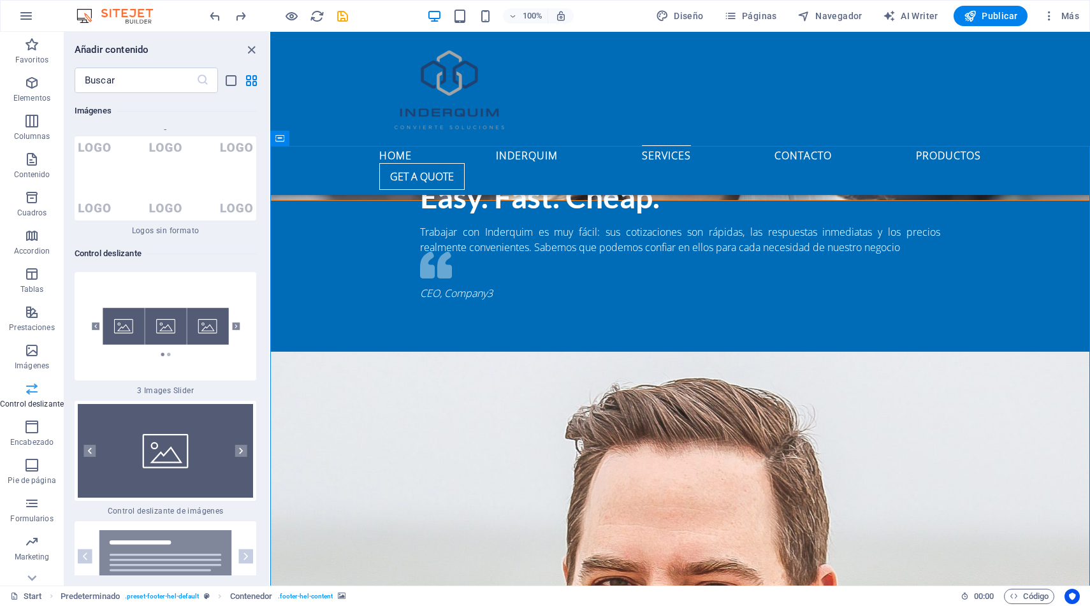
scroll to position [20, 0]
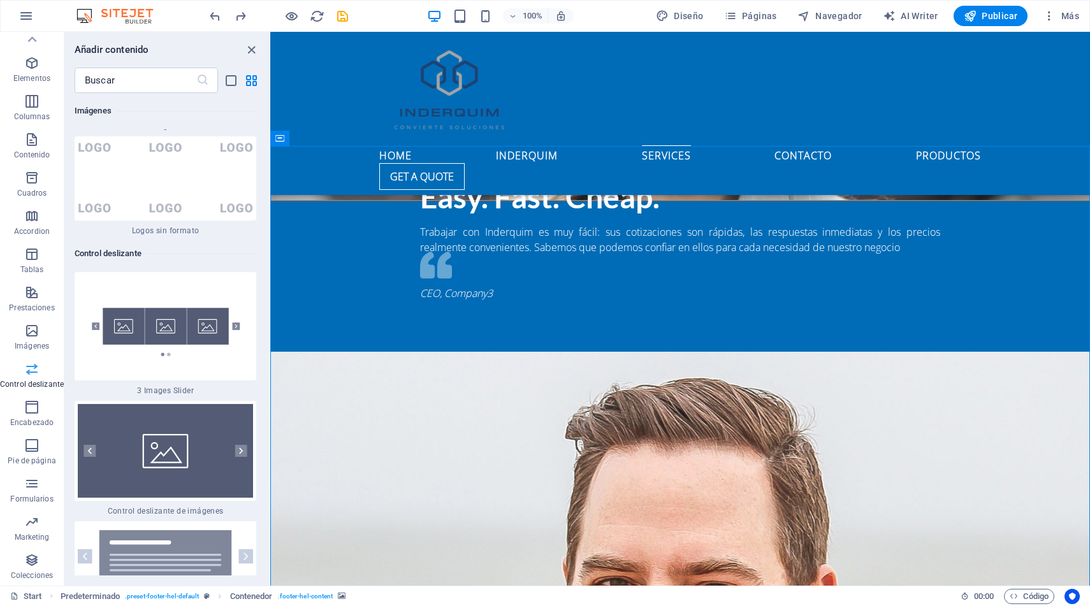
click at [32, 391] on span "Control deslizante" at bounding box center [32, 377] width 64 height 31
click at [32, 407] on icon "button" at bounding box center [31, 407] width 15 height 15
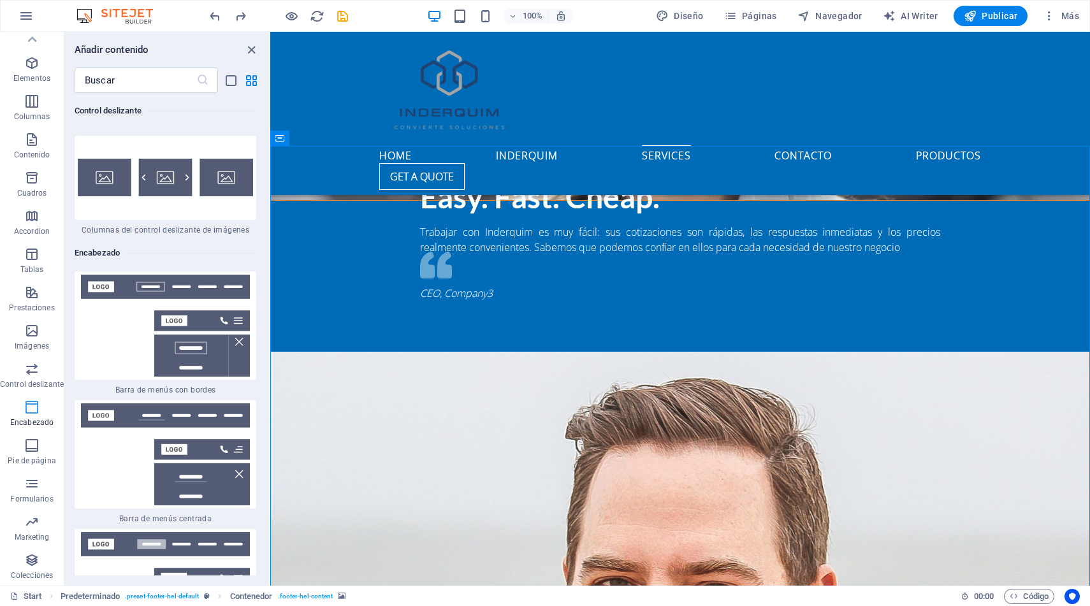
scroll to position [15279, 0]
click at [33, 444] on icon "button" at bounding box center [31, 445] width 15 height 15
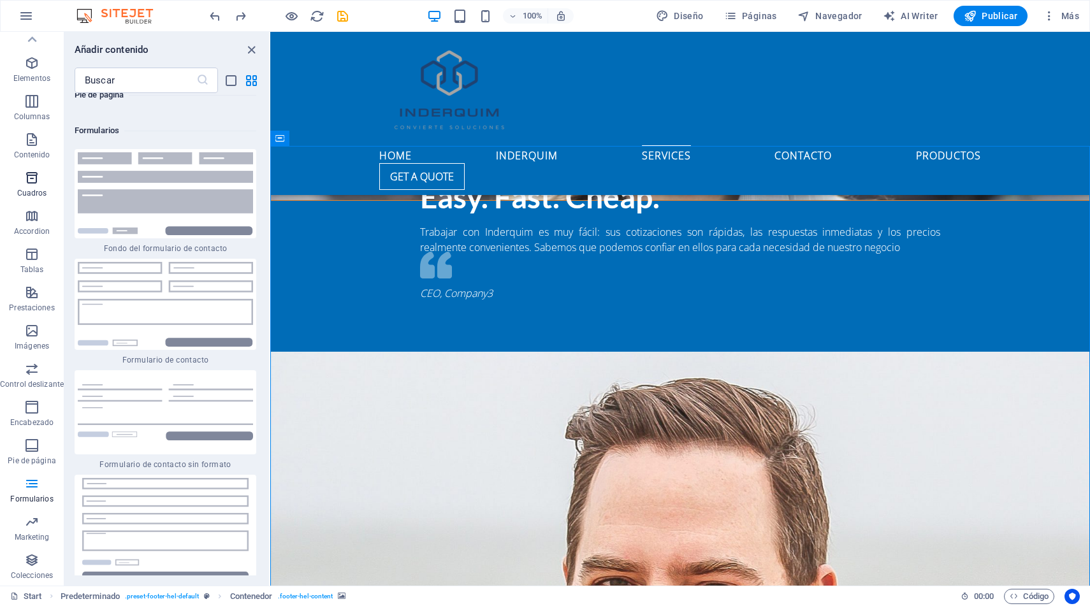
scroll to position [0, 0]
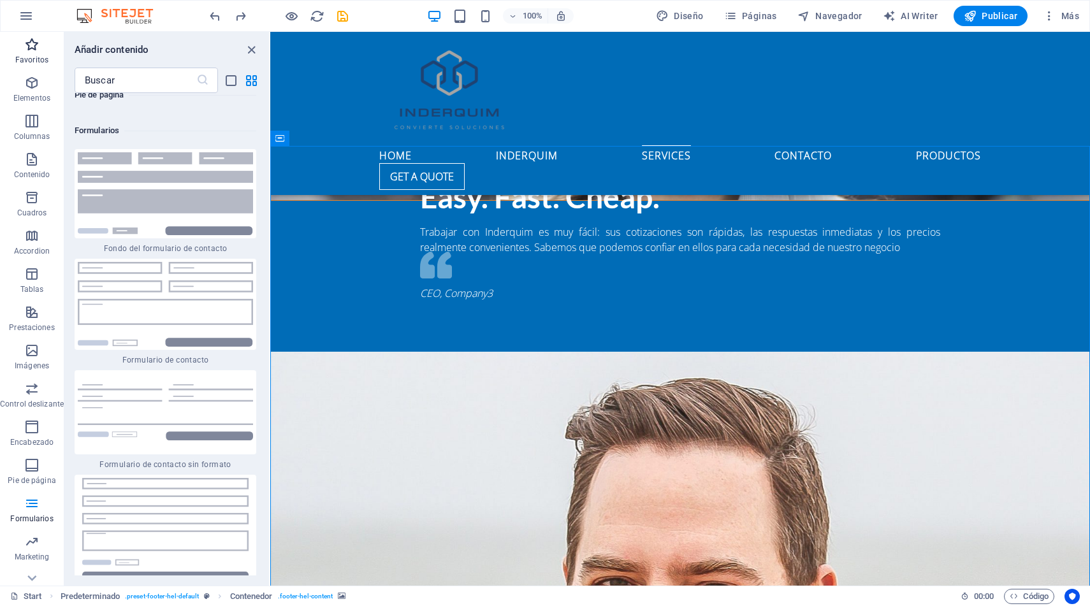
click at [33, 52] on span "Favoritos" at bounding box center [32, 52] width 64 height 31
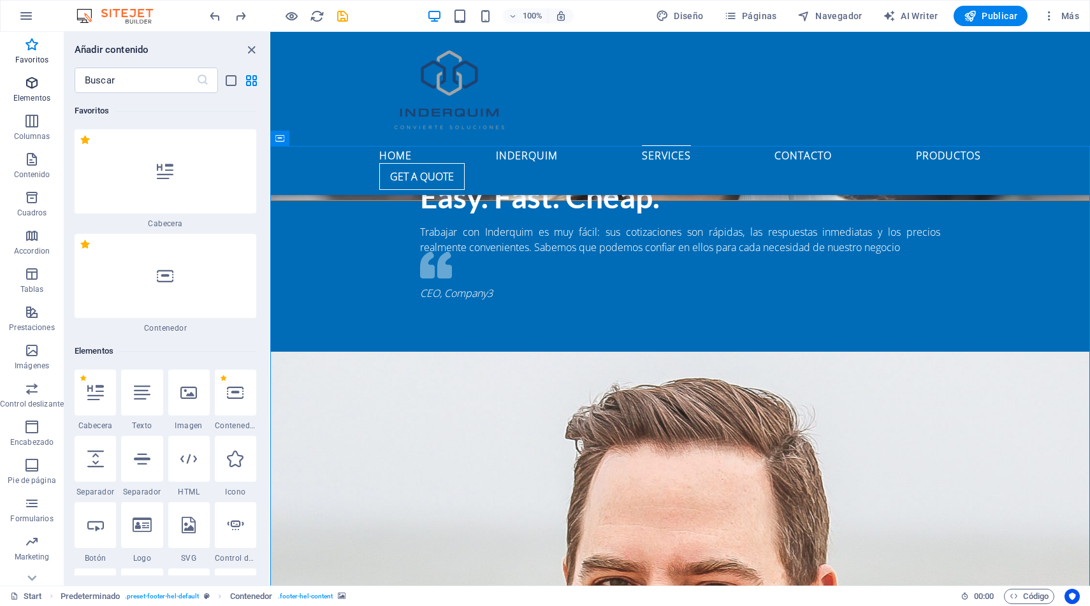
click at [32, 81] on icon "button" at bounding box center [31, 82] width 15 height 15
